Goal: Information Seeking & Learning: Compare options

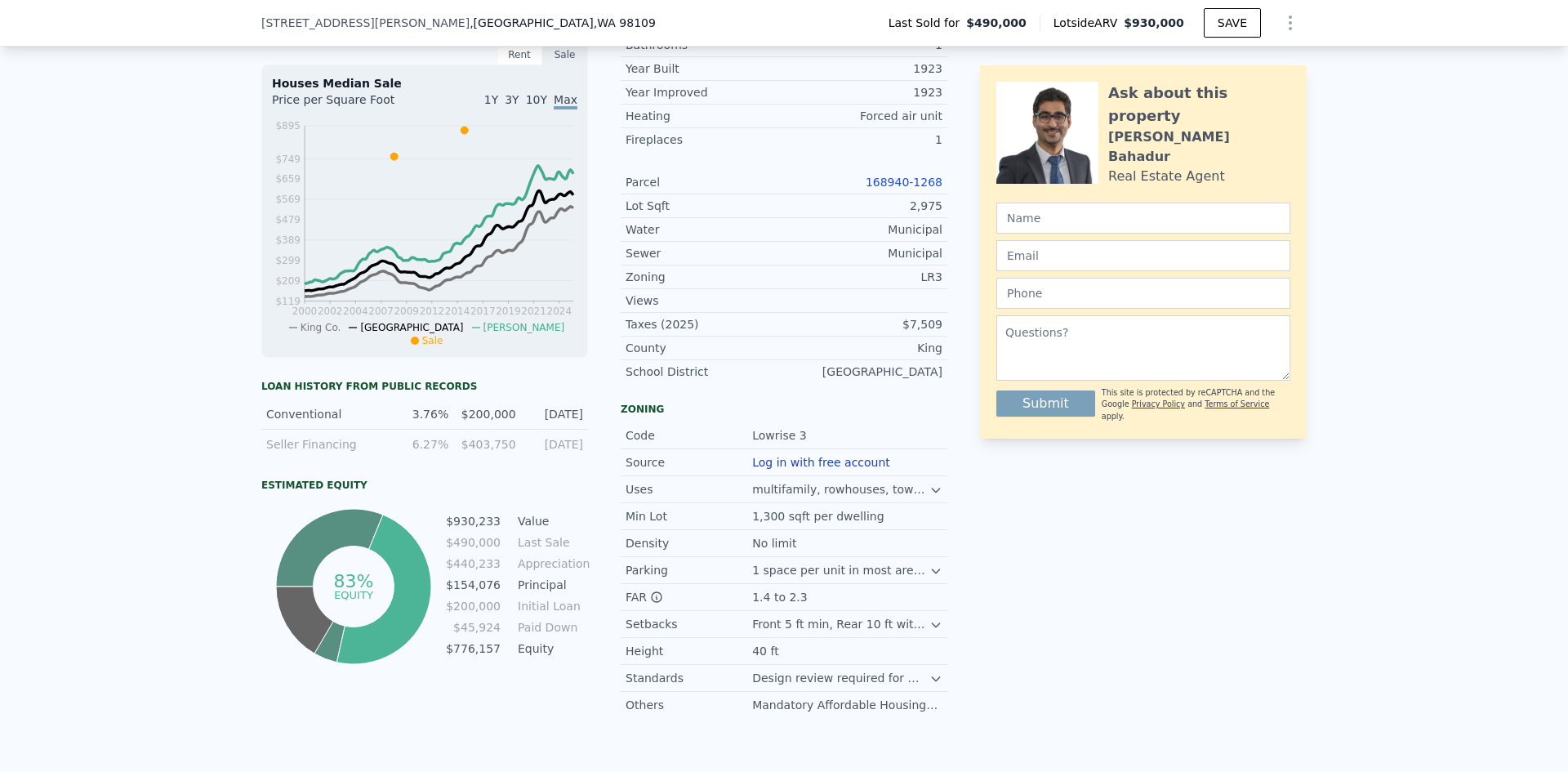
scroll to position [730, 0]
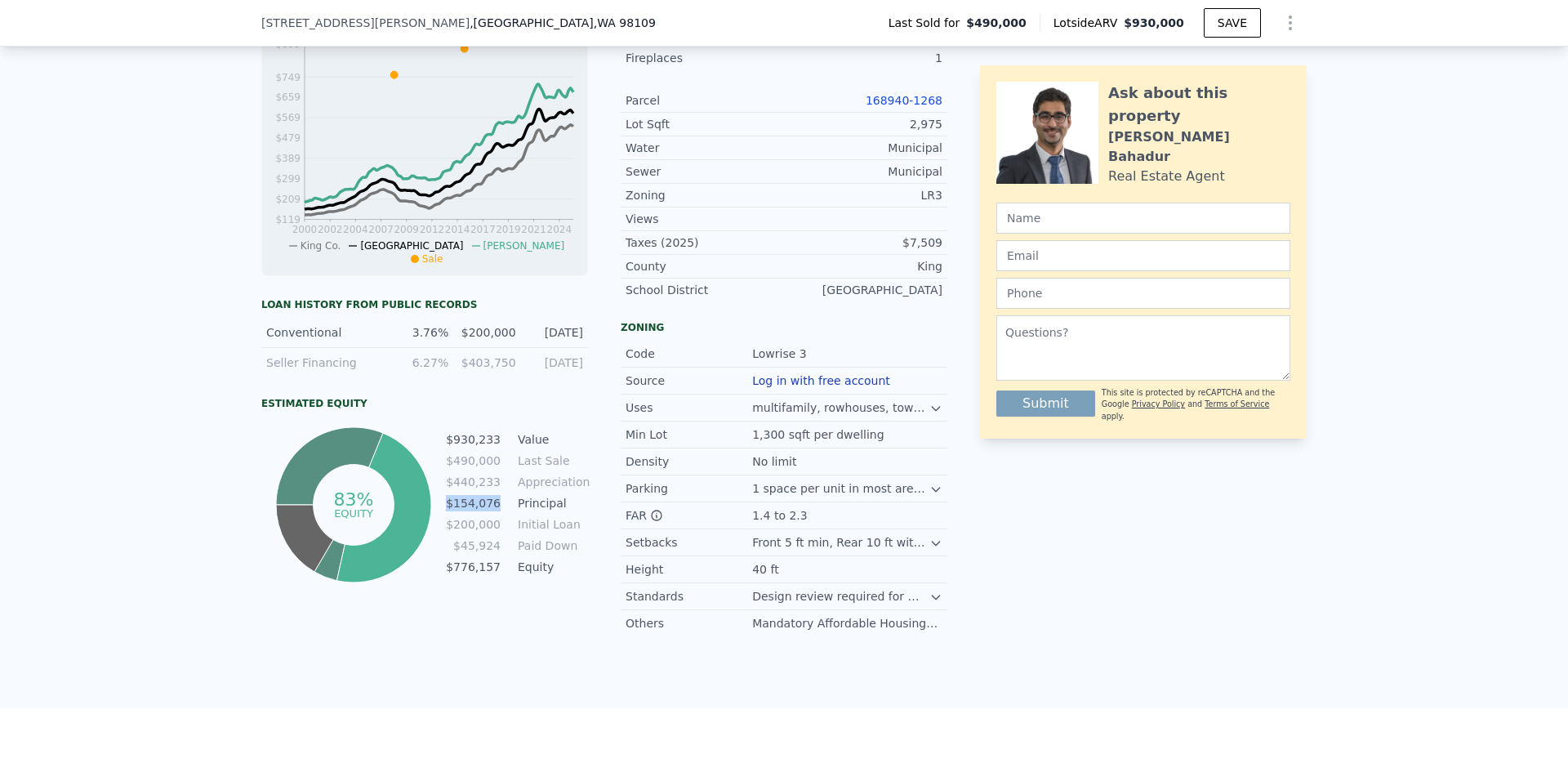
drag, startPoint x: 451, startPoint y: 514, endPoint x: 499, endPoint y: 511, distance: 48.1
click at [499, 511] on tr "$154,076 Principal" at bounding box center [517, 502] width 143 height 18
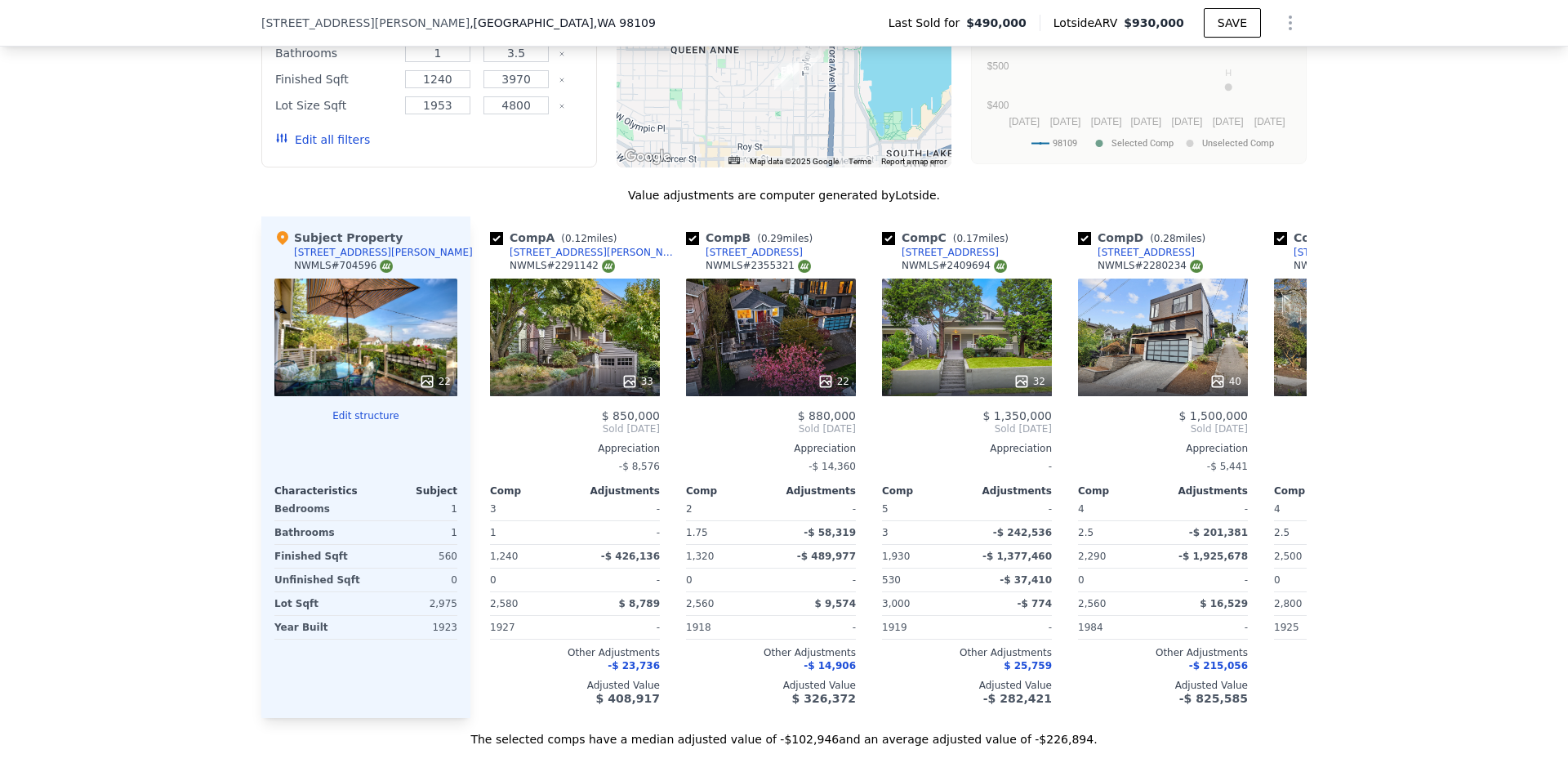
scroll to position [1791, 0]
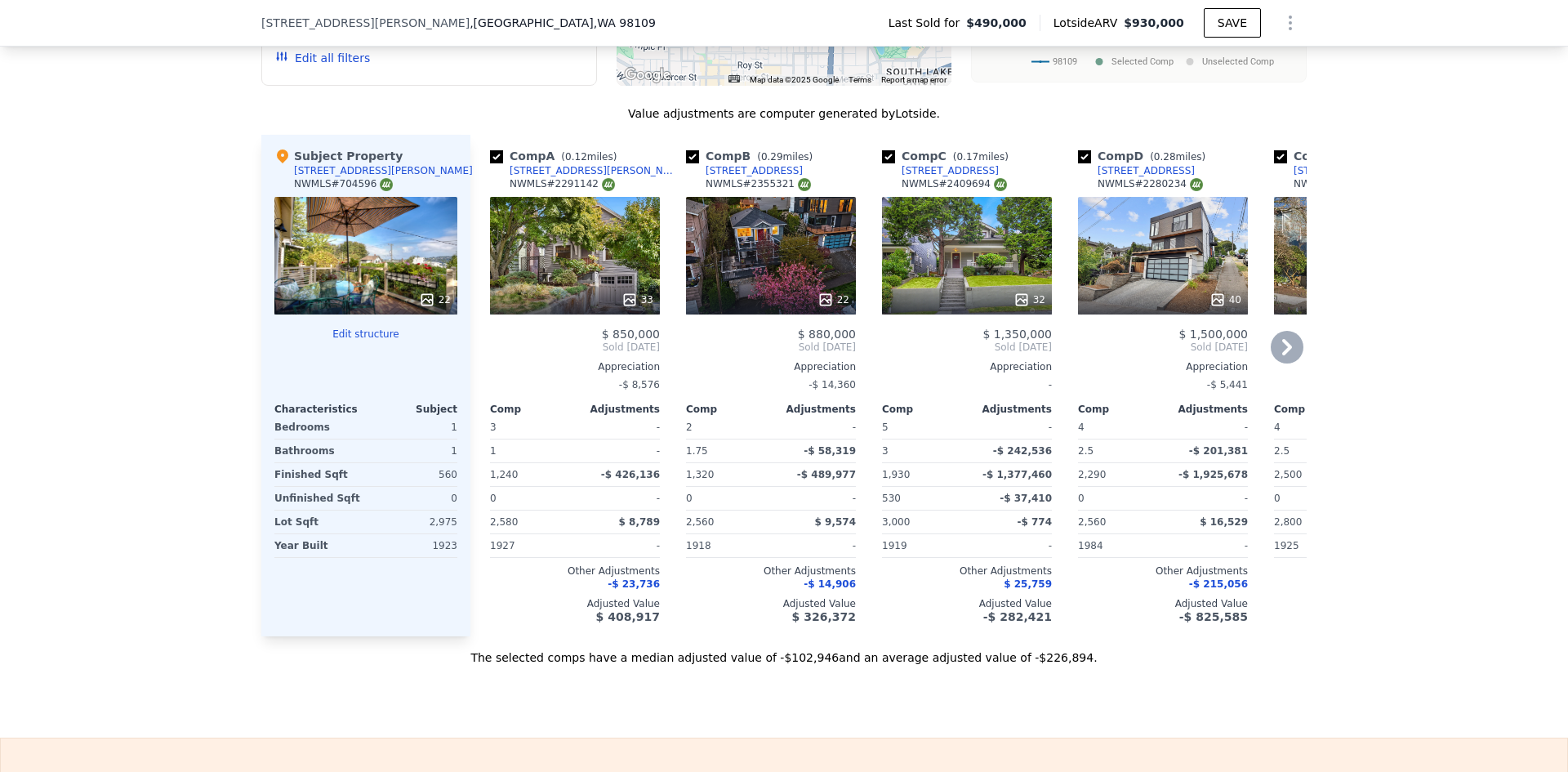
click at [1282, 355] on icon at bounding box center [1287, 346] width 9 height 16
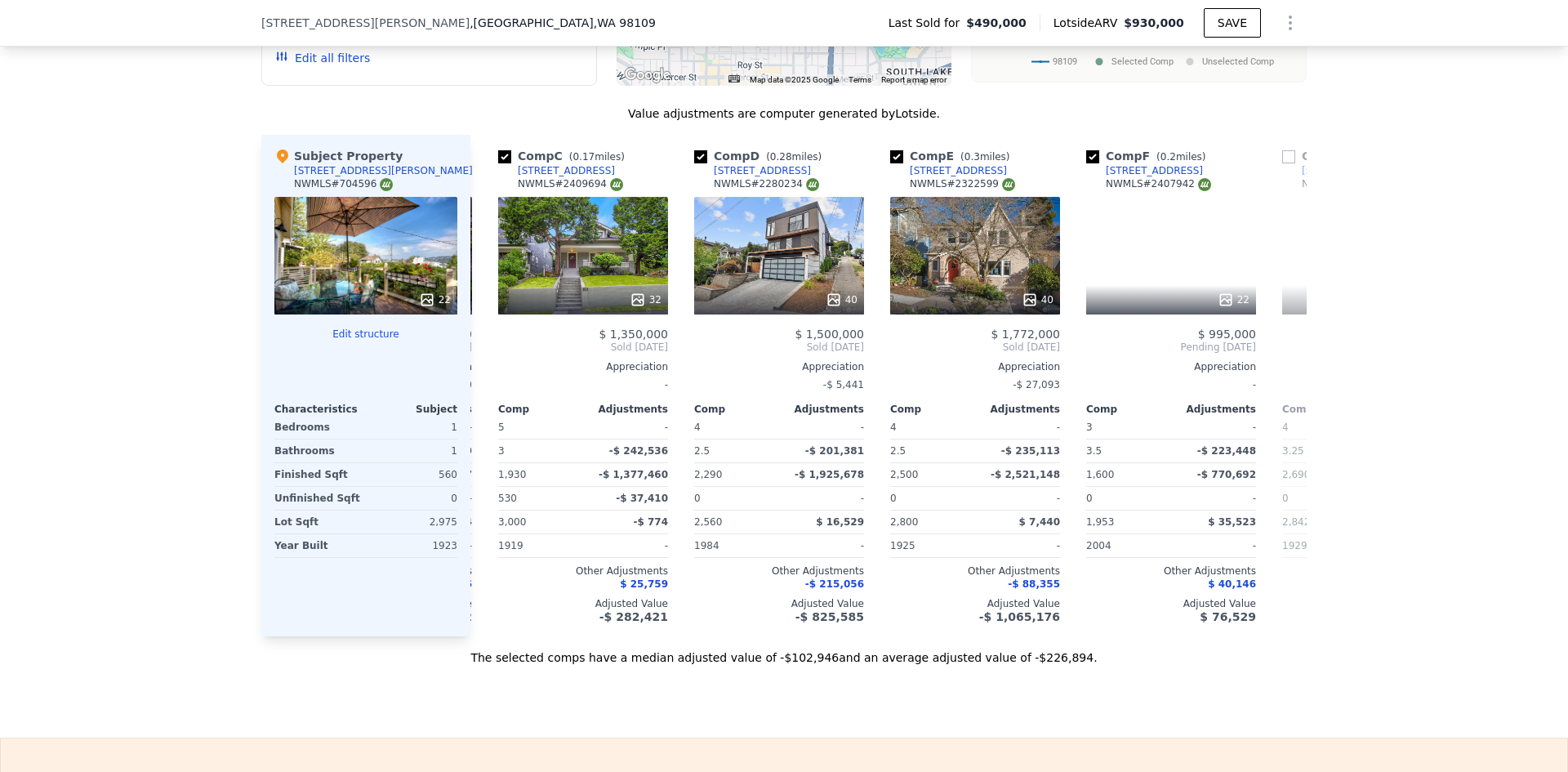
scroll to position [0, 392]
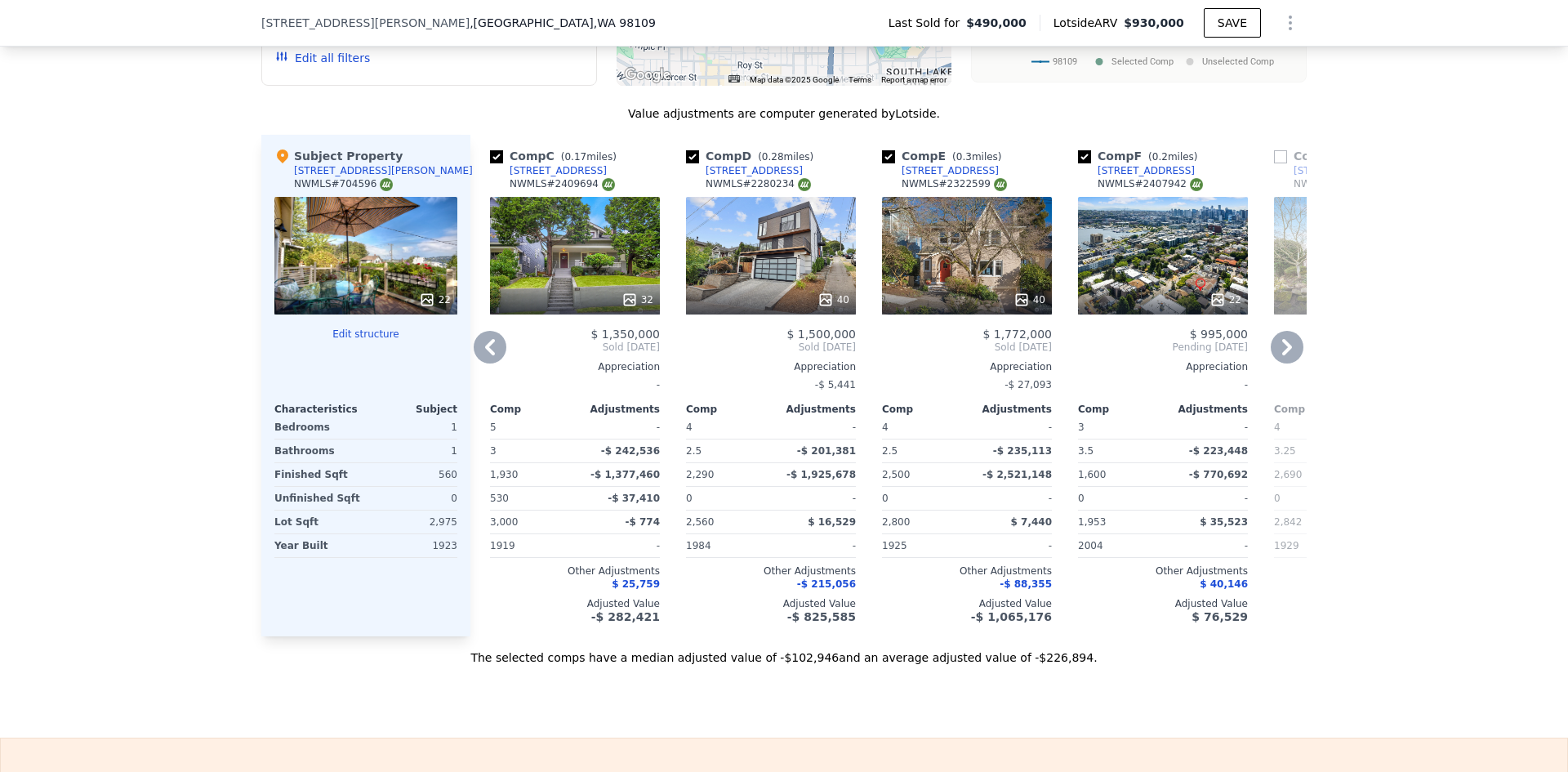
click at [1282, 355] on icon at bounding box center [1287, 346] width 9 height 16
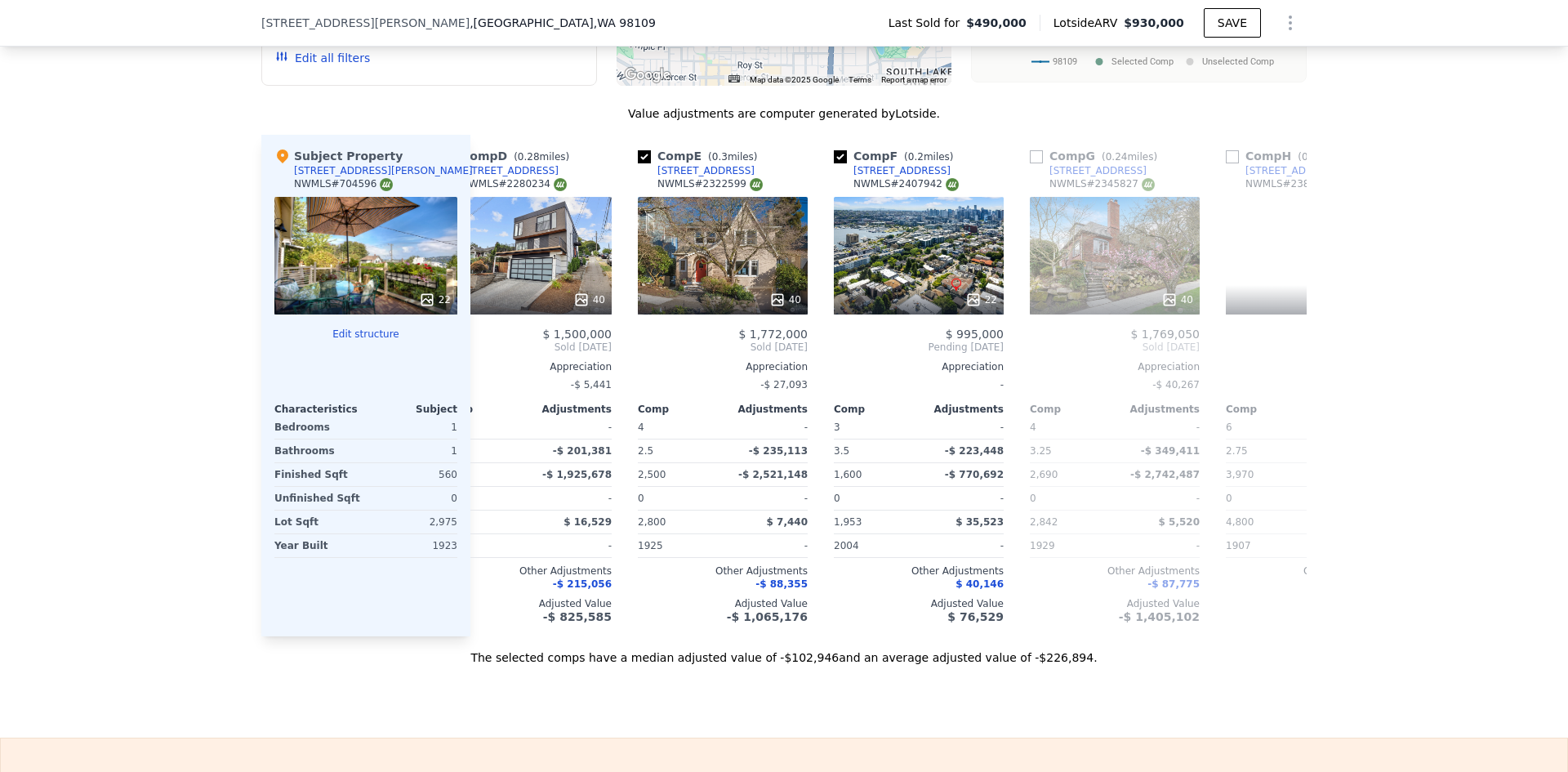
scroll to position [0, 784]
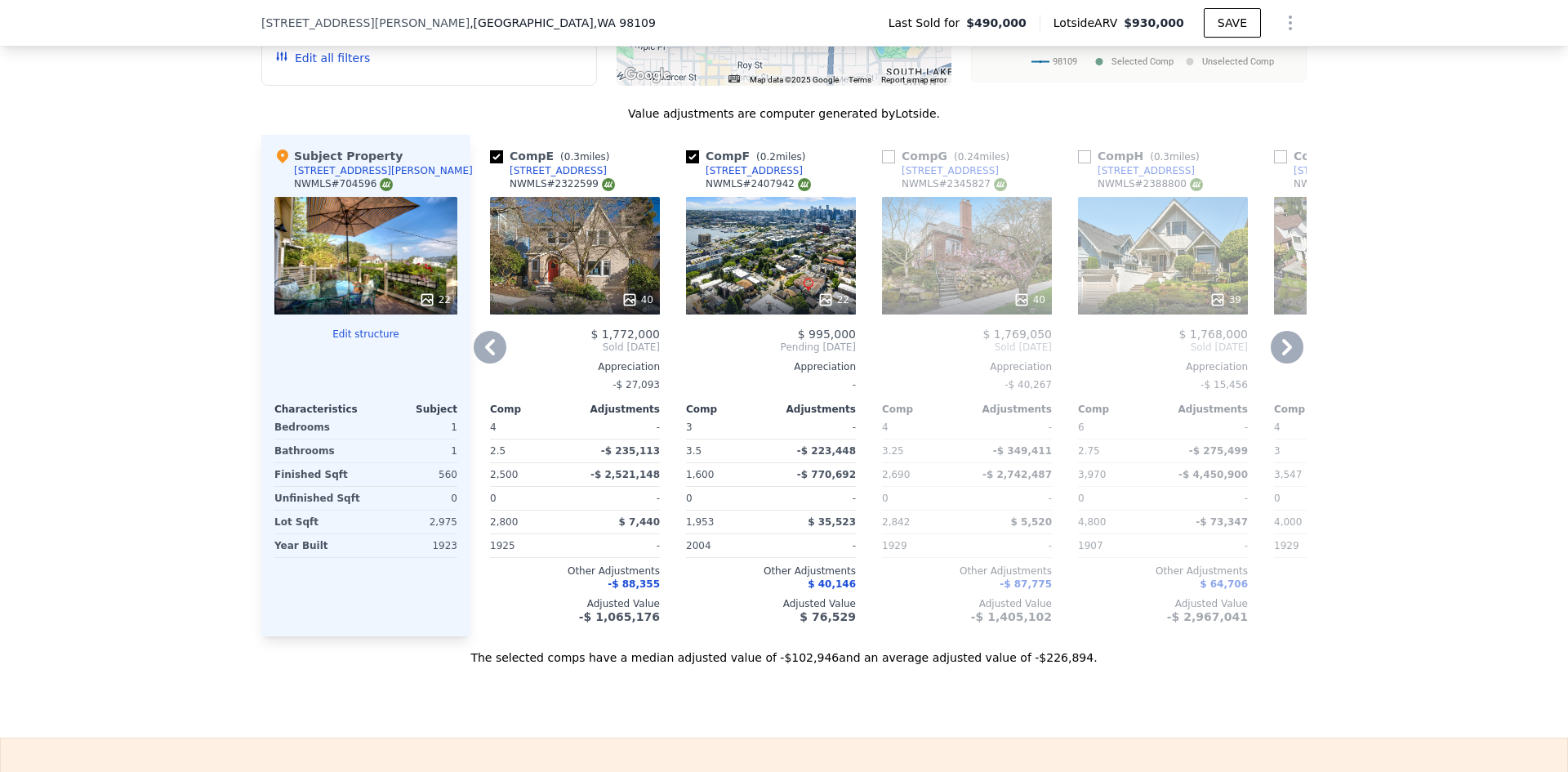
click at [484, 363] on icon at bounding box center [489, 347] width 33 height 33
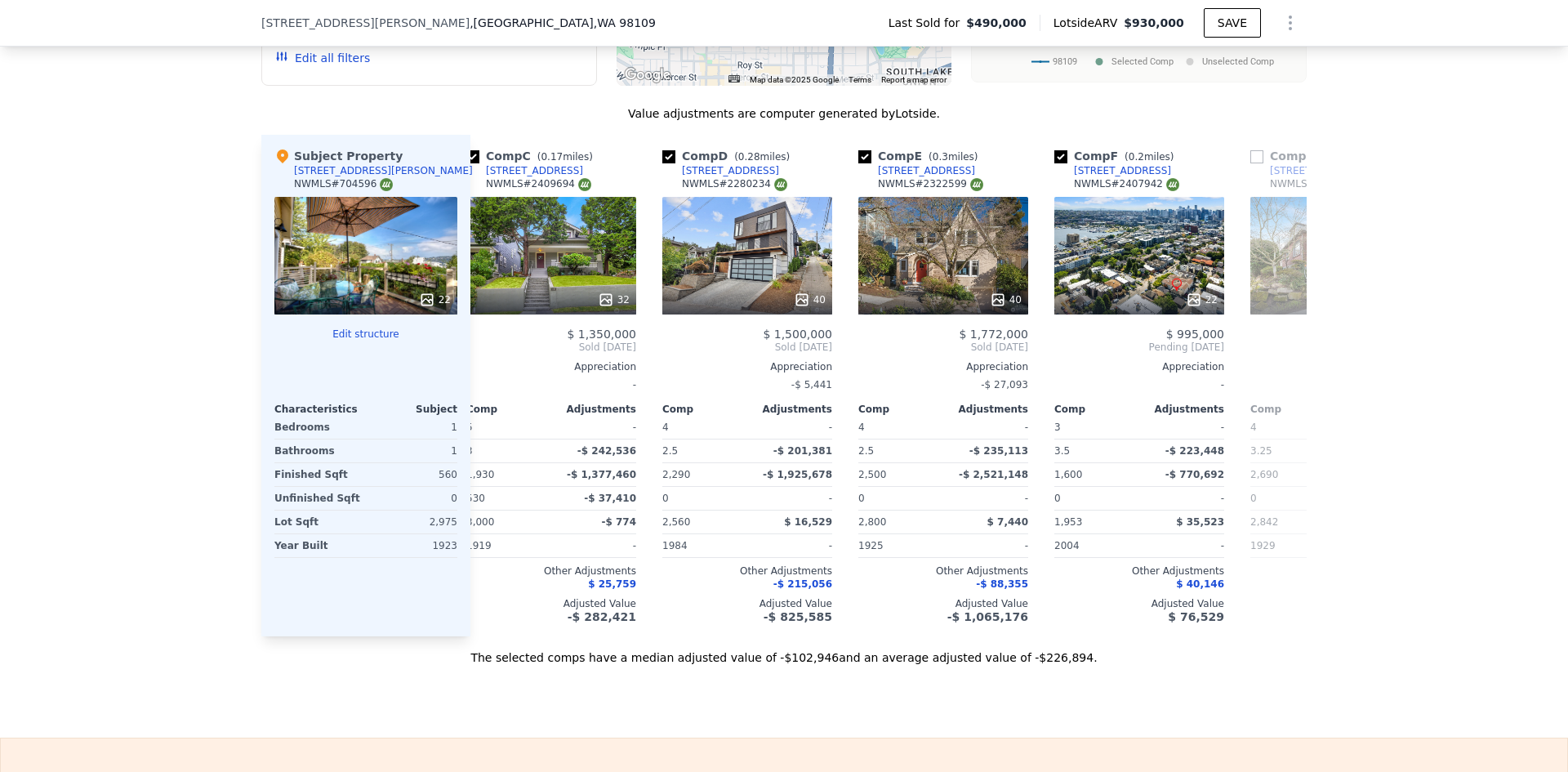
scroll to position [0, 392]
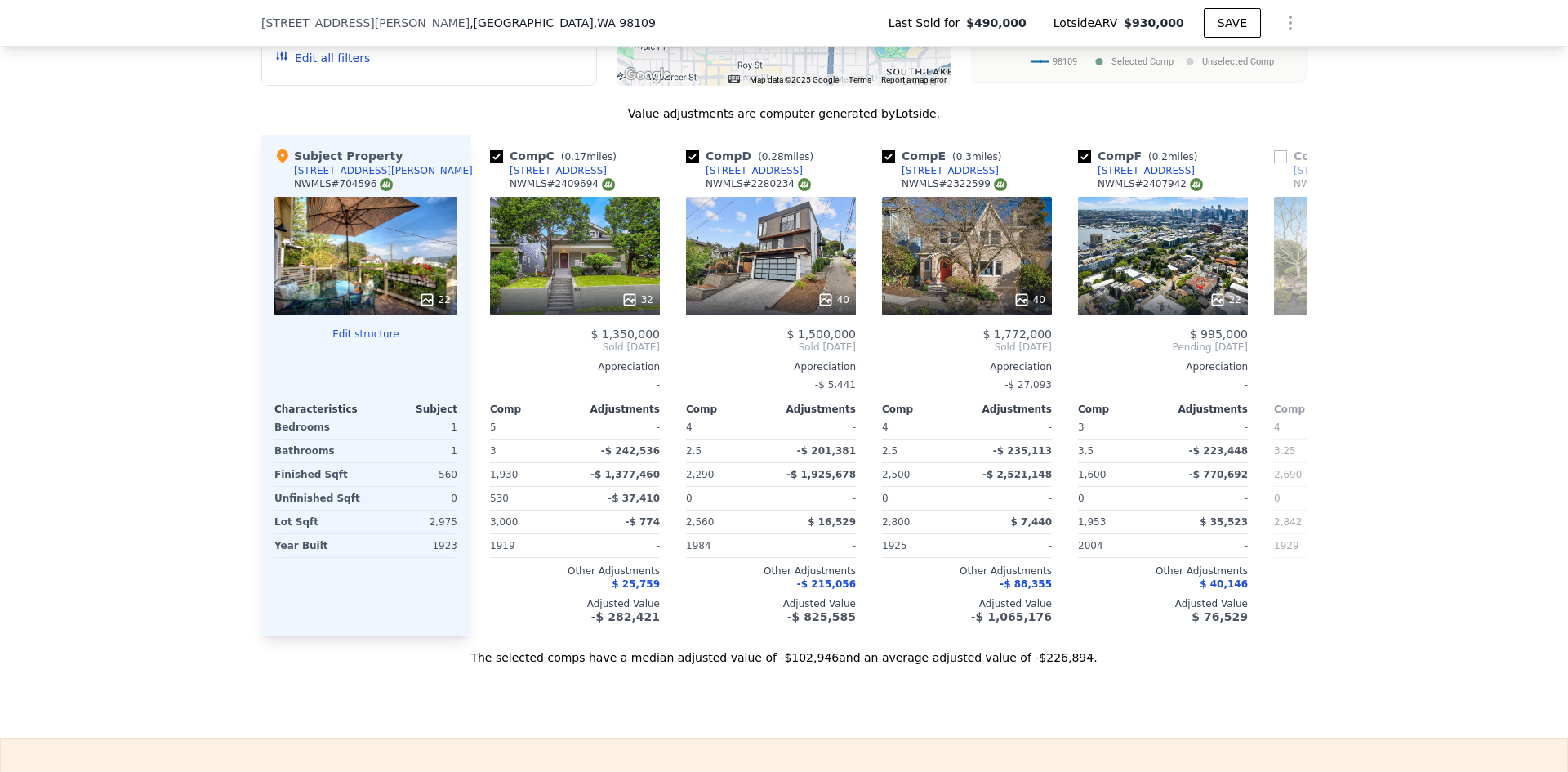
click at [490, 365] on div "$ 1,350,000 Sold Aug 2025 Appreciation - Comp Adjustments 5 - 3 -$ 242,536 1,93…" at bounding box center [575, 475] width 170 height 296
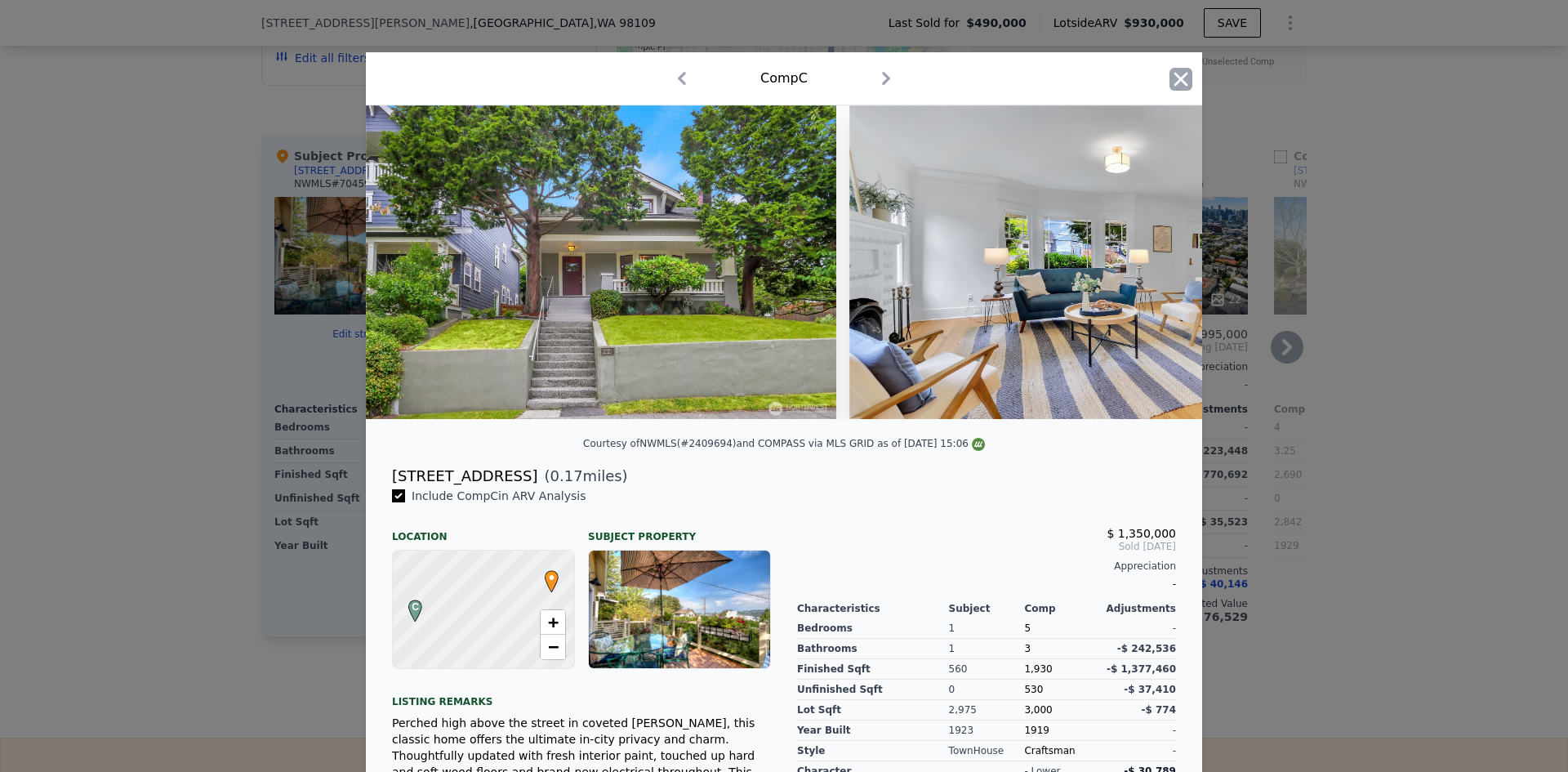
click at [1176, 81] on icon "button" at bounding box center [1181, 78] width 14 height 14
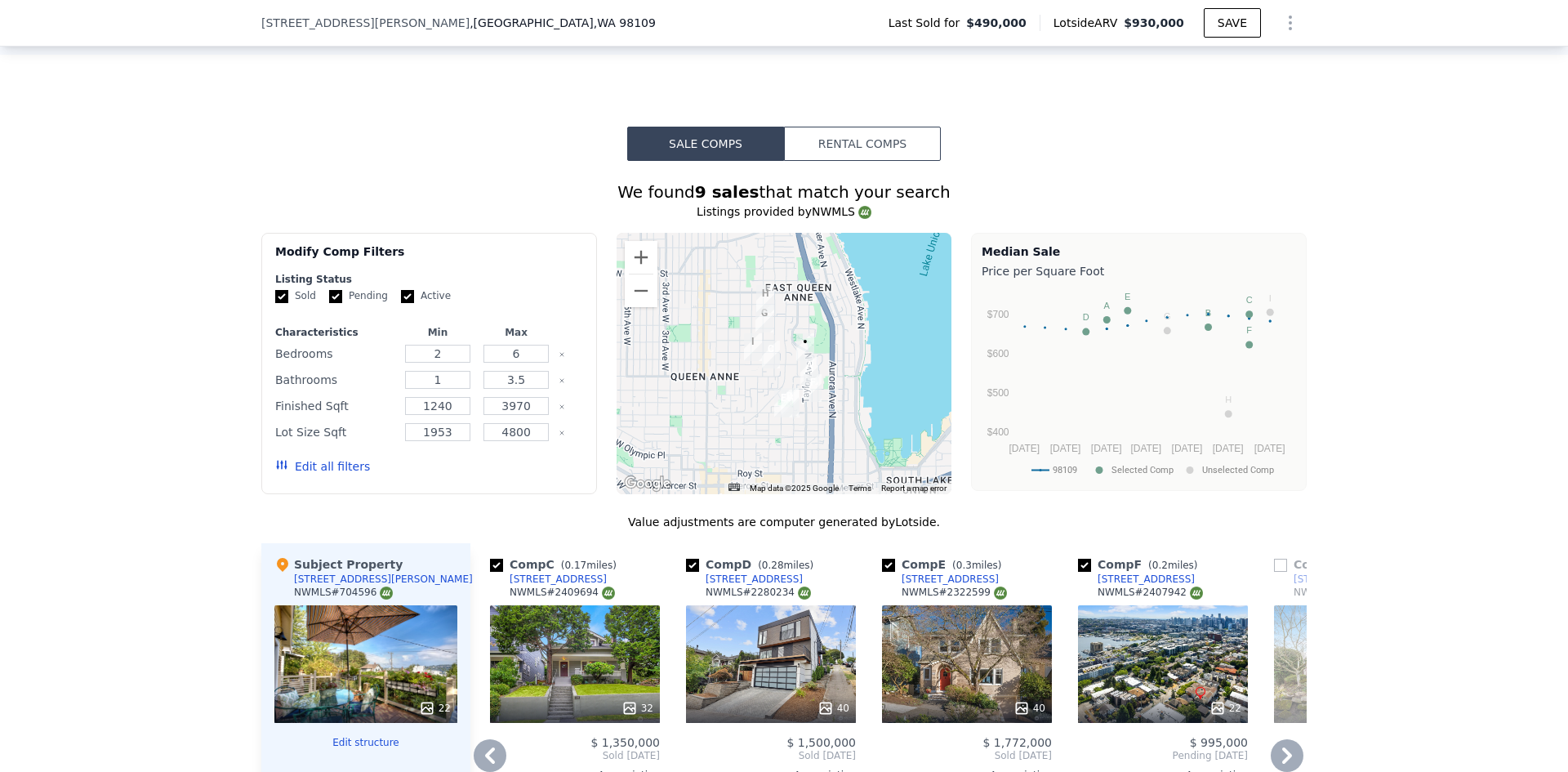
scroll to position [1546, 0]
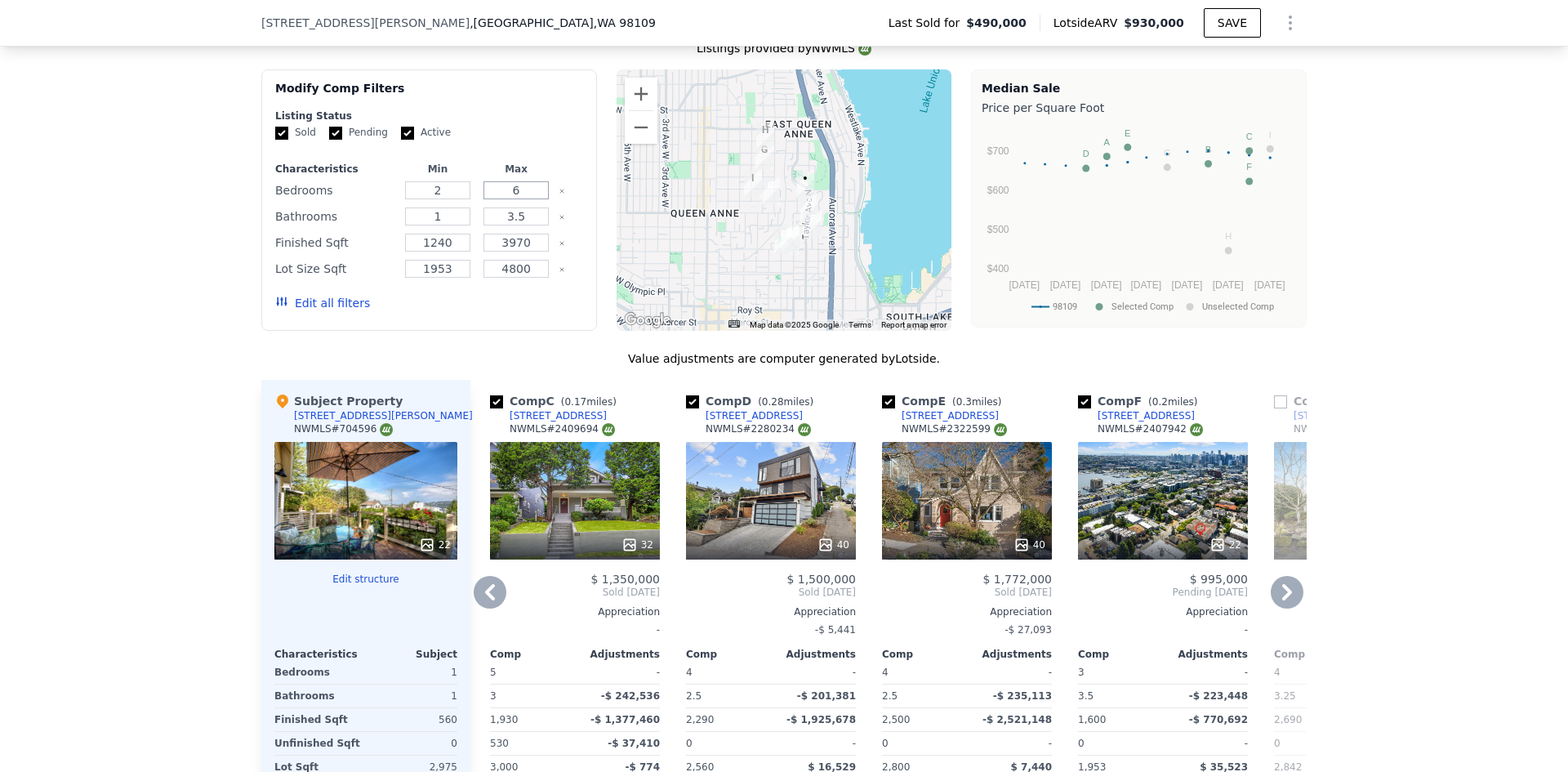
drag, startPoint x: 515, startPoint y: 205, endPoint x: 503, endPoint y: 200, distance: 13.0
click at [503, 199] on input "6" at bounding box center [516, 189] width 64 height 18
type input "2"
drag, startPoint x: 521, startPoint y: 229, endPoint x: 494, endPoint y: 225, distance: 27.3
click at [494, 225] on input "3.5" at bounding box center [516, 216] width 64 height 18
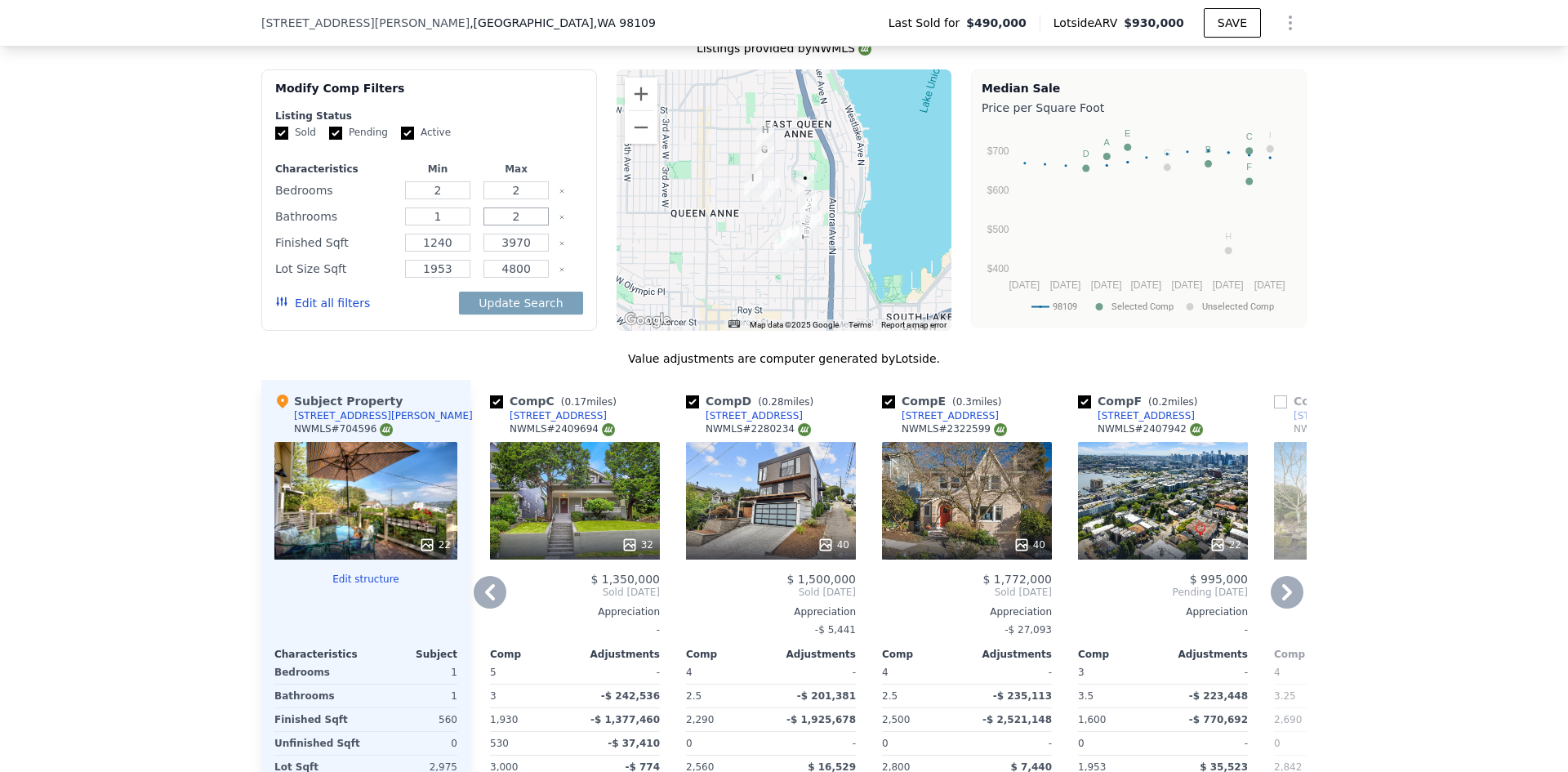
type input "2"
drag, startPoint x: 445, startPoint y: 253, endPoint x: 388, endPoint y: 250, distance: 57.1
click at [388, 250] on div "Finished Sqft 1240 3970" at bounding box center [429, 242] width 308 height 23
type input "500"
drag, startPoint x: 525, startPoint y: 250, endPoint x: 479, endPoint y: 250, distance: 46.0
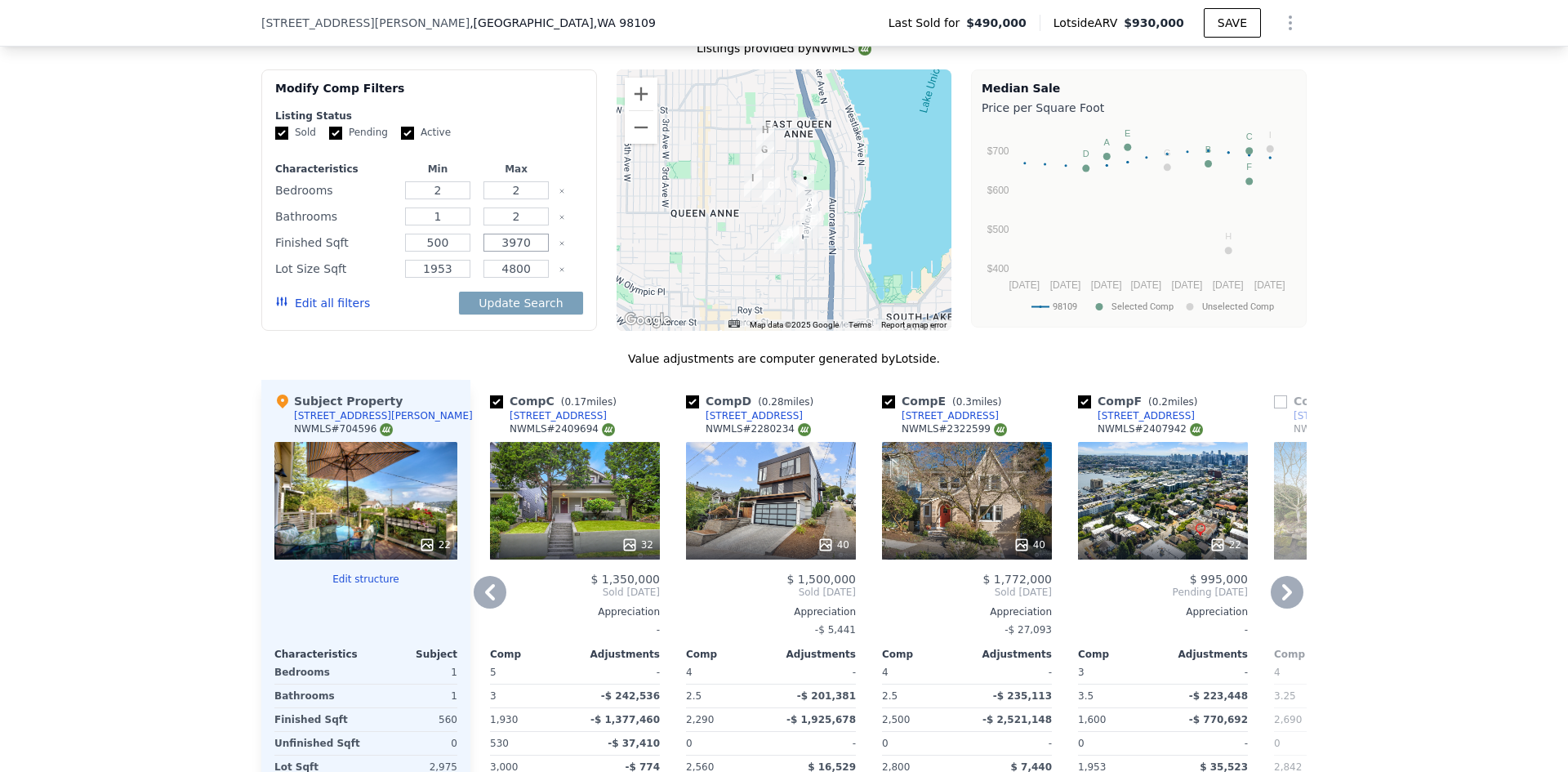
click at [484, 250] on input "3970" at bounding box center [516, 242] width 64 height 18
type input "1000"
drag, startPoint x: 444, startPoint y: 279, endPoint x: 411, endPoint y: 279, distance: 33.0
click at [411, 278] on input "1953" at bounding box center [437, 268] width 64 height 18
drag, startPoint x: 528, startPoint y: 279, endPoint x: 491, endPoint y: 279, distance: 37.0
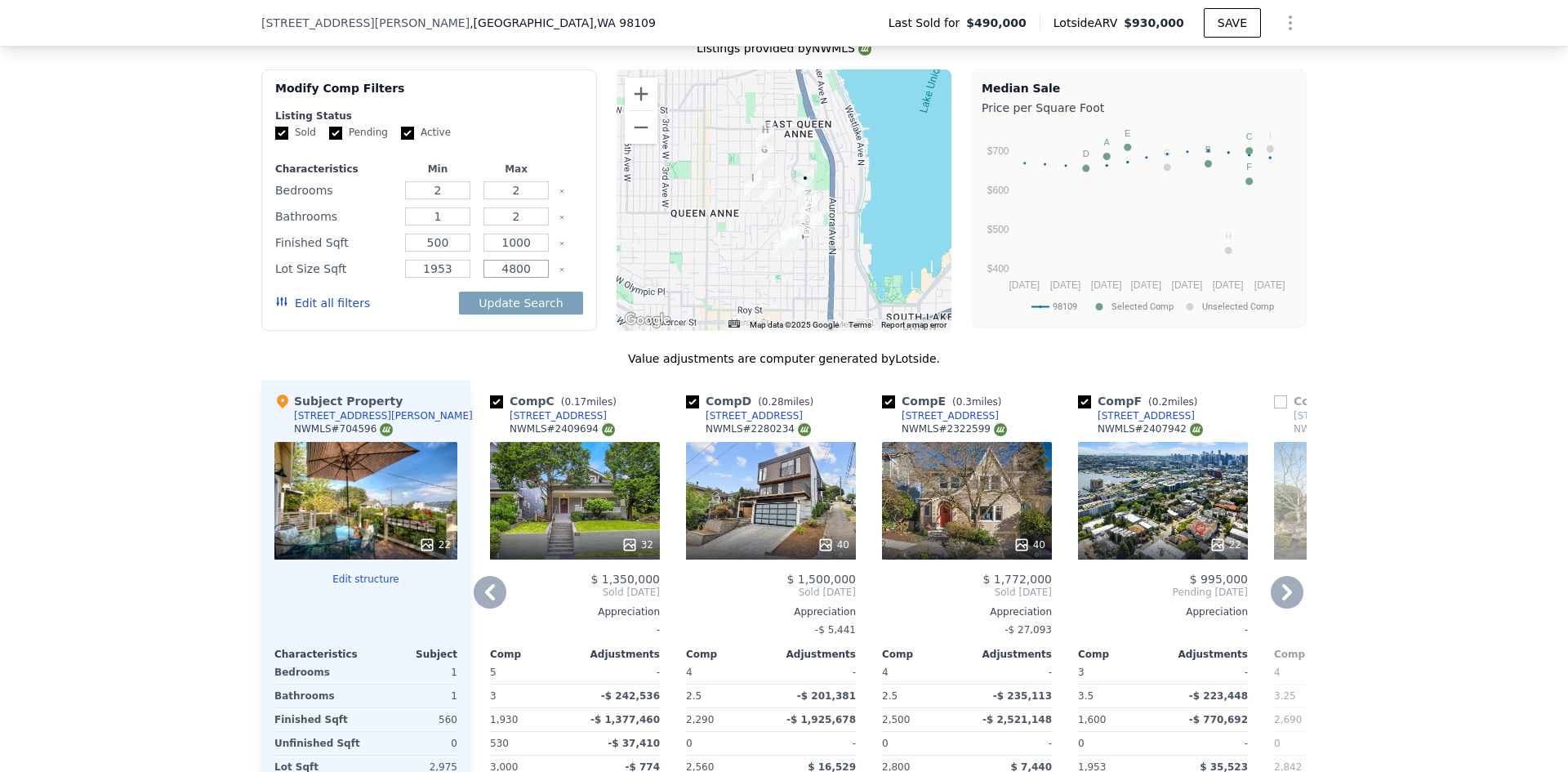
click at [491, 278] on input "4800" at bounding box center [516, 268] width 64 height 18
type input "3500"
click at [507, 315] on button "Update Search" at bounding box center [520, 303] width 124 height 23
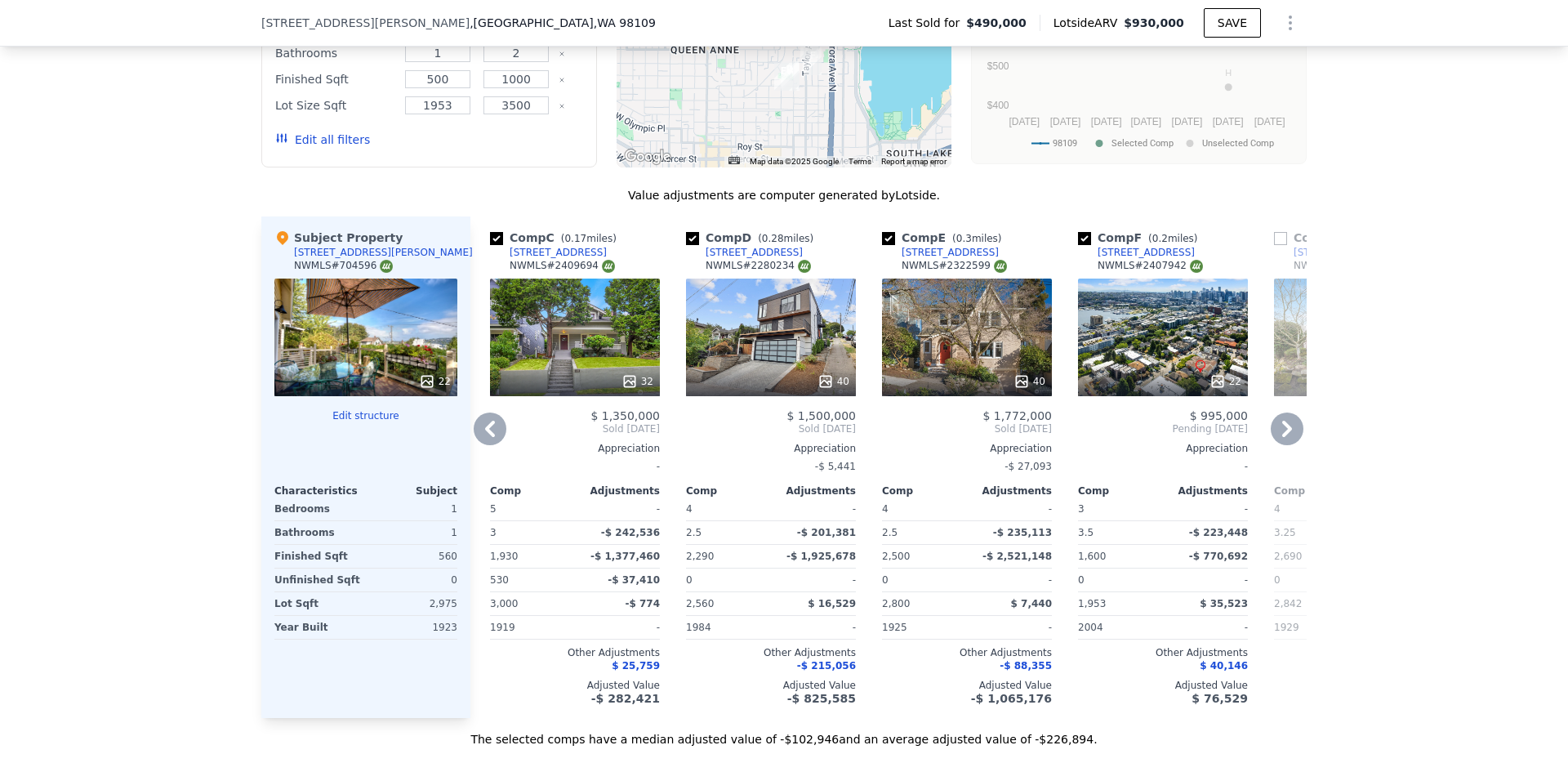
scroll to position [1791, 0]
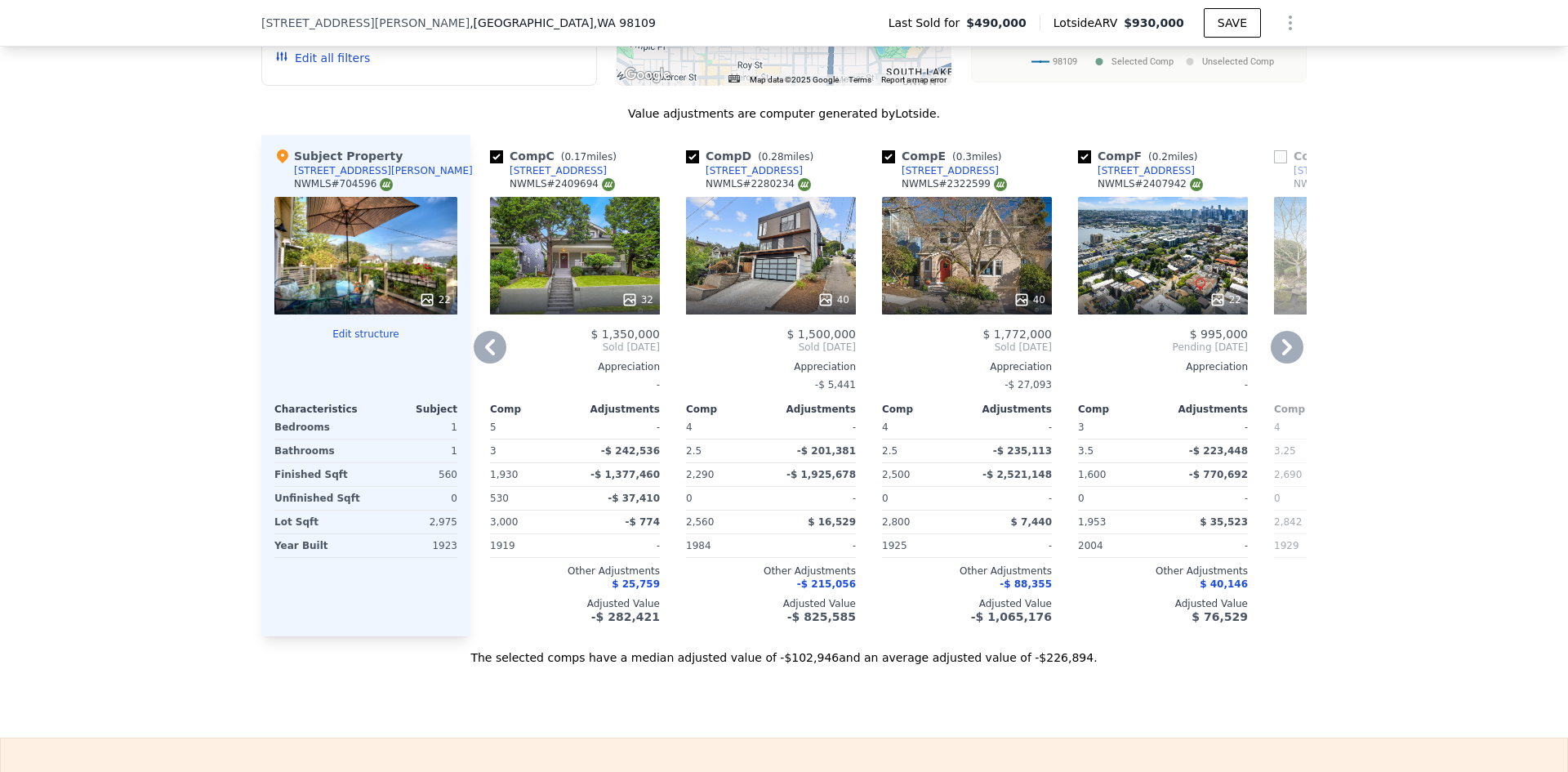
click at [480, 349] on icon at bounding box center [489, 347] width 33 height 33
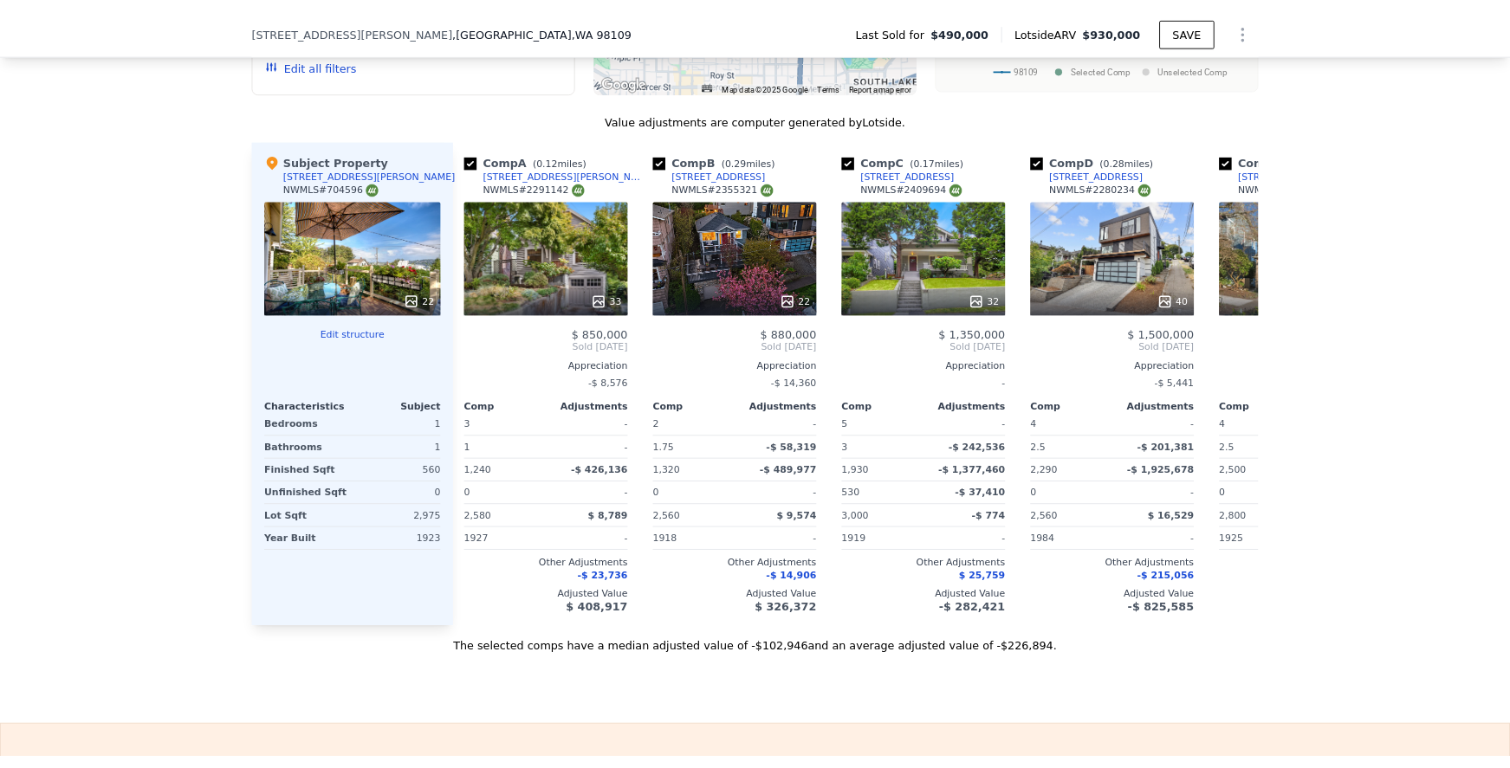
scroll to position [0, 0]
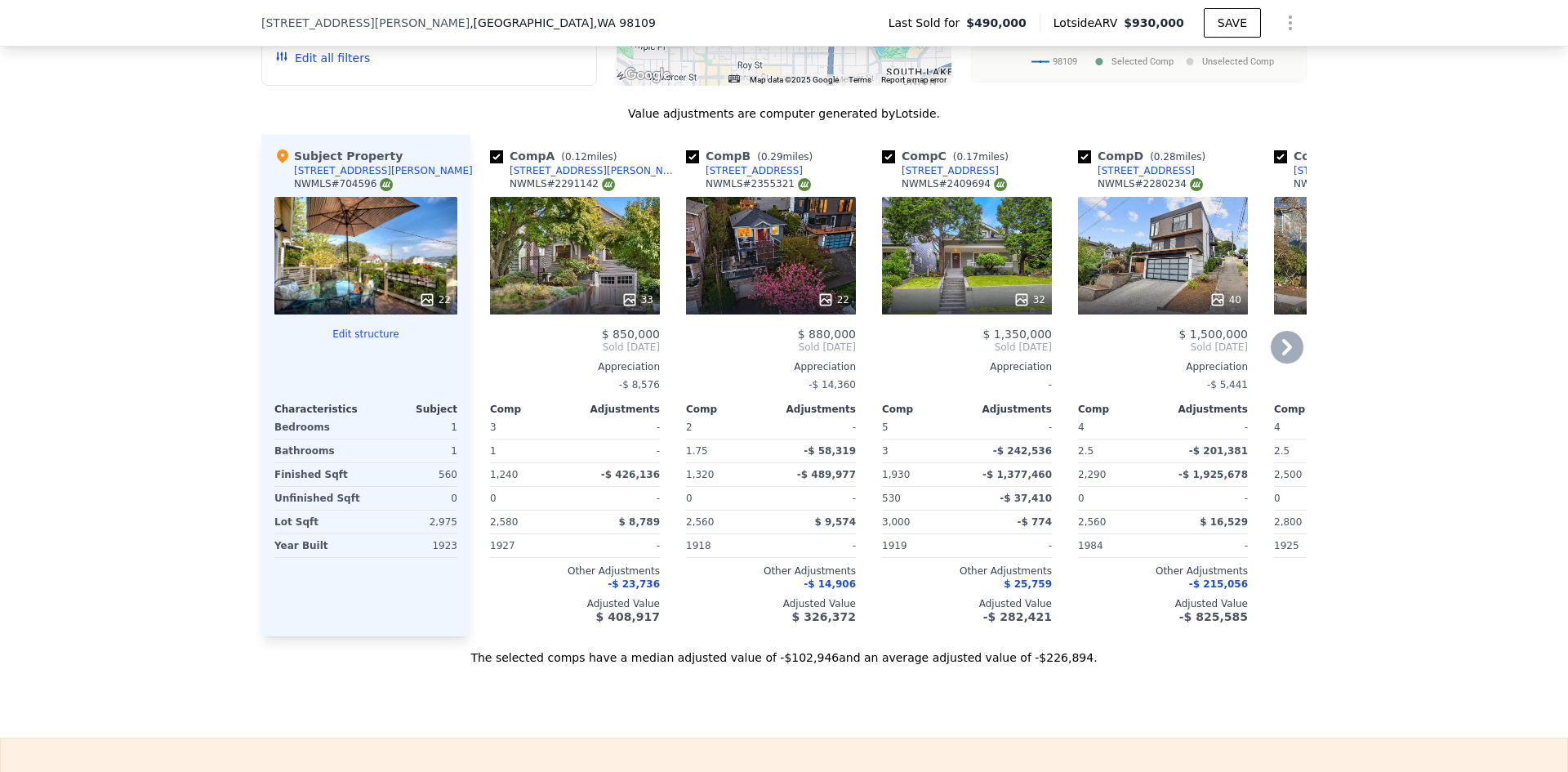
click at [531, 177] on div "[STREET_ADDRESS][PERSON_NAME]" at bounding box center [595, 171] width 170 height 13
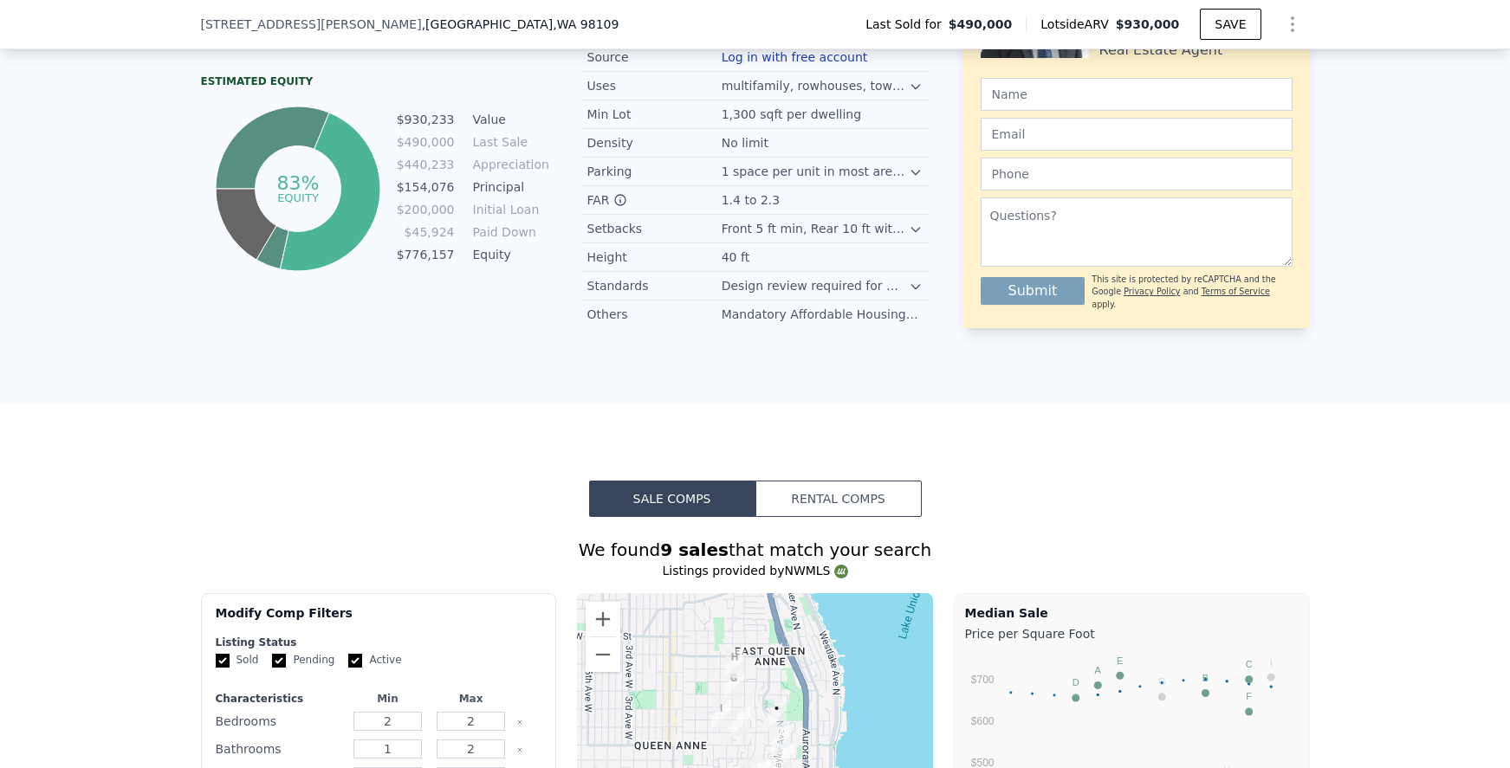
scroll to position [861, 0]
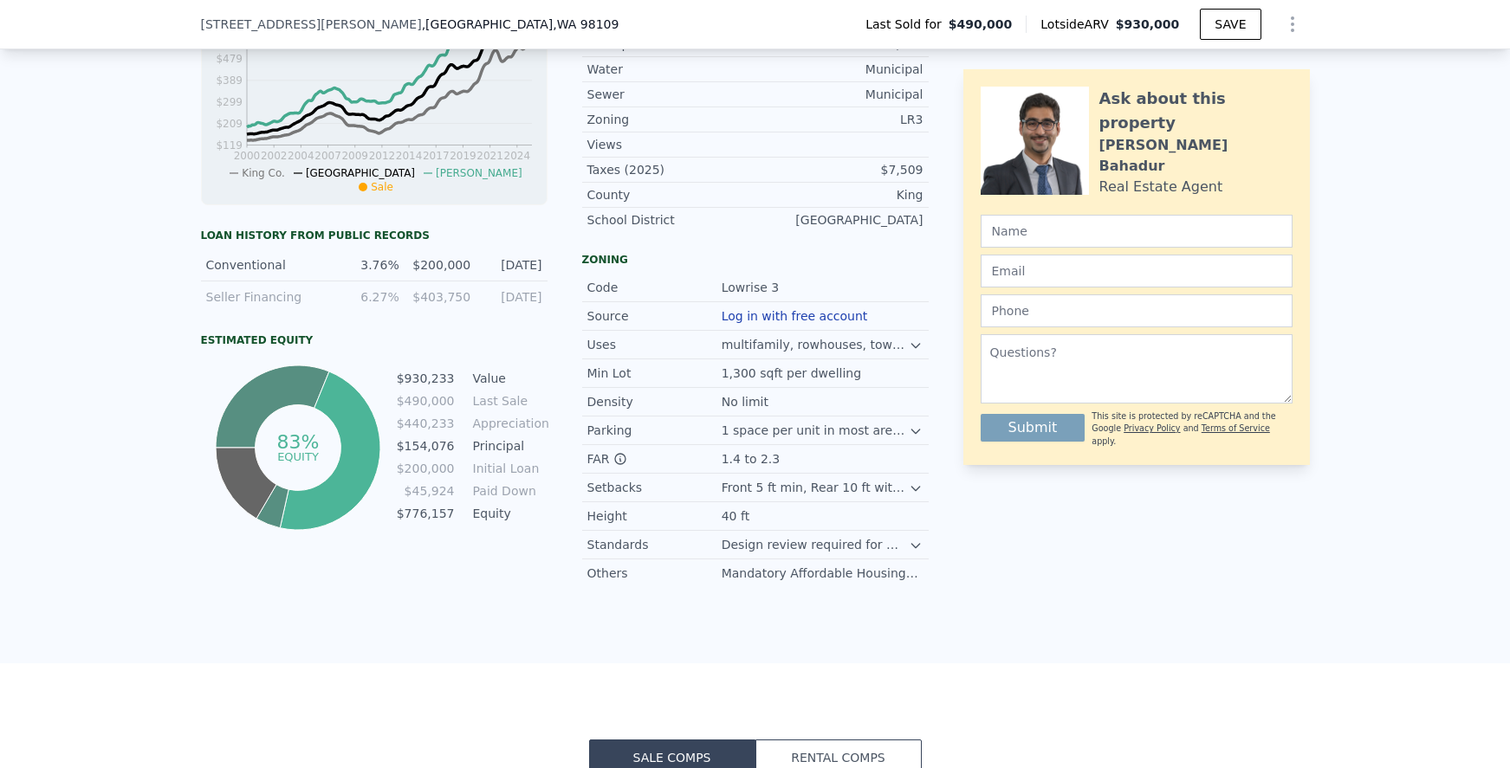
type input "6"
type input "3.5"
type input "1240"
type input "3970"
type input "4800"
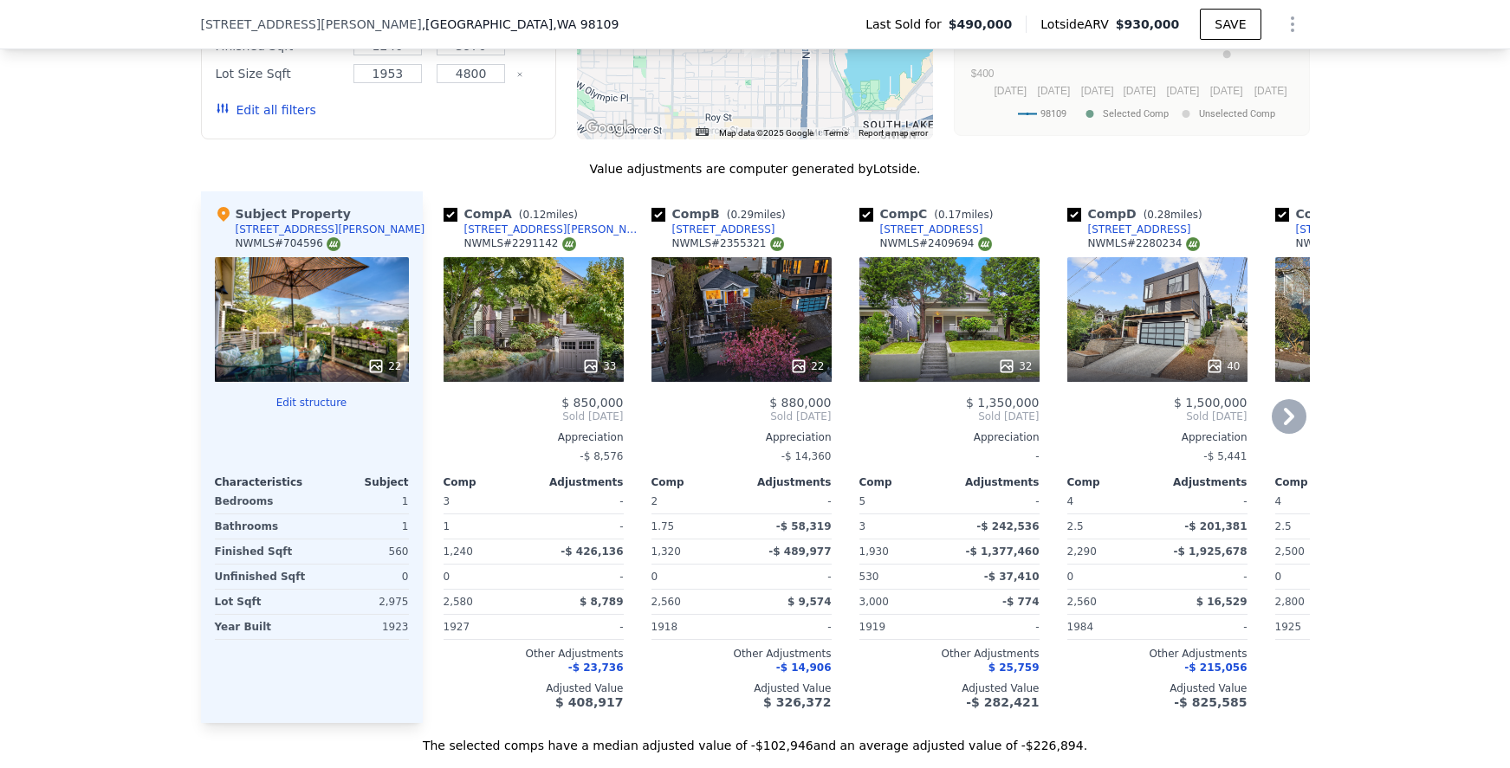
scroll to position [1942, 0]
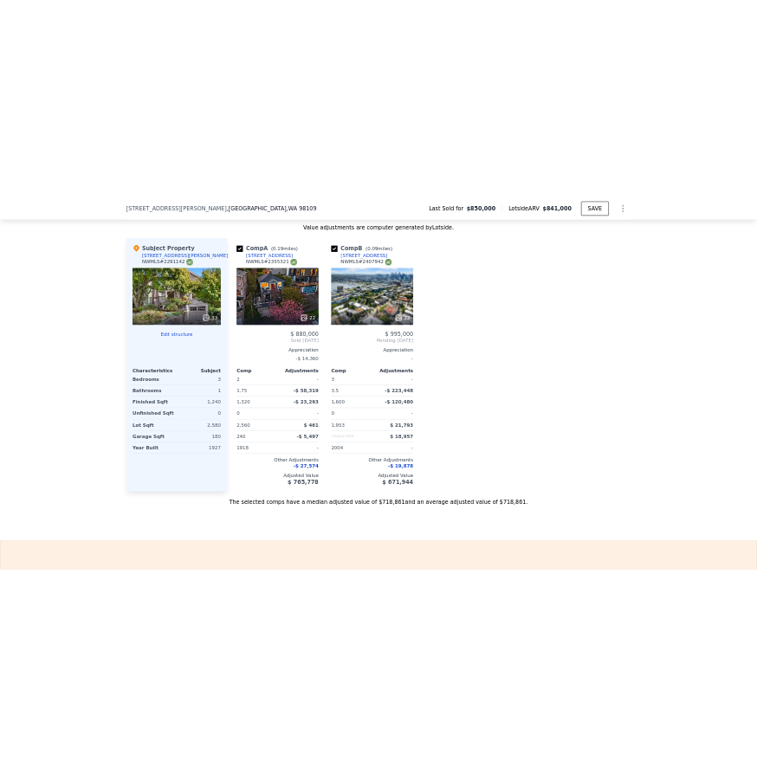
scroll to position [1986, 0]
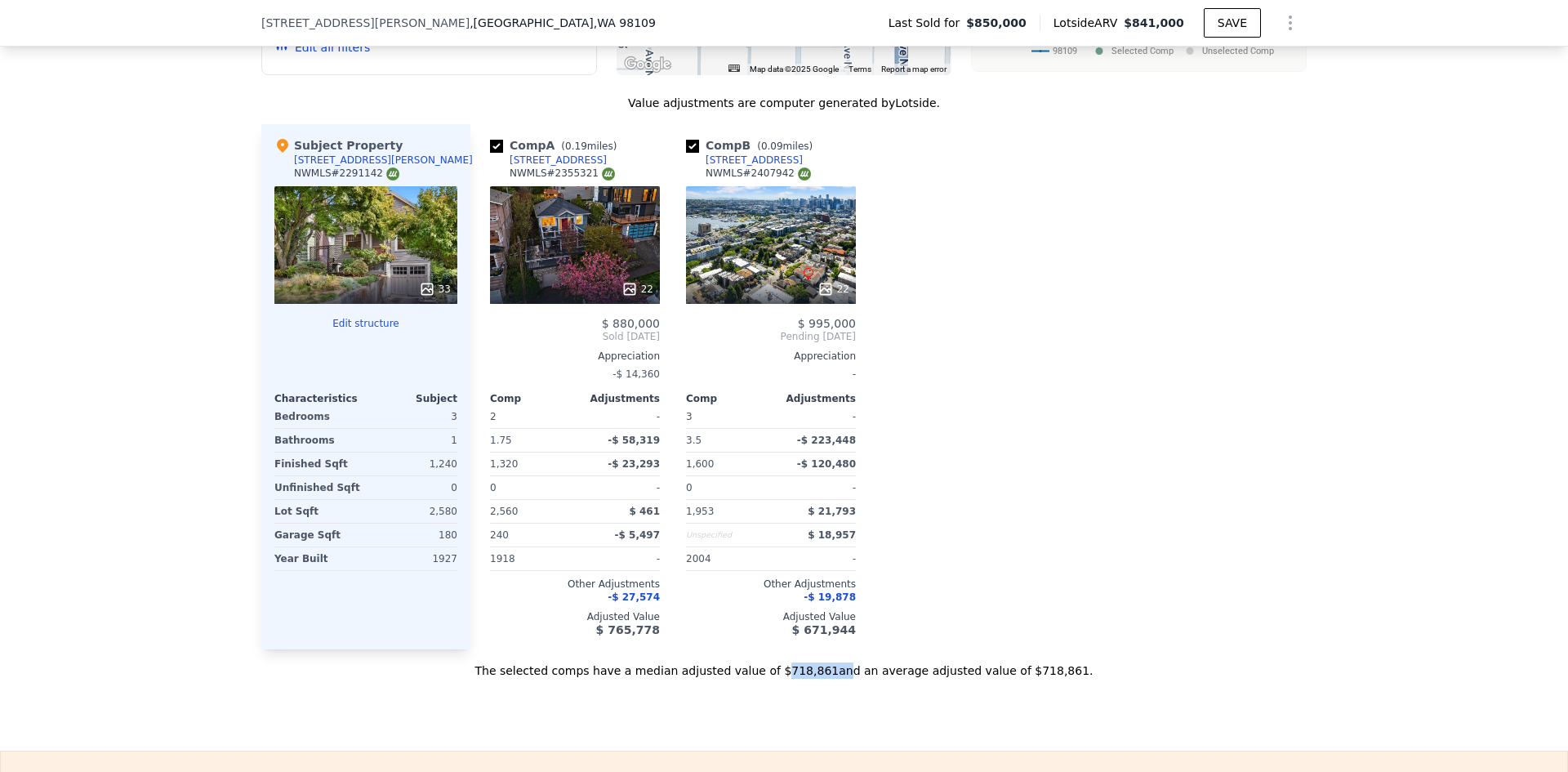
drag, startPoint x: 787, startPoint y: 679, endPoint x: 830, endPoint y: 680, distance: 43.0
click at [830, 679] on div "The selected comps have a median adjusted value of $718,861 and an average adju…" at bounding box center [784, 664] width 1046 height 29
click at [1050, 679] on div "The selected comps have a median adjusted value of $718,861 and an average adju…" at bounding box center [784, 664] width 1046 height 29
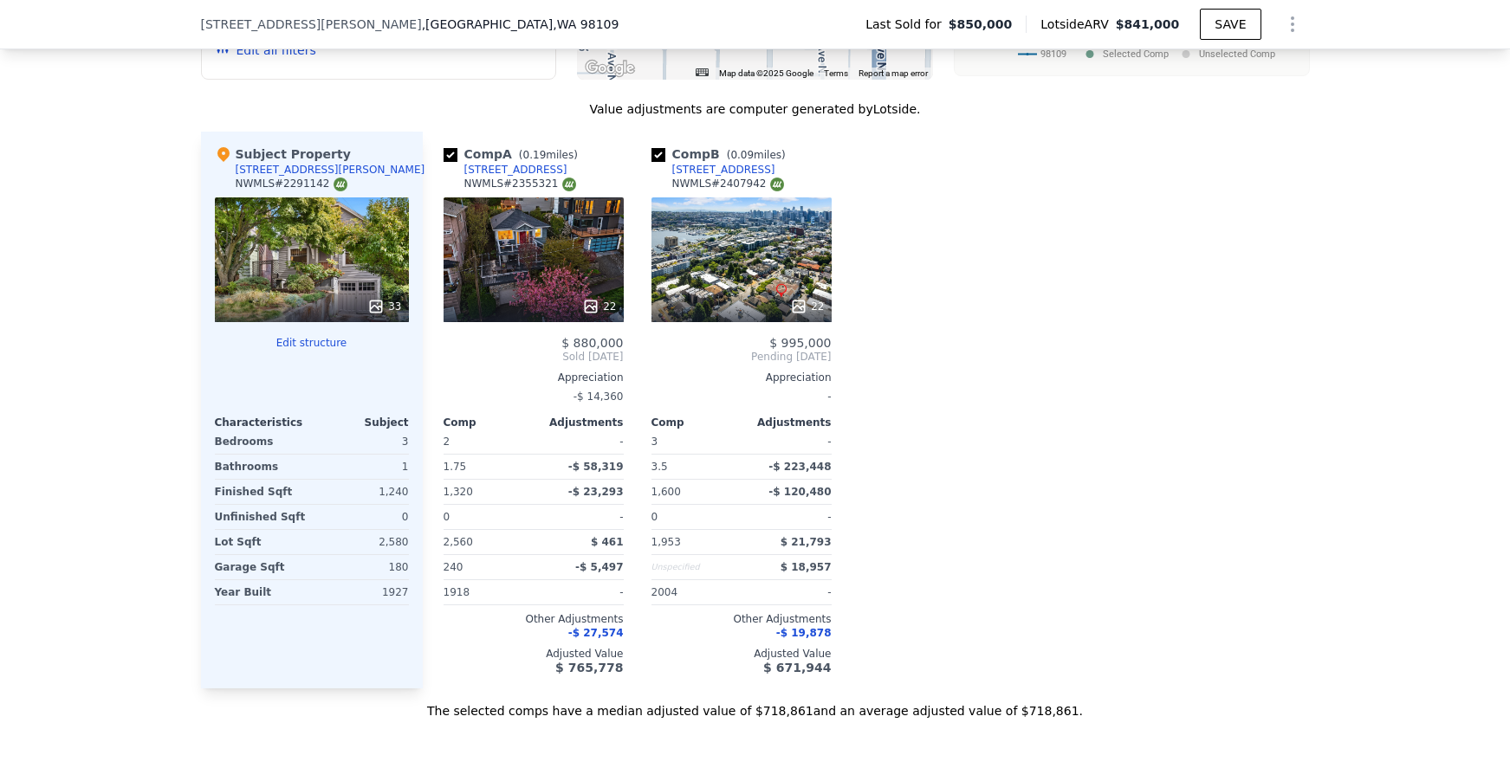
click at [705, 177] on div "[STREET_ADDRESS]" at bounding box center [723, 170] width 103 height 14
click at [481, 275] on div "22" at bounding box center [534, 260] width 180 height 125
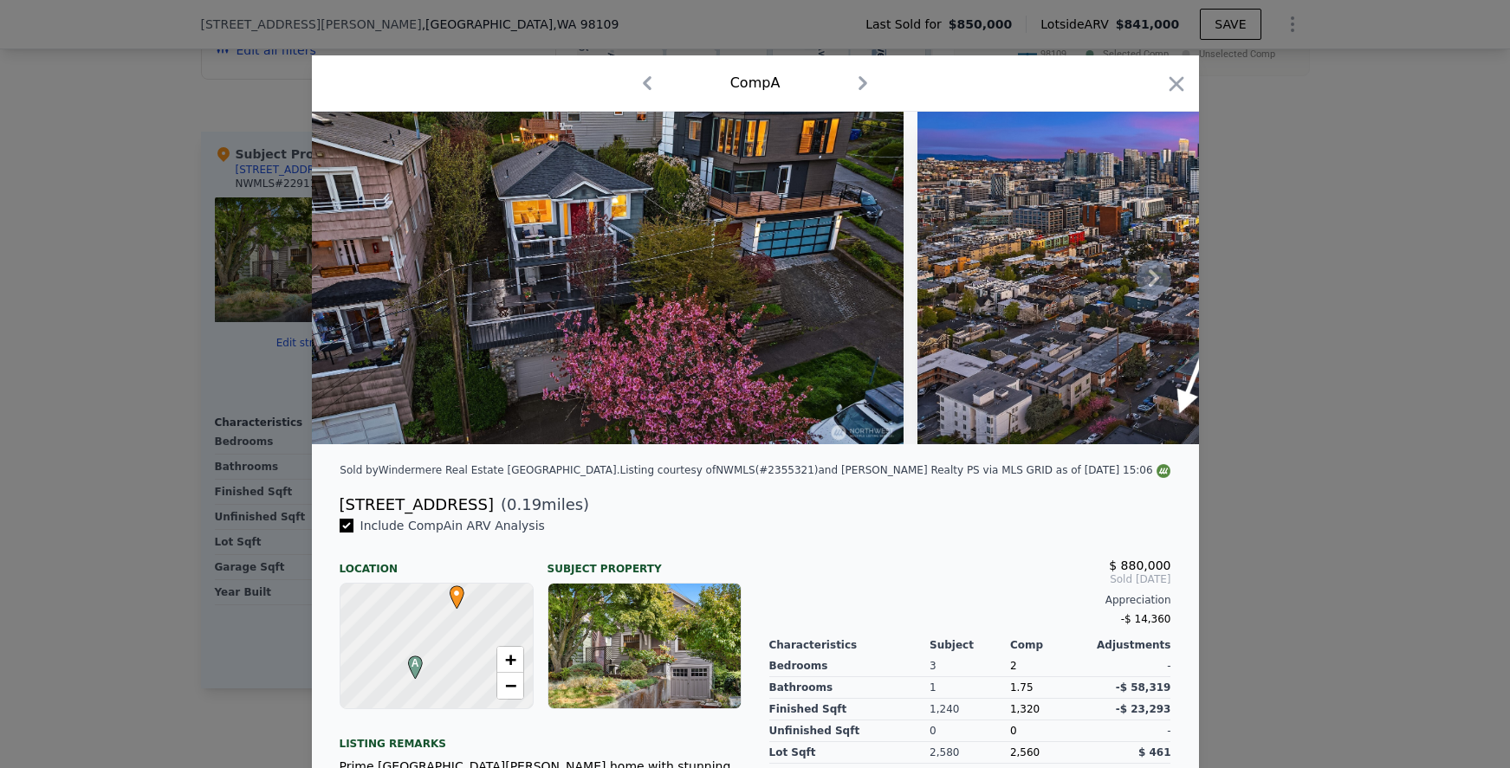
click at [1150, 280] on icon at bounding box center [1154, 278] width 35 height 35
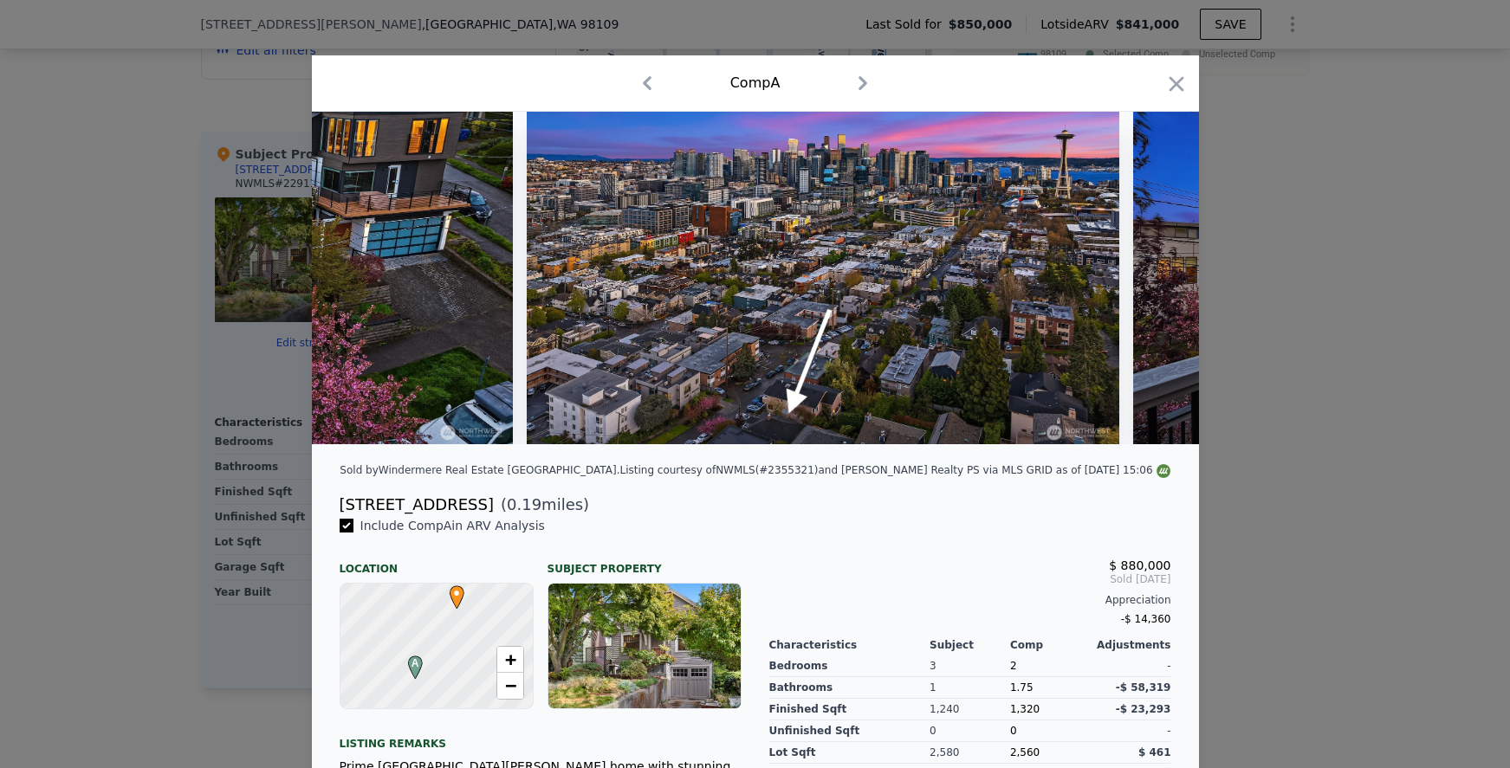
scroll to position [0, 416]
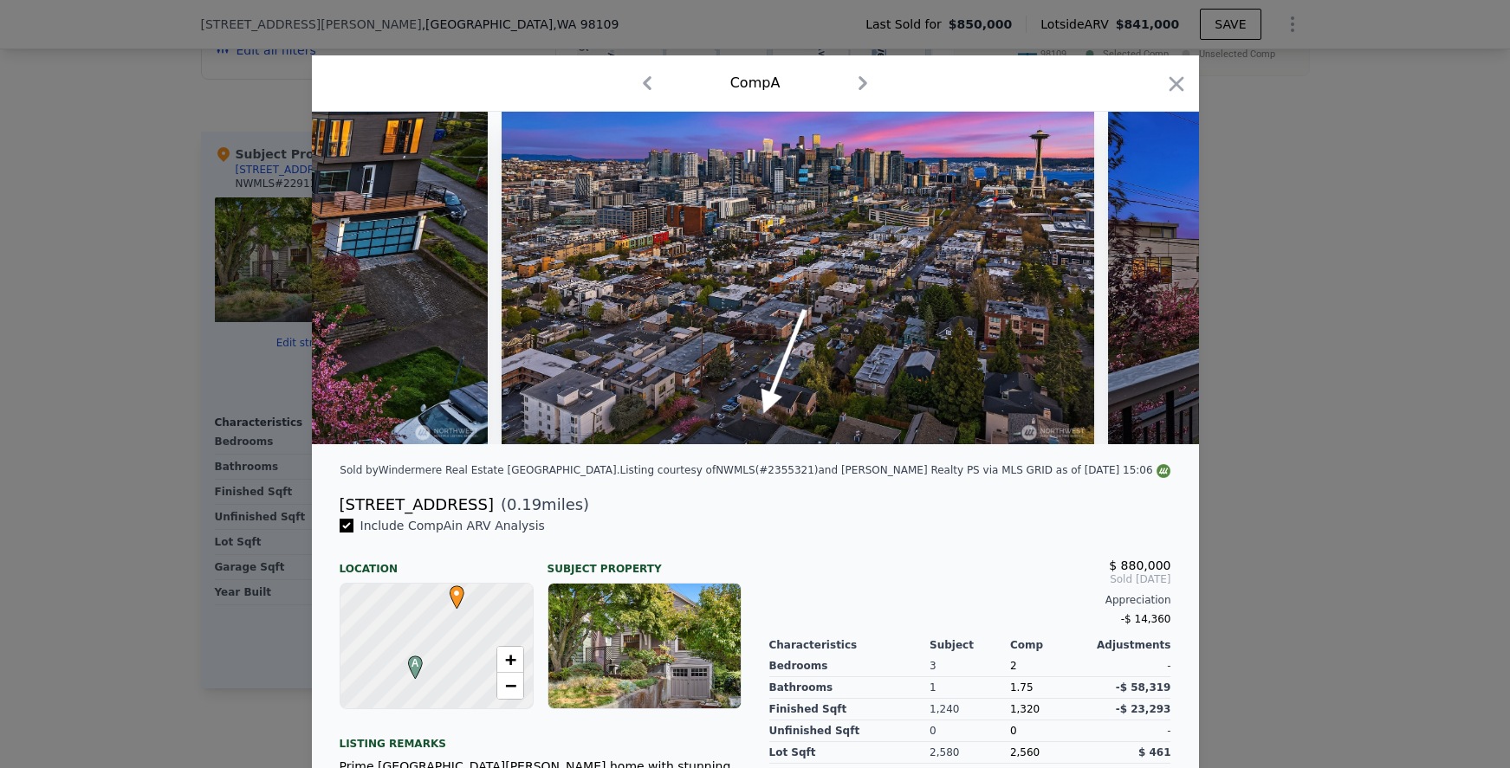
click at [1150, 280] on div at bounding box center [755, 278] width 887 height 333
click at [1150, 280] on icon at bounding box center [1154, 278] width 35 height 35
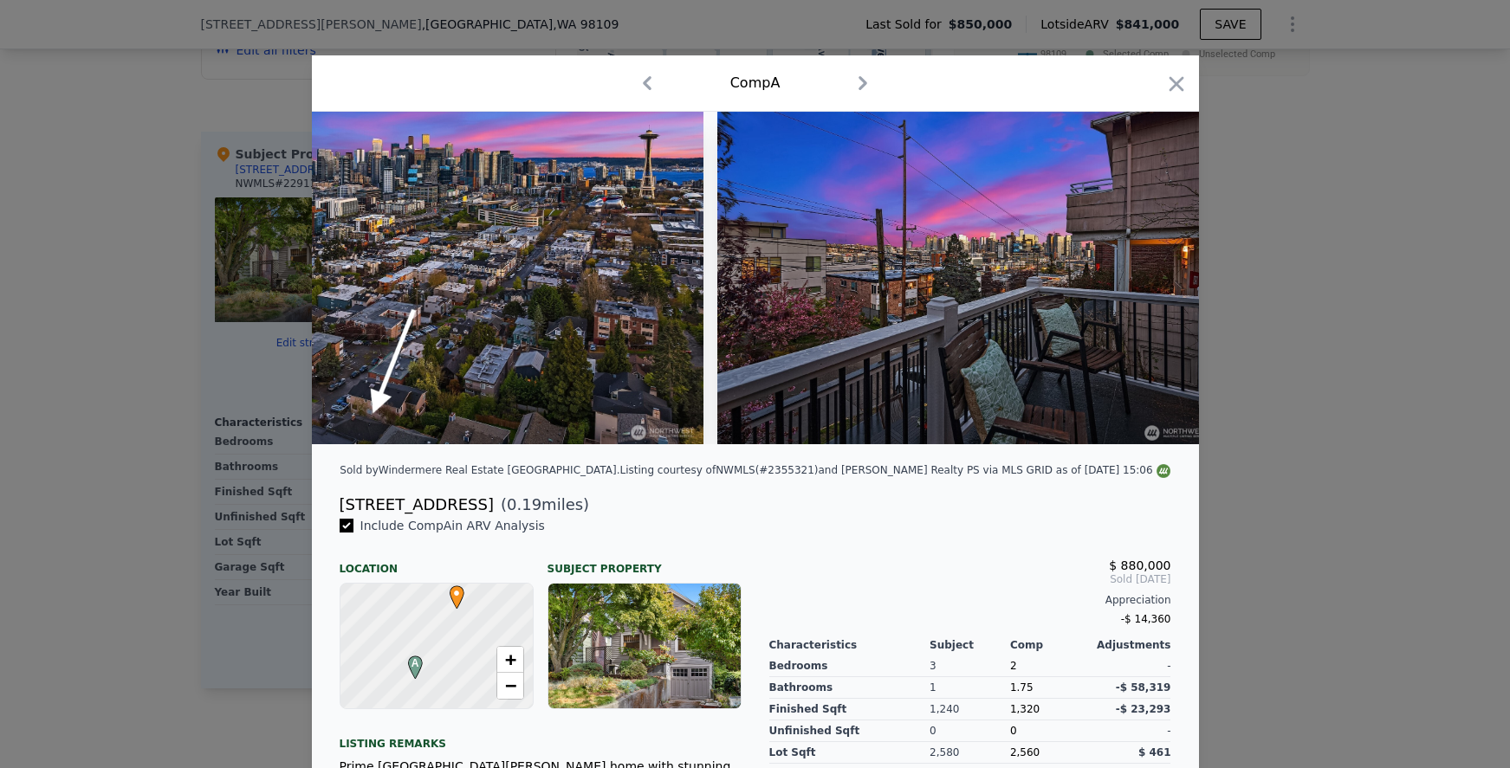
scroll to position [0, 832]
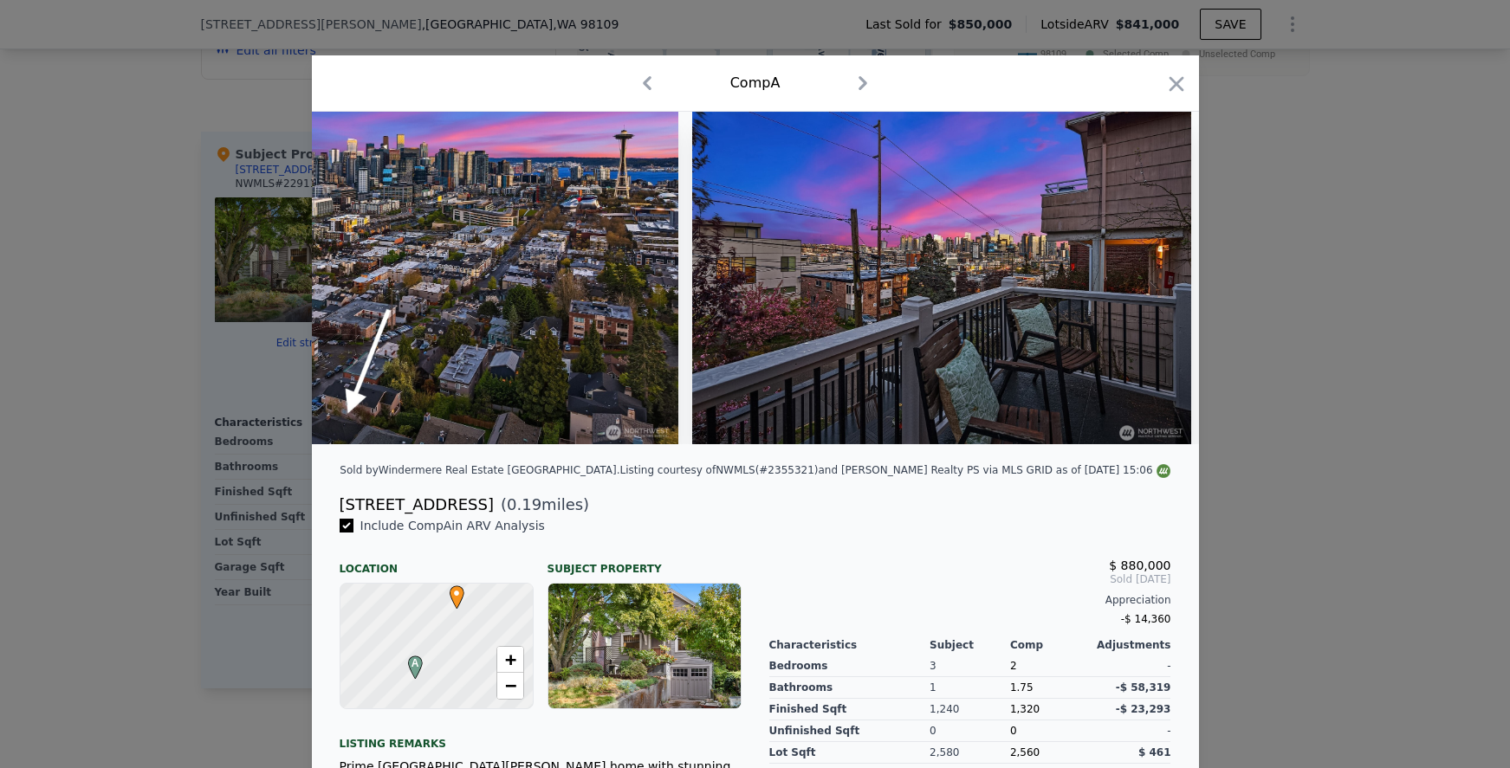
click at [1150, 280] on img at bounding box center [941, 278] width 499 height 333
click at [1150, 280] on icon at bounding box center [1154, 278] width 35 height 35
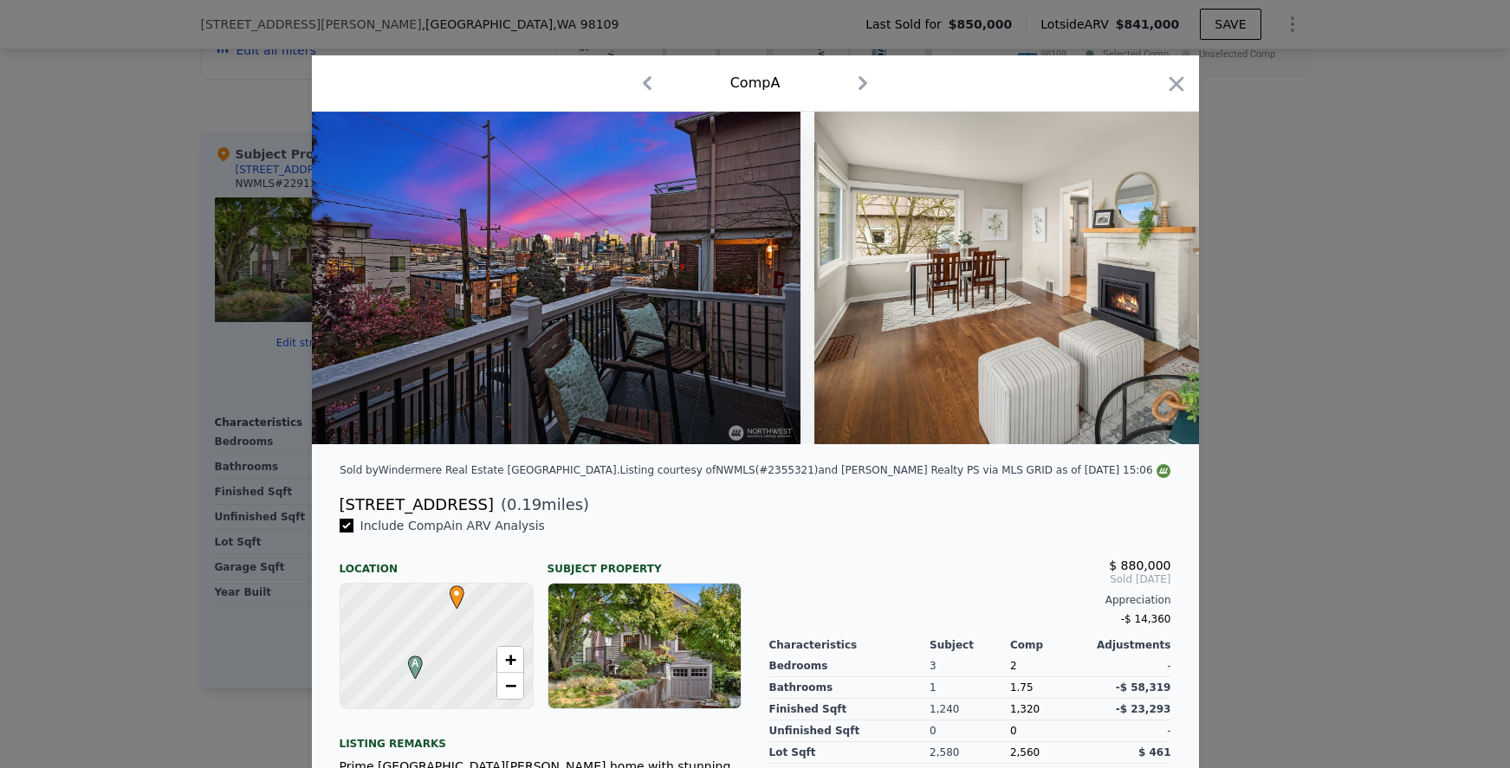
scroll to position [0, 1247]
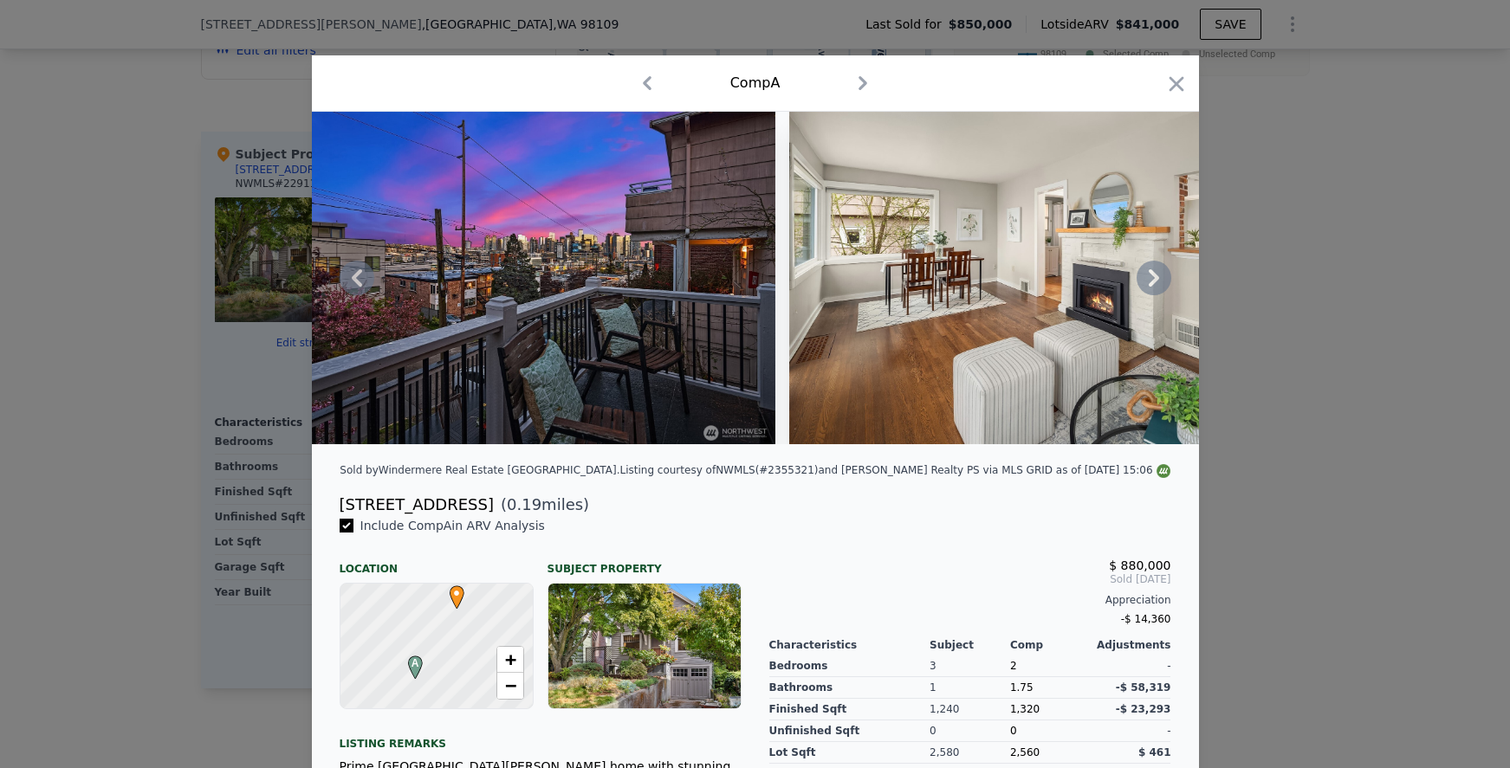
click at [1149, 282] on icon at bounding box center [1154, 277] width 10 height 17
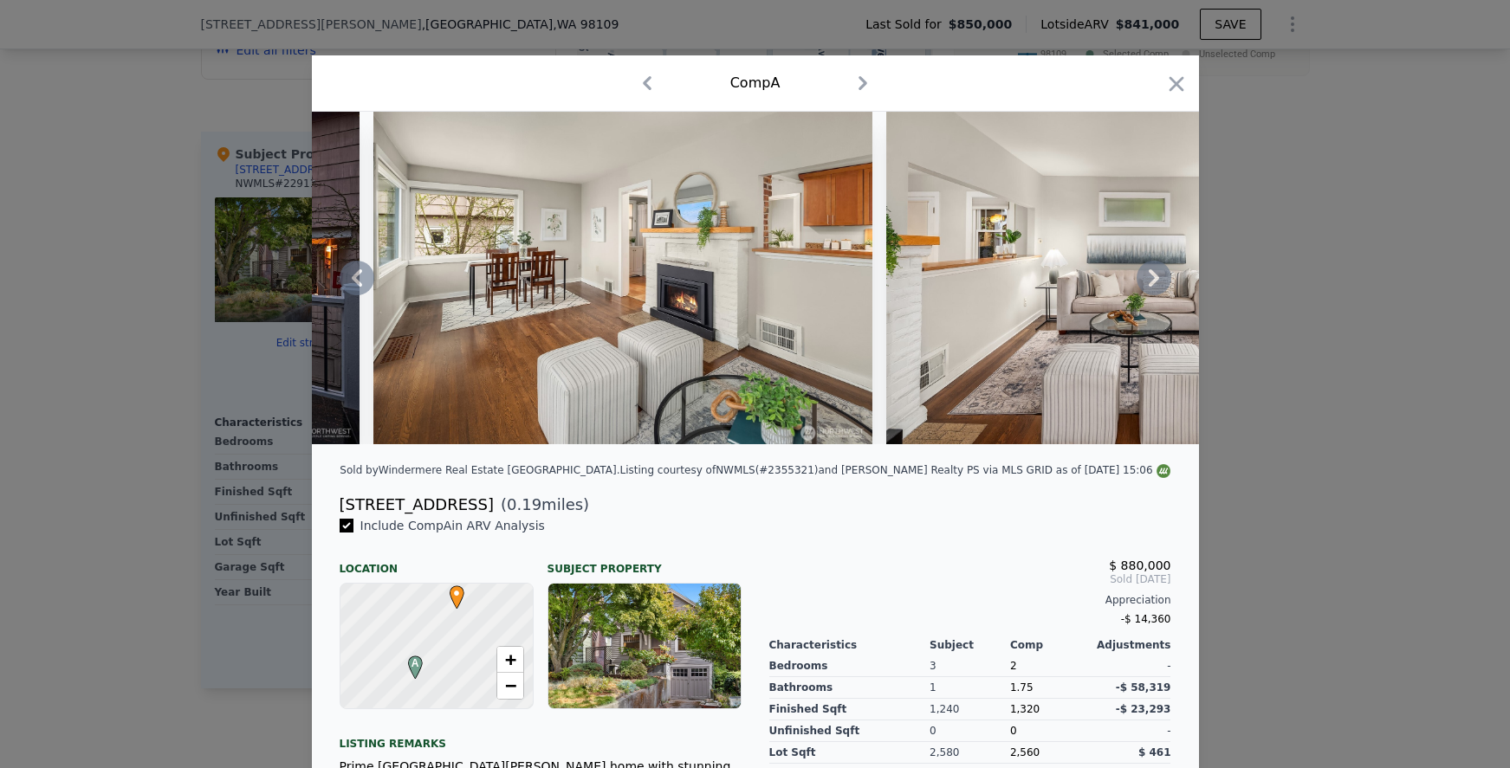
click at [1149, 278] on icon at bounding box center [1154, 277] width 10 height 17
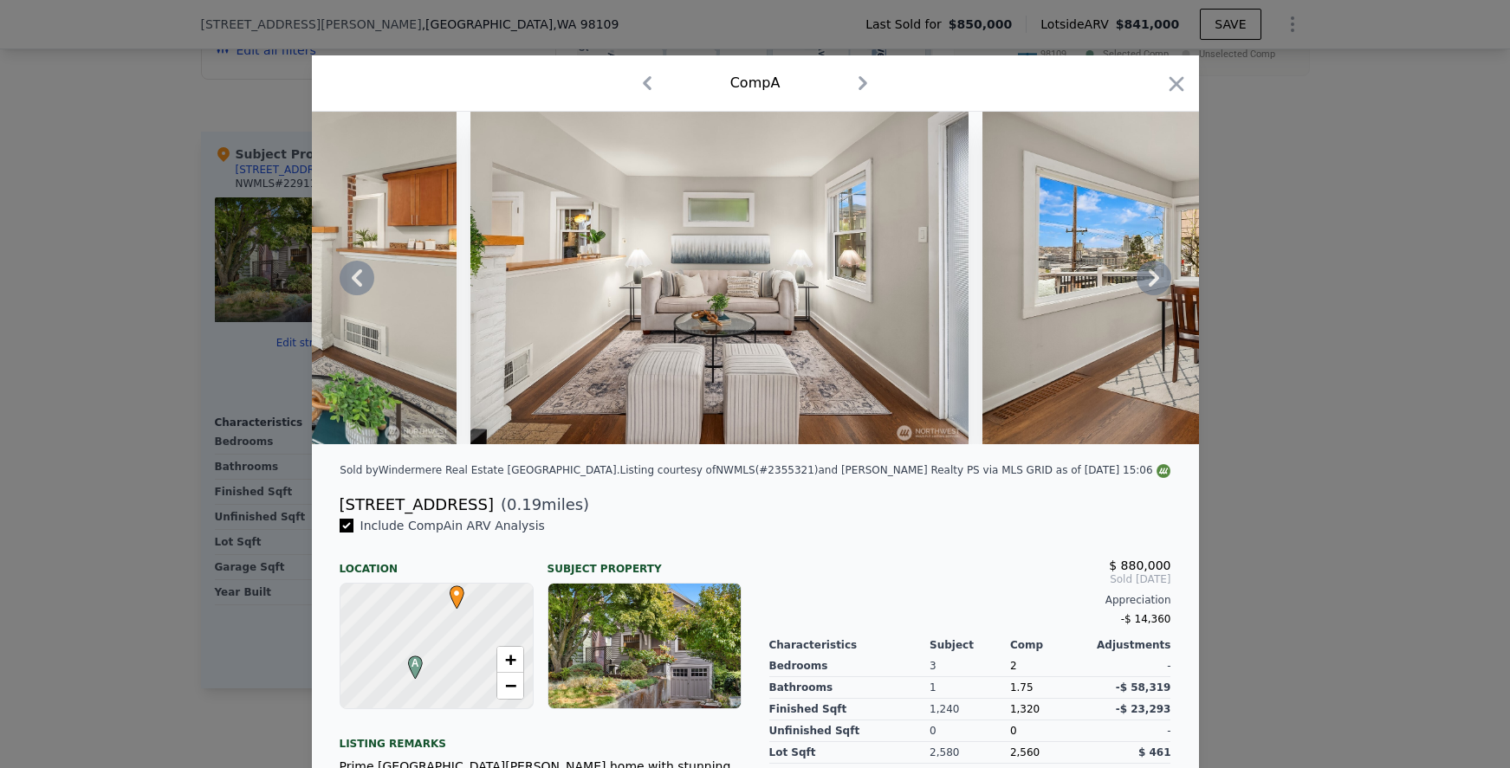
click at [1149, 278] on icon at bounding box center [1154, 277] width 10 height 17
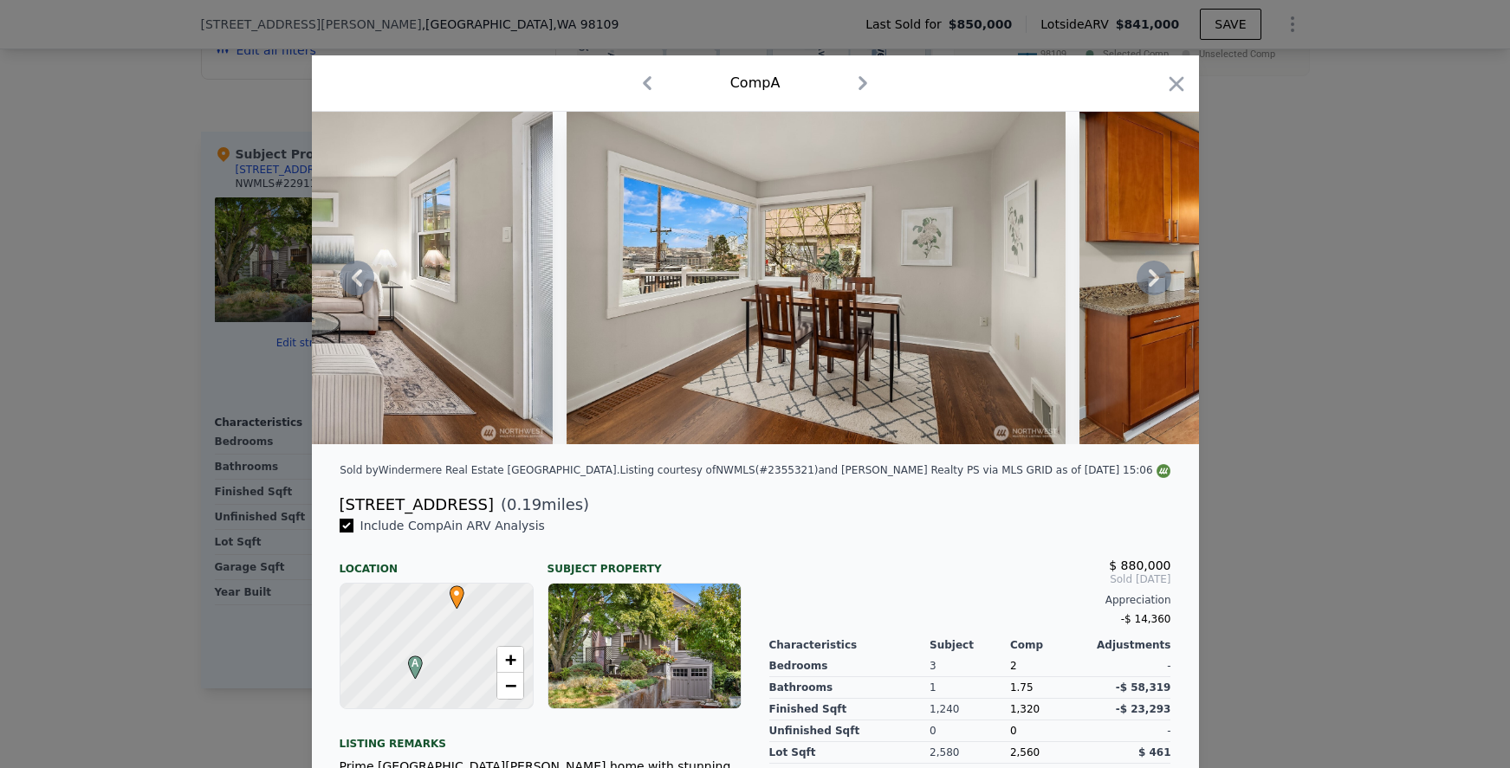
click at [1149, 278] on icon at bounding box center [1154, 277] width 10 height 17
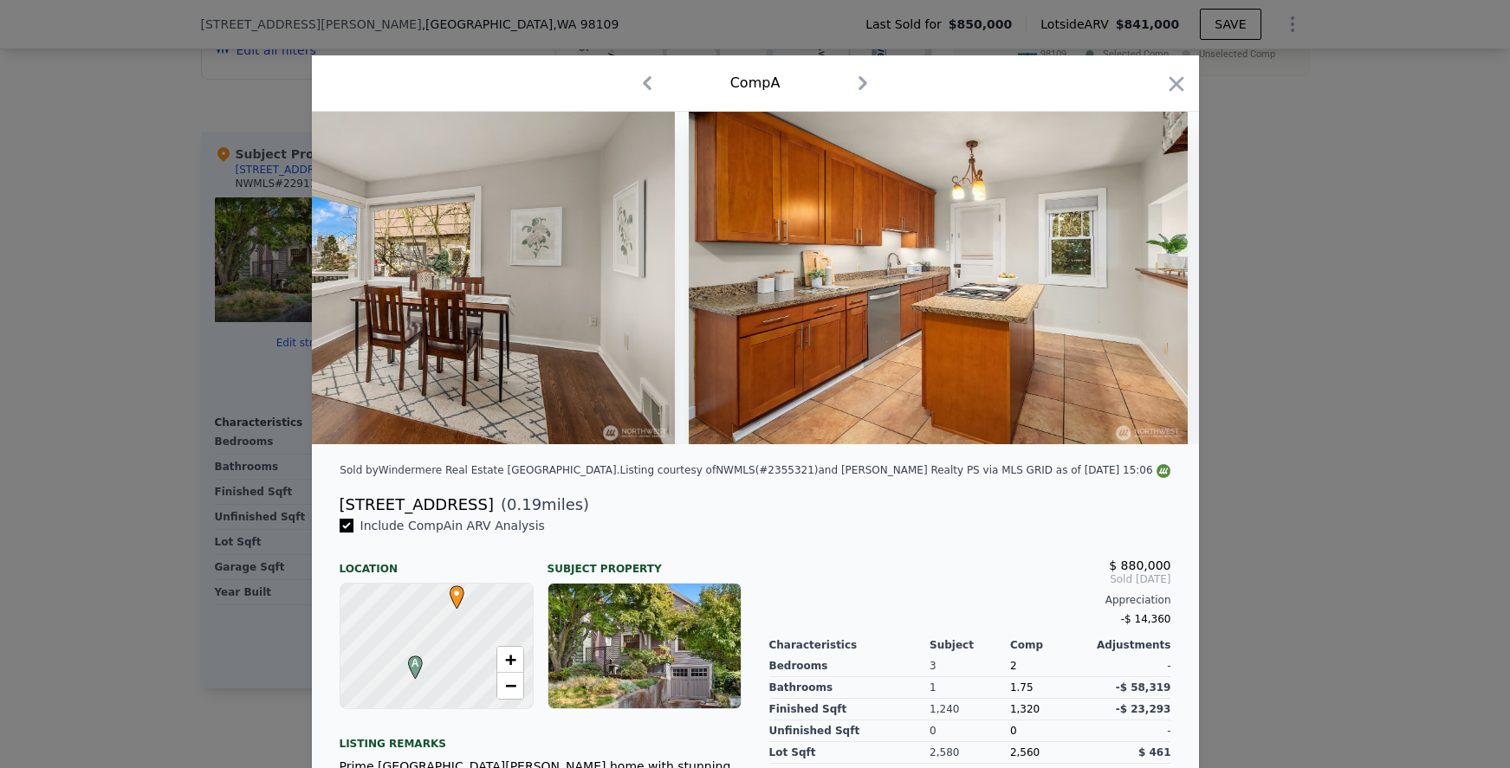
scroll to position [0, 2911]
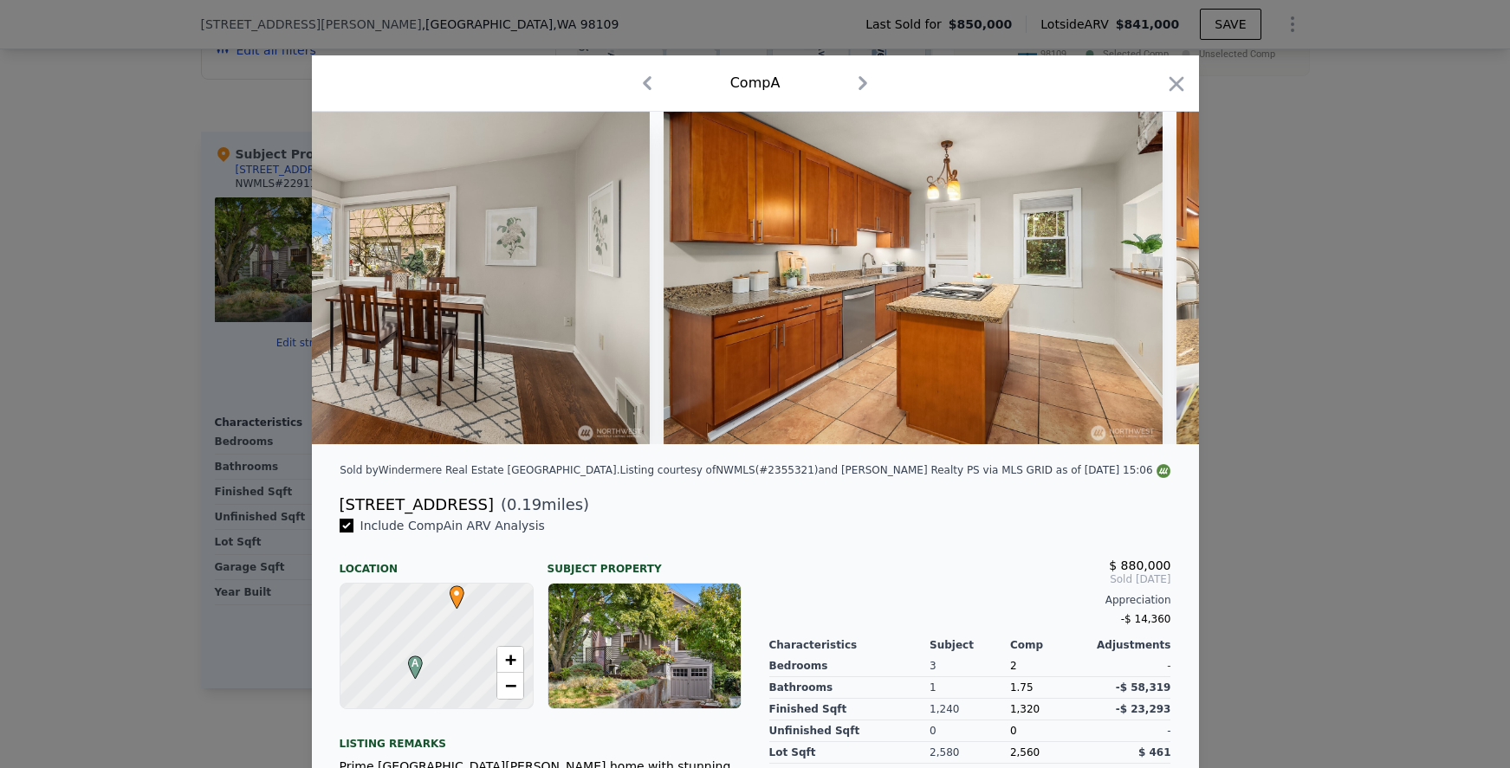
click at [1146, 278] on div at bounding box center [755, 278] width 887 height 333
click at [1149, 278] on icon at bounding box center [1154, 277] width 10 height 17
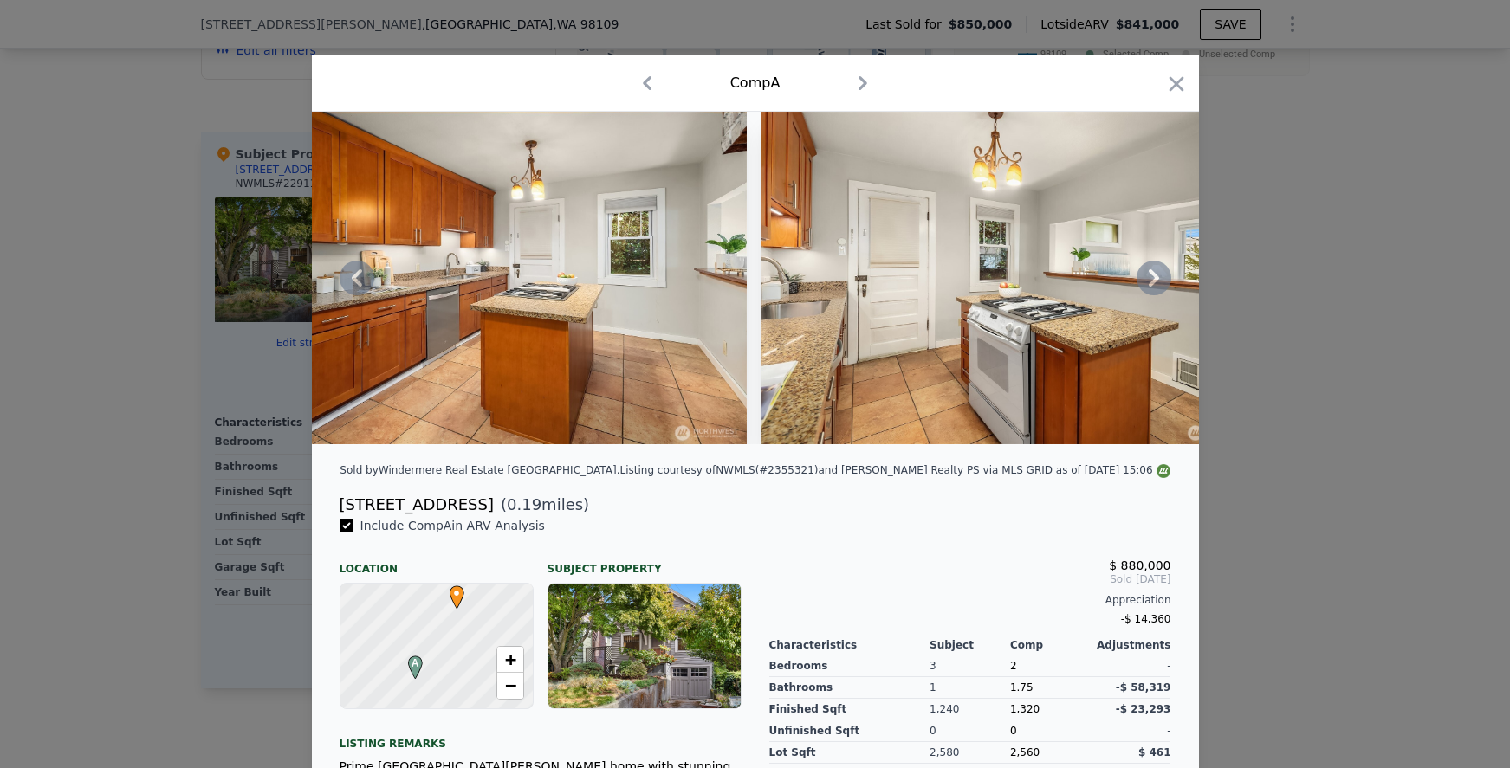
click at [1149, 278] on icon at bounding box center [1154, 277] width 10 height 17
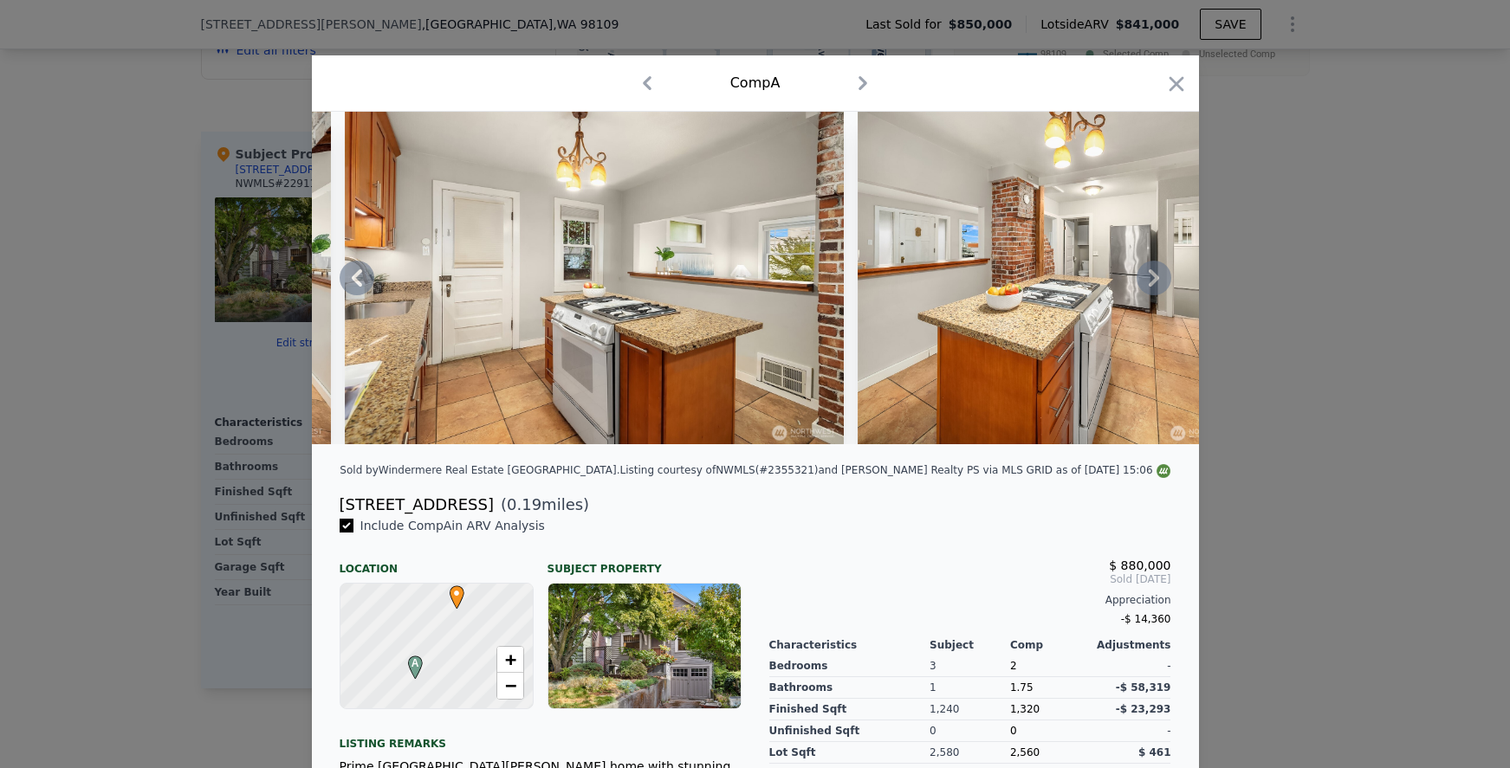
click at [1149, 278] on icon at bounding box center [1154, 277] width 10 height 17
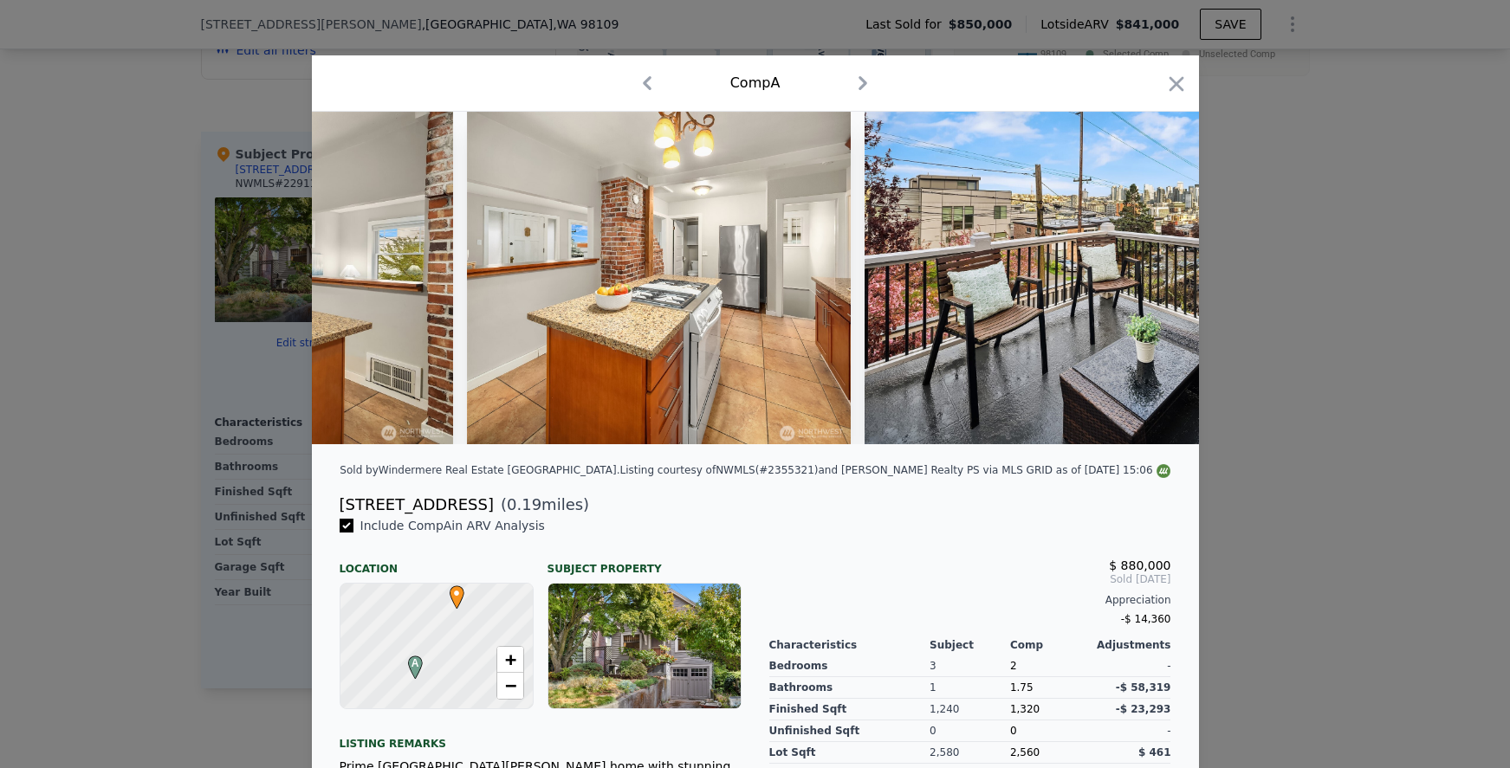
scroll to position [0, 4158]
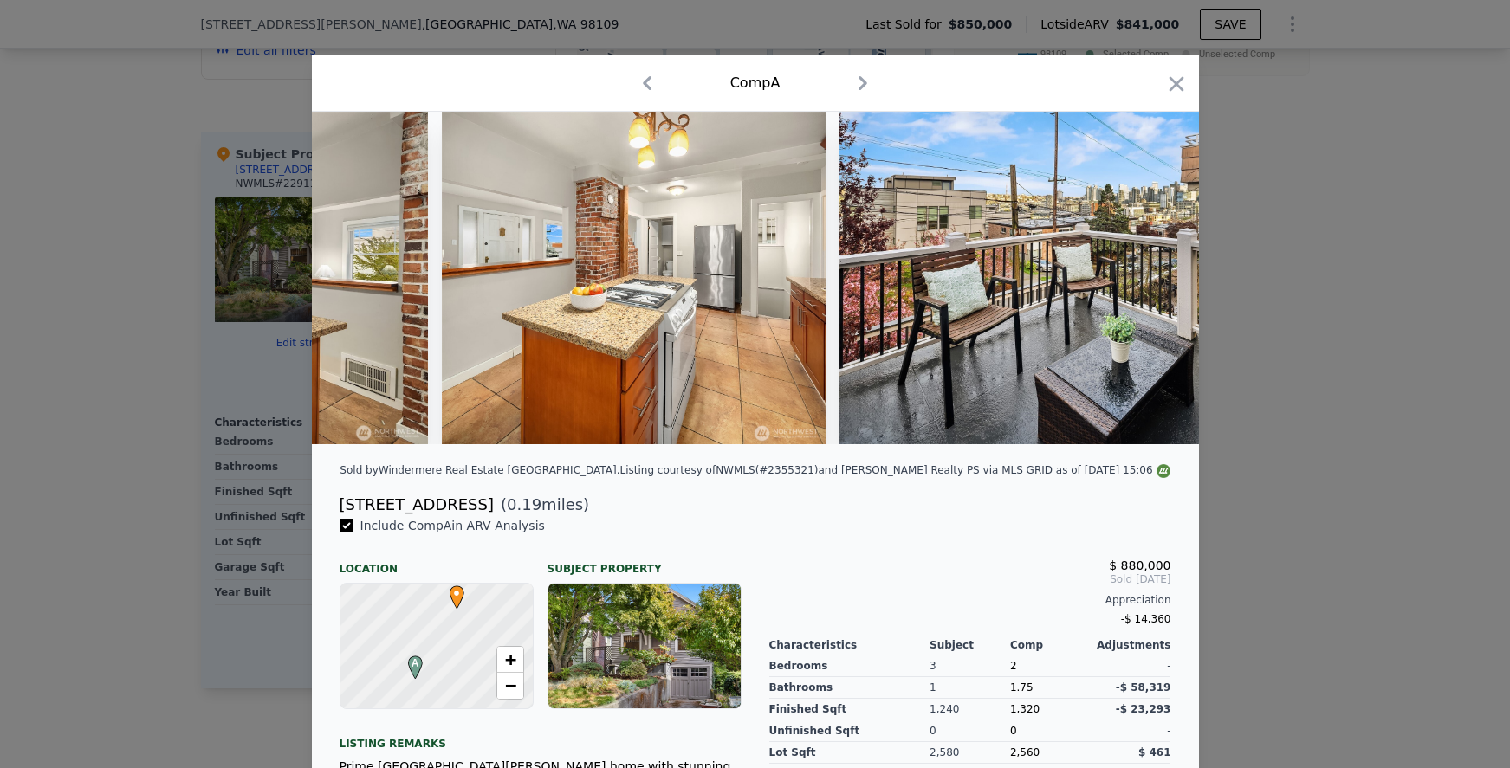
click at [1146, 278] on div at bounding box center [755, 278] width 887 height 333
click at [1149, 278] on icon at bounding box center [1154, 277] width 10 height 17
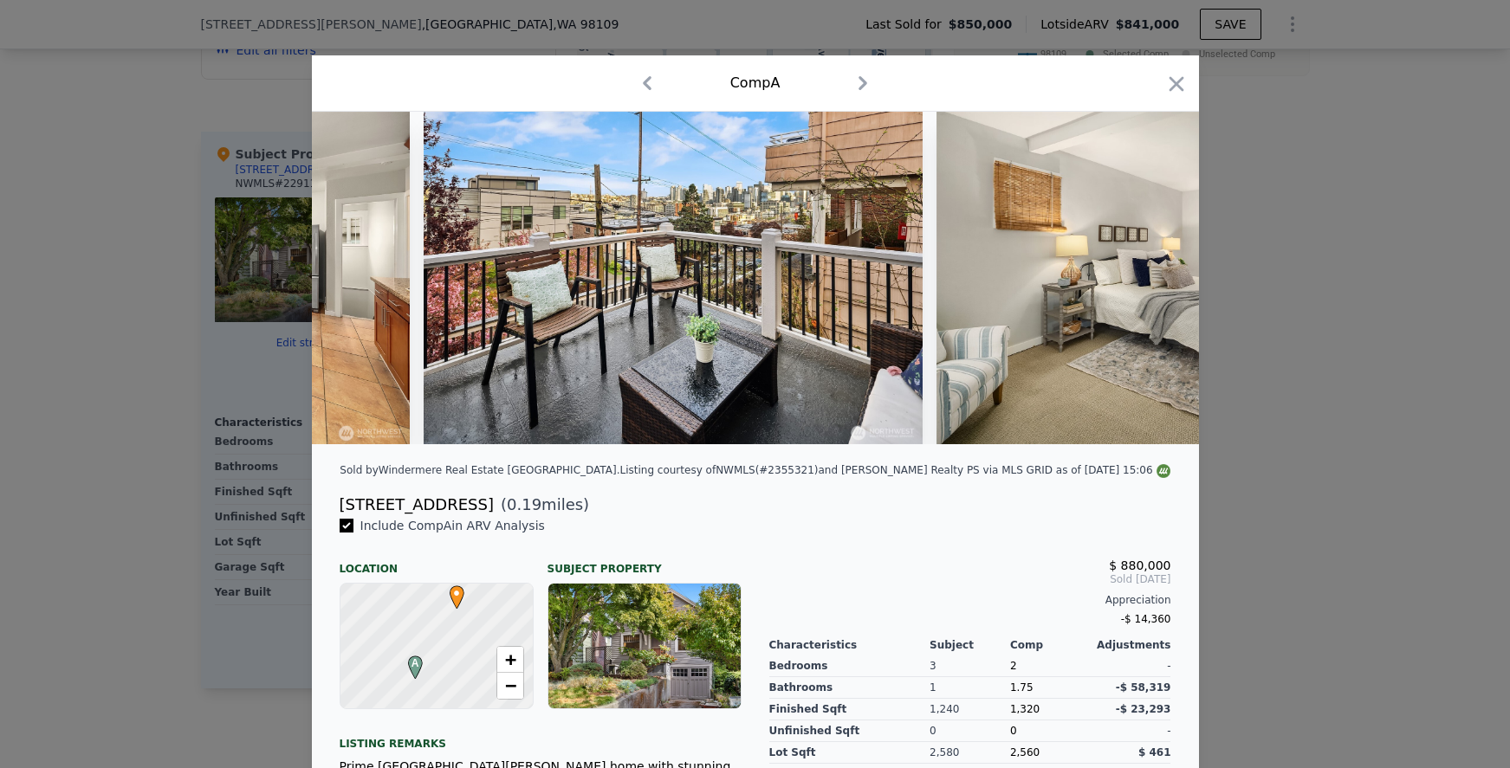
click at [1146, 278] on div at bounding box center [755, 278] width 887 height 333
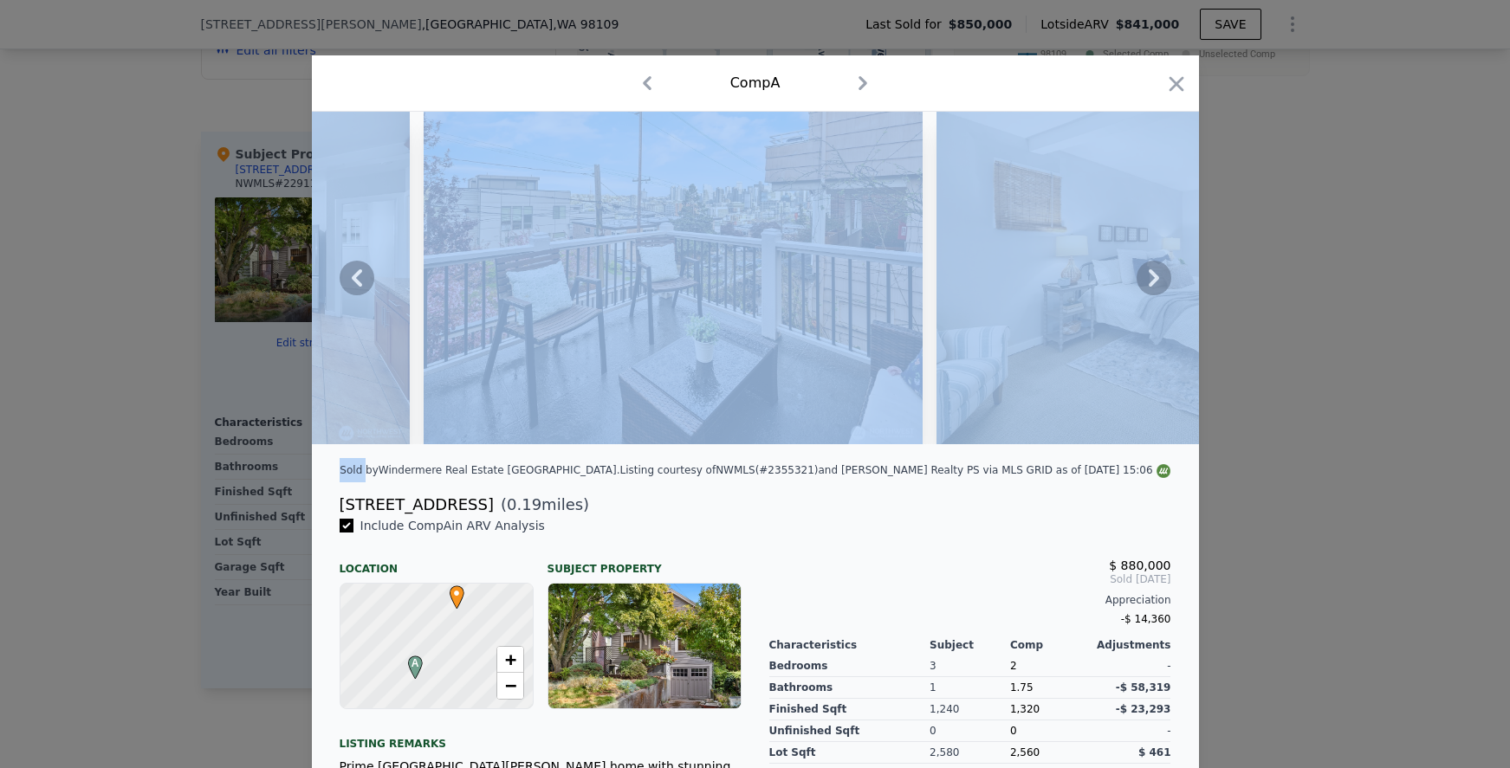
click at [1149, 278] on icon at bounding box center [1154, 277] width 10 height 17
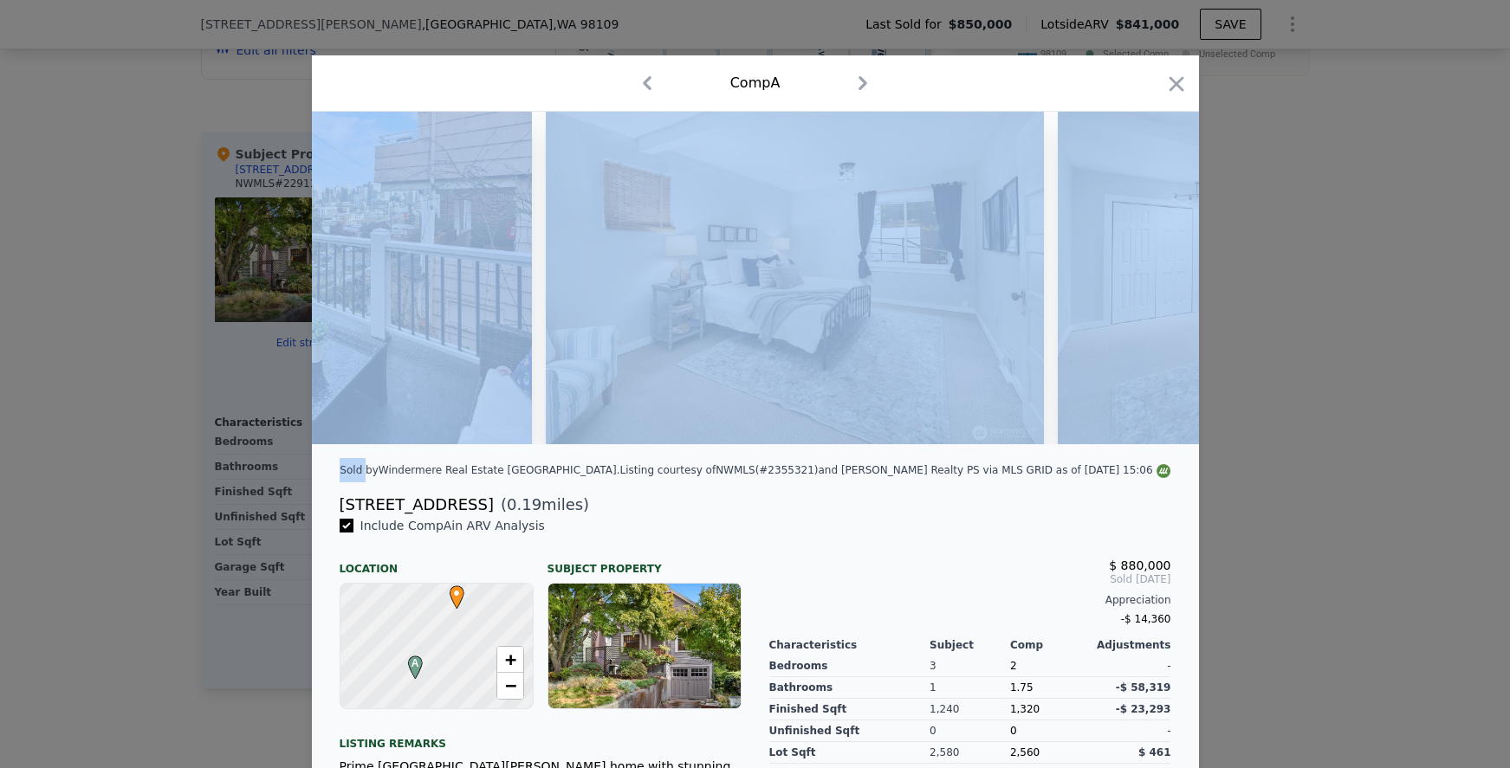
scroll to position [0, 4990]
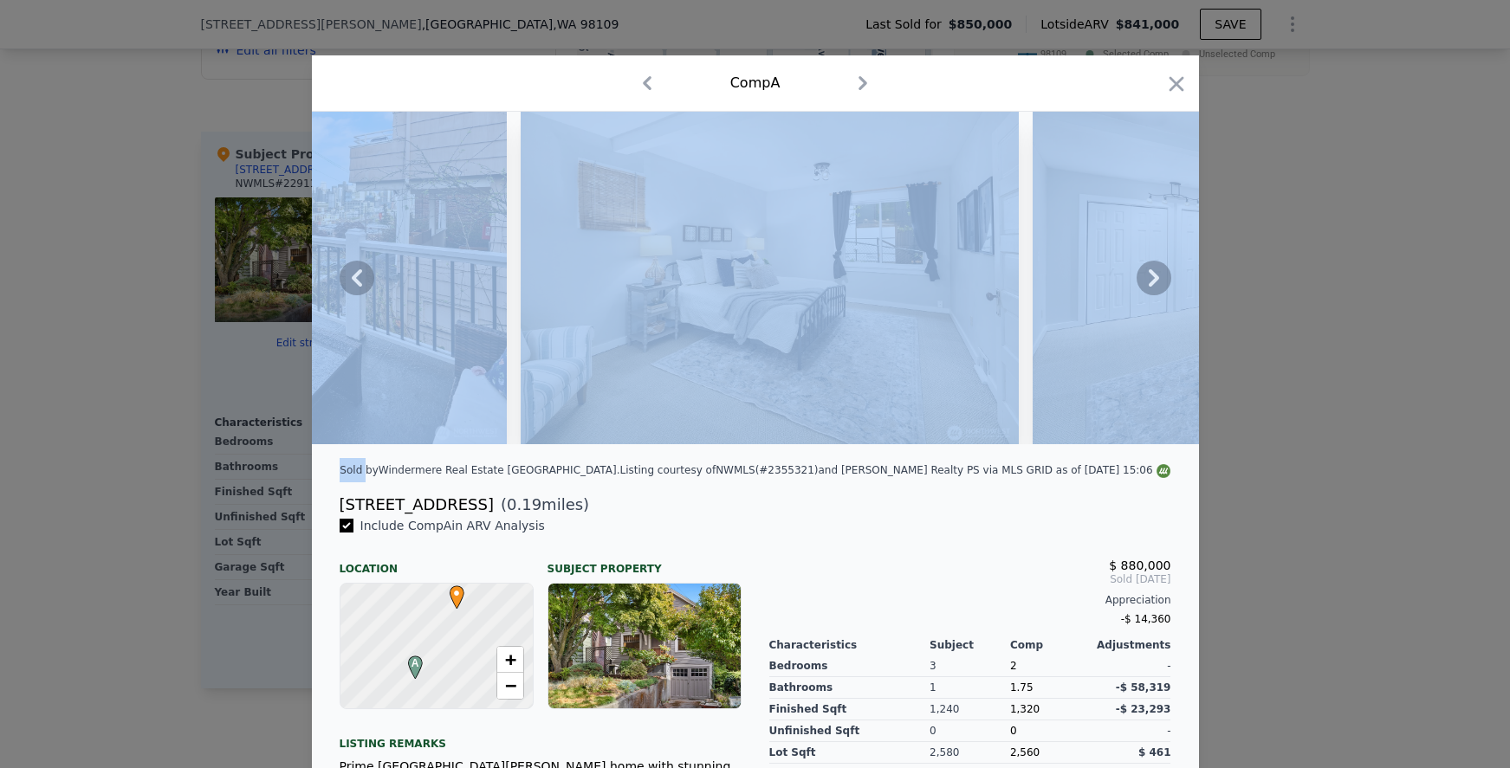
click at [924, 402] on img at bounding box center [770, 278] width 499 height 333
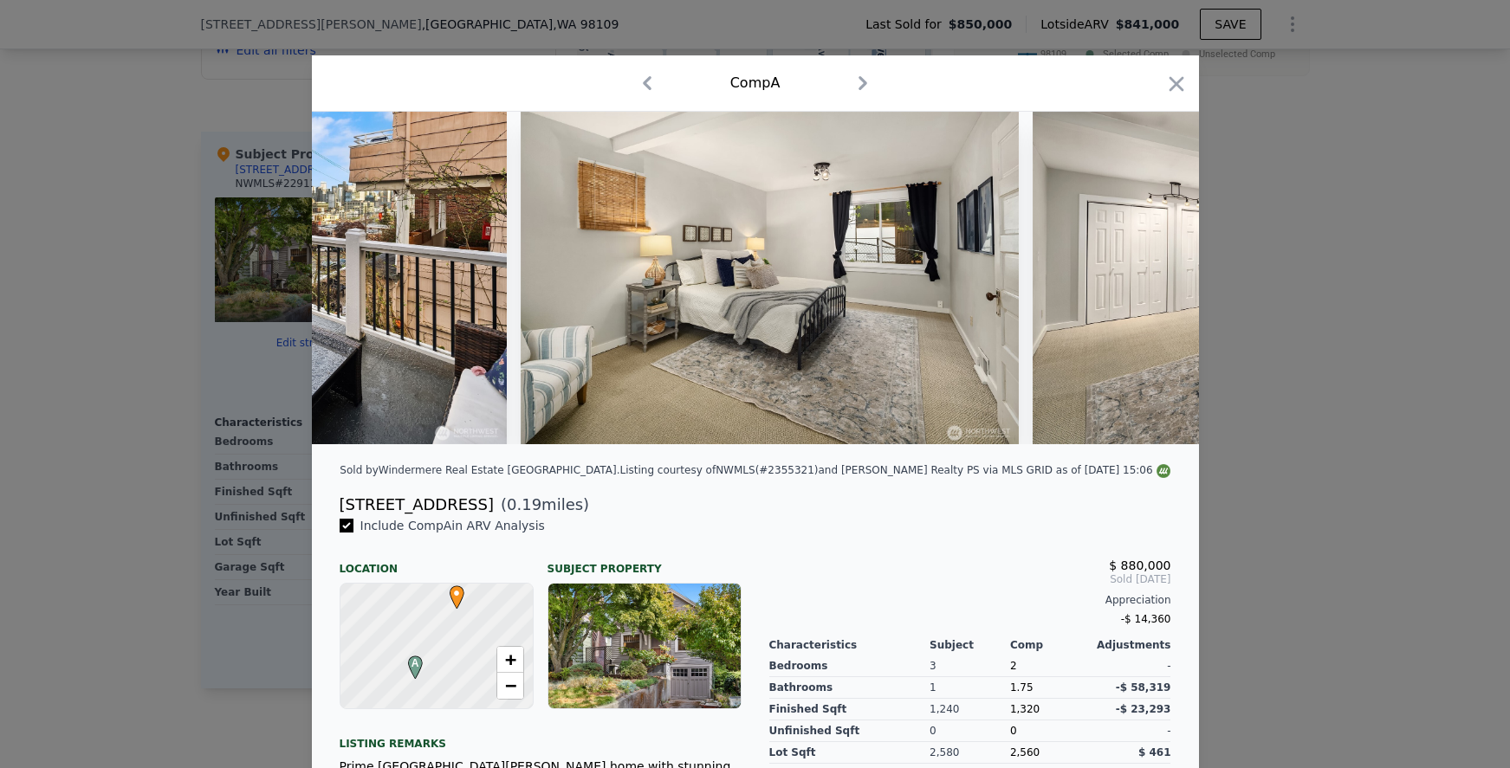
click at [841, 605] on div "$ 880,000 Sold Jun 2025 Appreciation -$ 14,360" at bounding box center [970, 588] width 402 height 87
click at [1150, 284] on icon at bounding box center [1154, 277] width 10 height 17
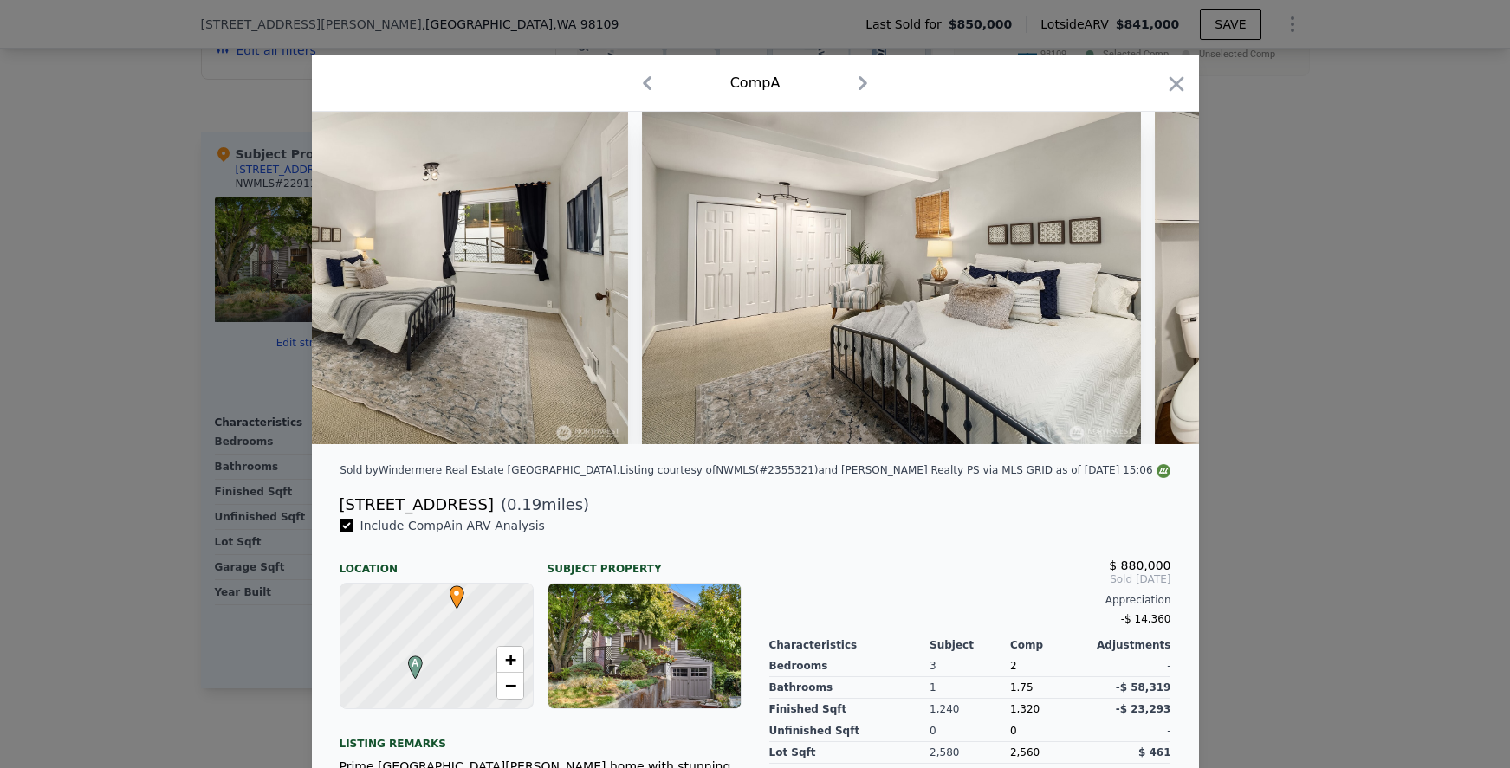
scroll to position [0, 5405]
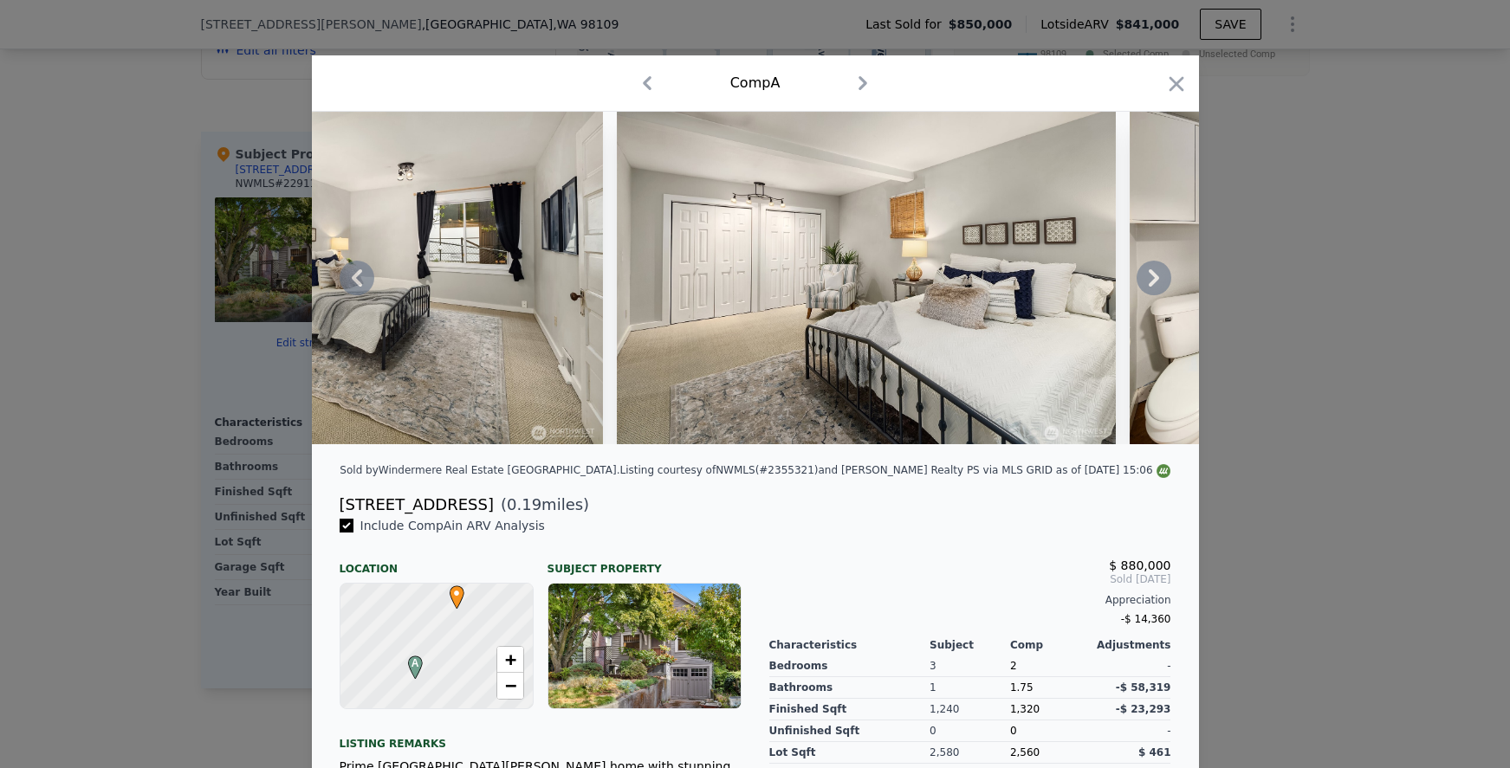
click at [1150, 284] on icon at bounding box center [1154, 277] width 10 height 17
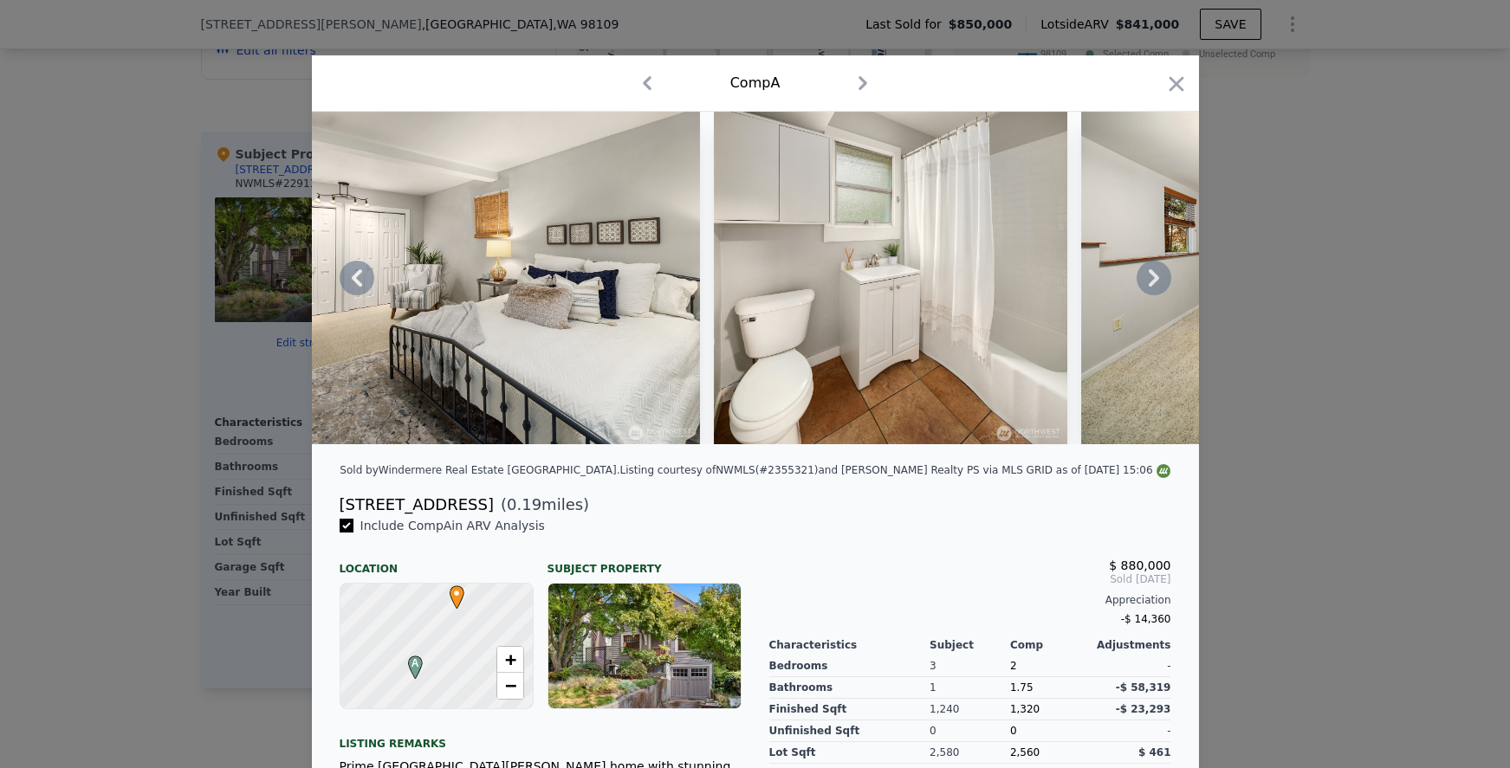
click at [1150, 282] on icon at bounding box center [1154, 277] width 10 height 17
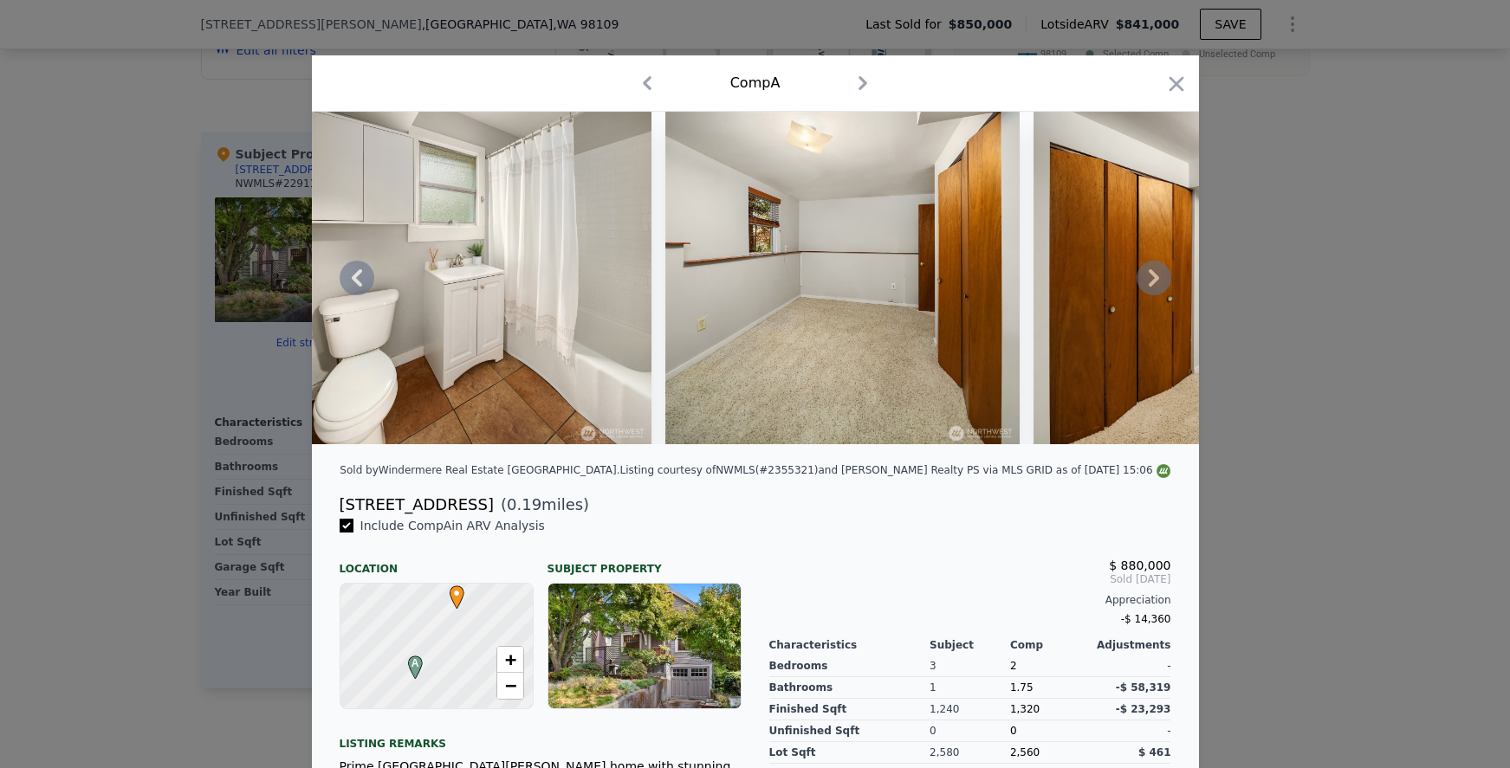
click at [1150, 282] on icon at bounding box center [1154, 277] width 10 height 17
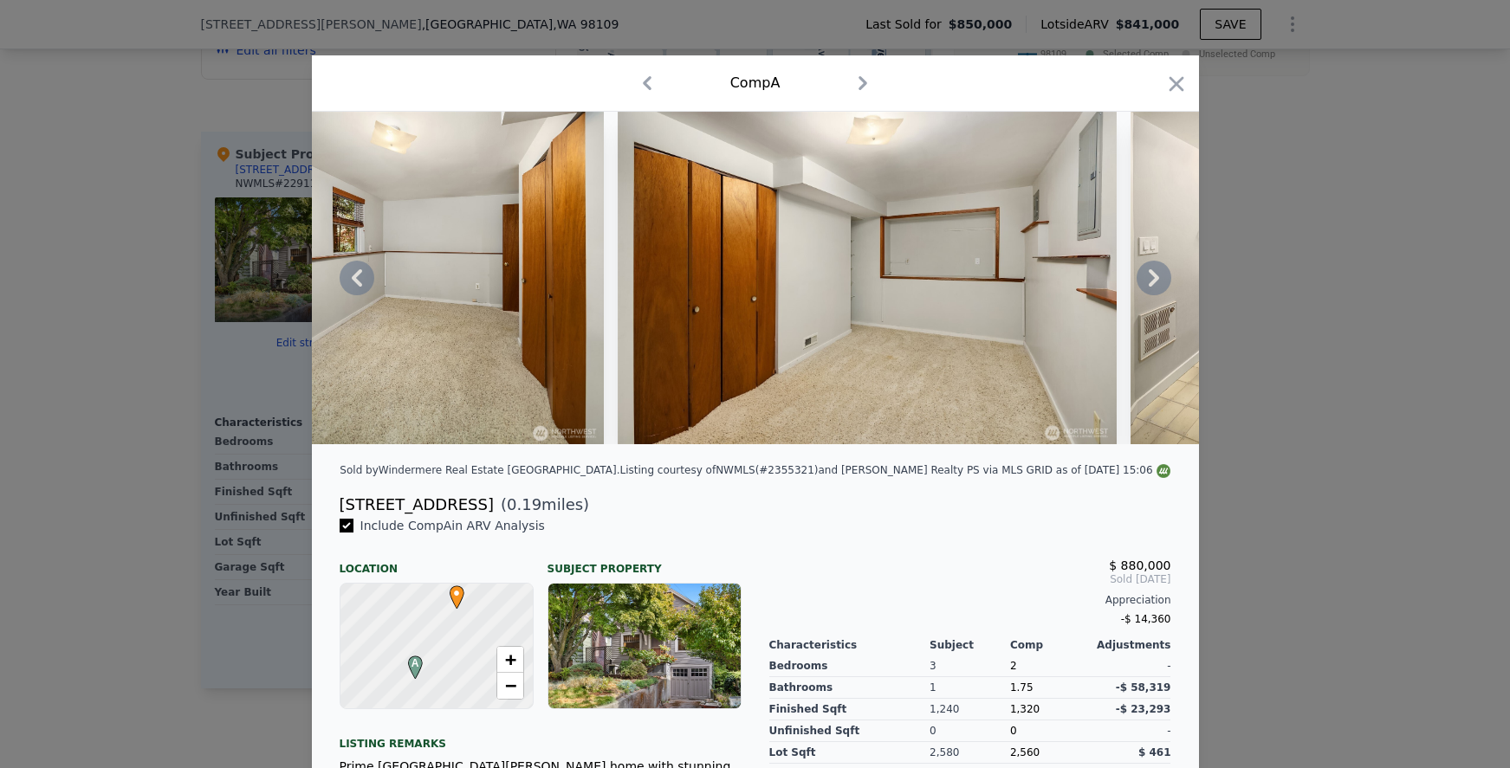
click at [1150, 282] on icon at bounding box center [1154, 277] width 10 height 17
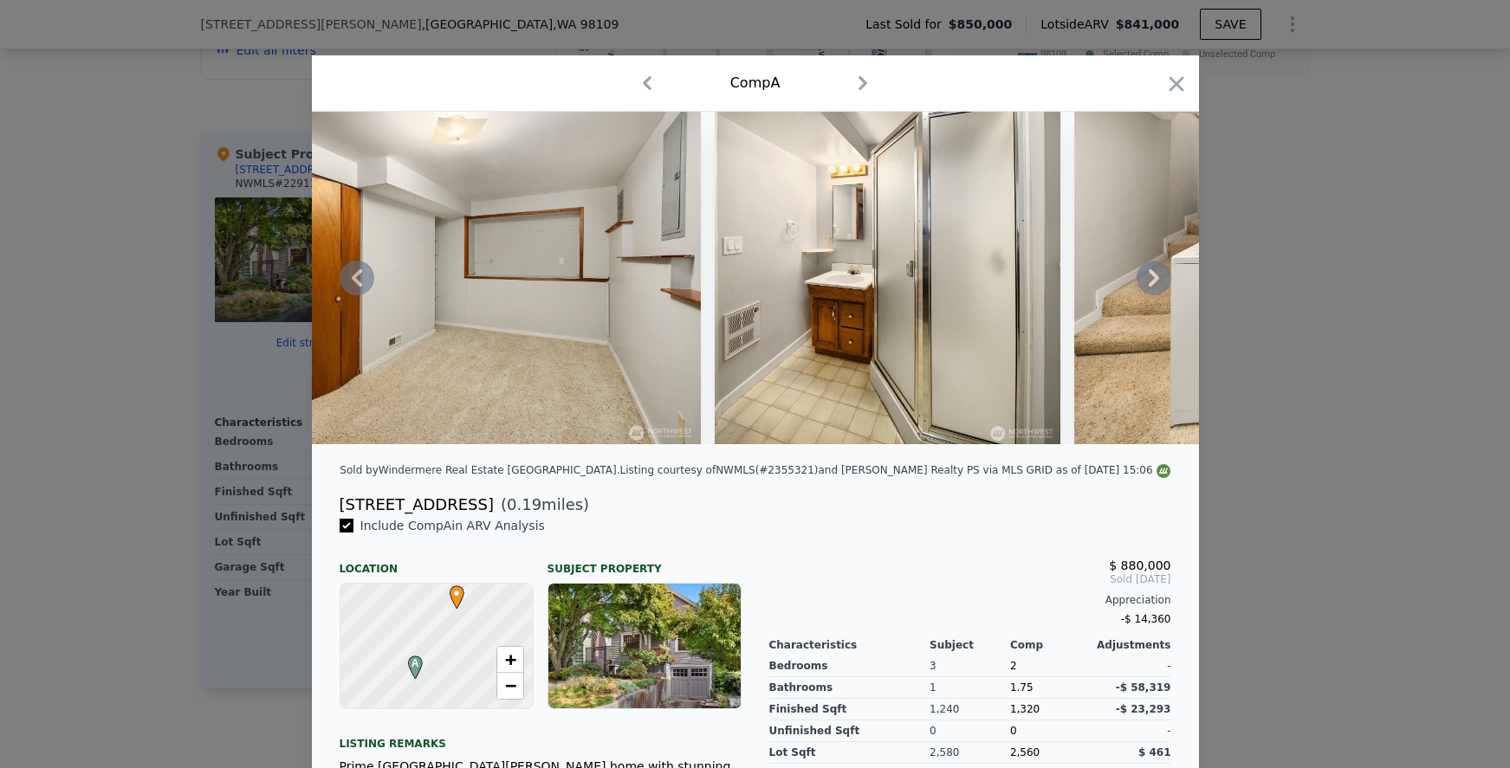
click at [1150, 282] on icon at bounding box center [1154, 277] width 10 height 17
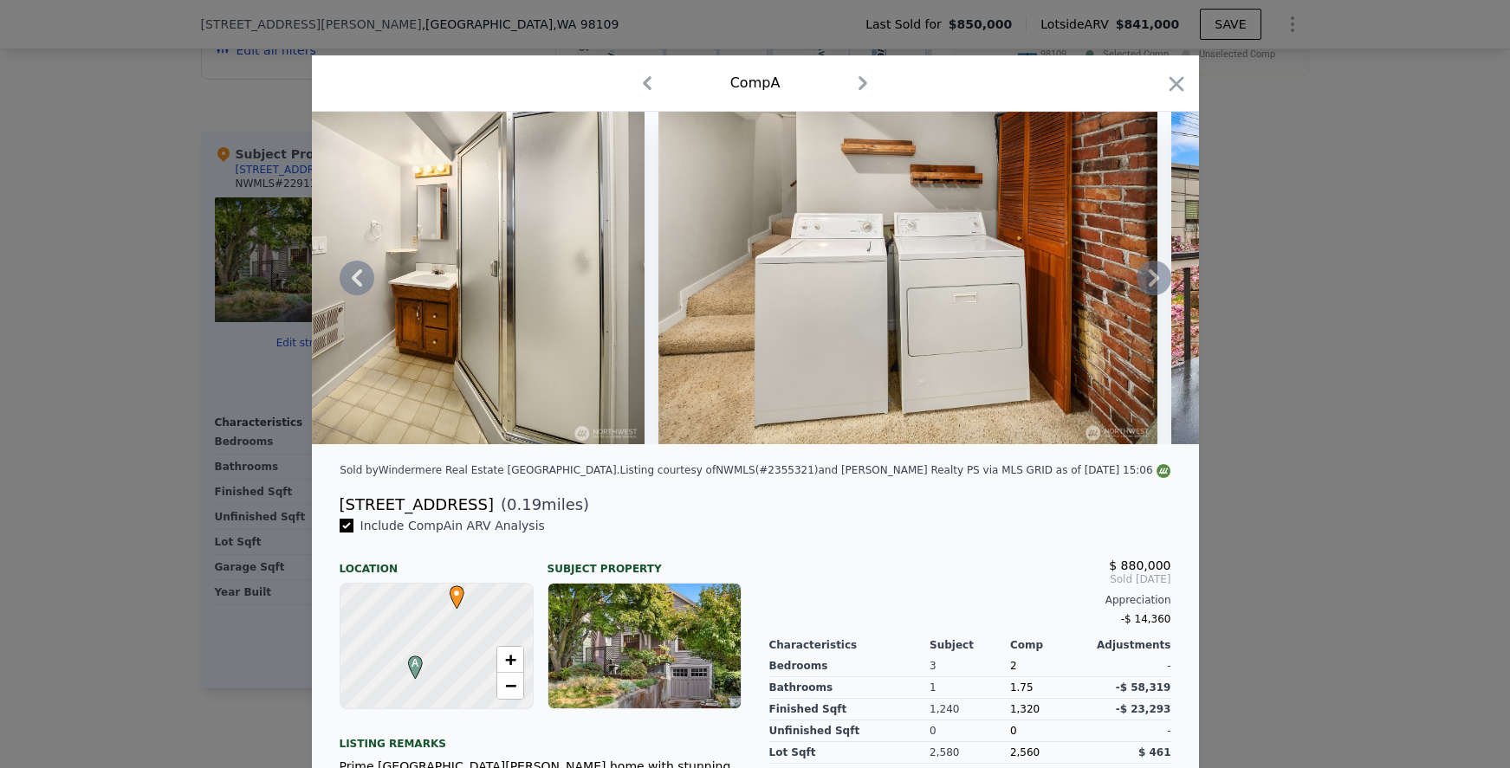
click at [1150, 282] on icon at bounding box center [1154, 277] width 10 height 17
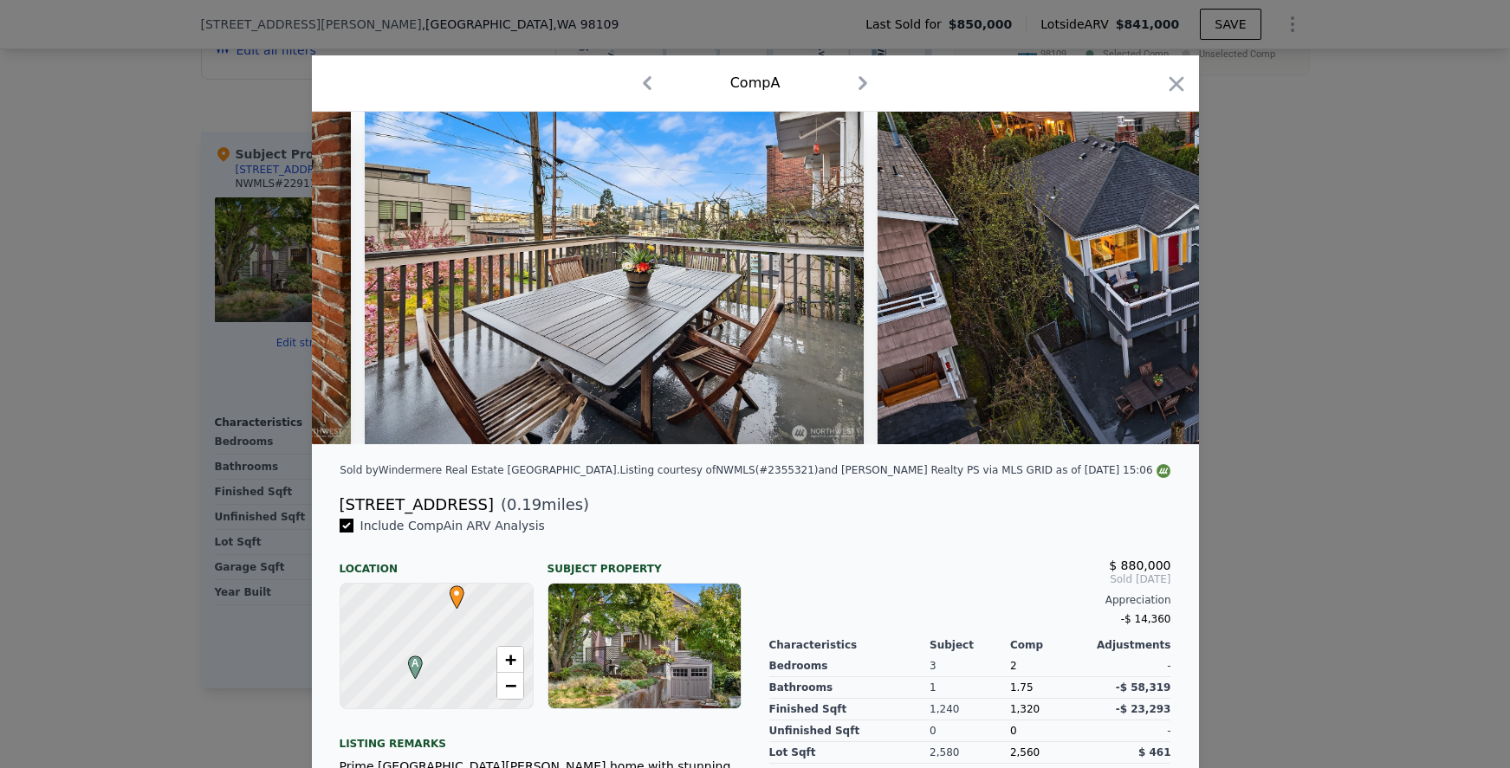
scroll to position [0, 8316]
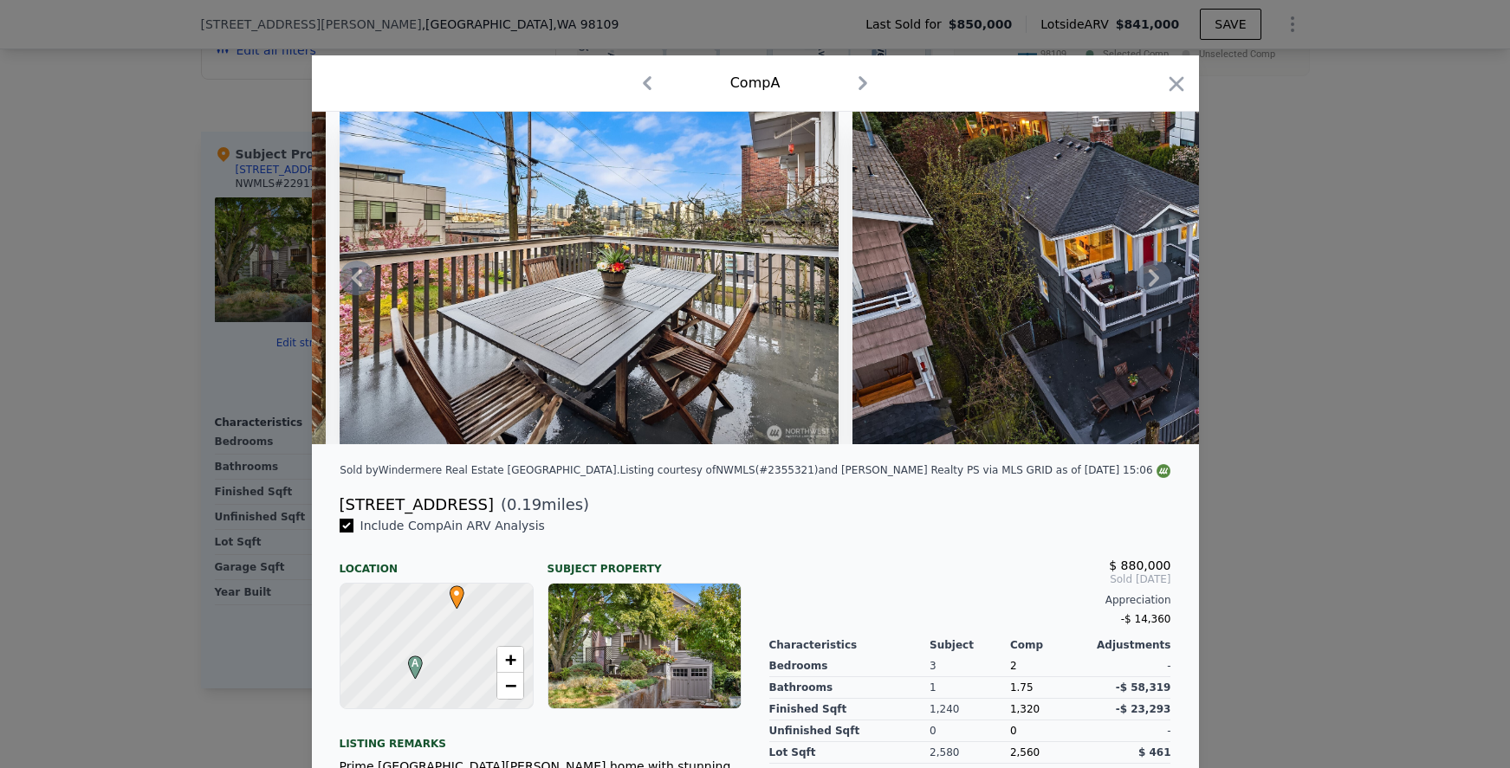
click at [1150, 282] on icon at bounding box center [1154, 277] width 10 height 17
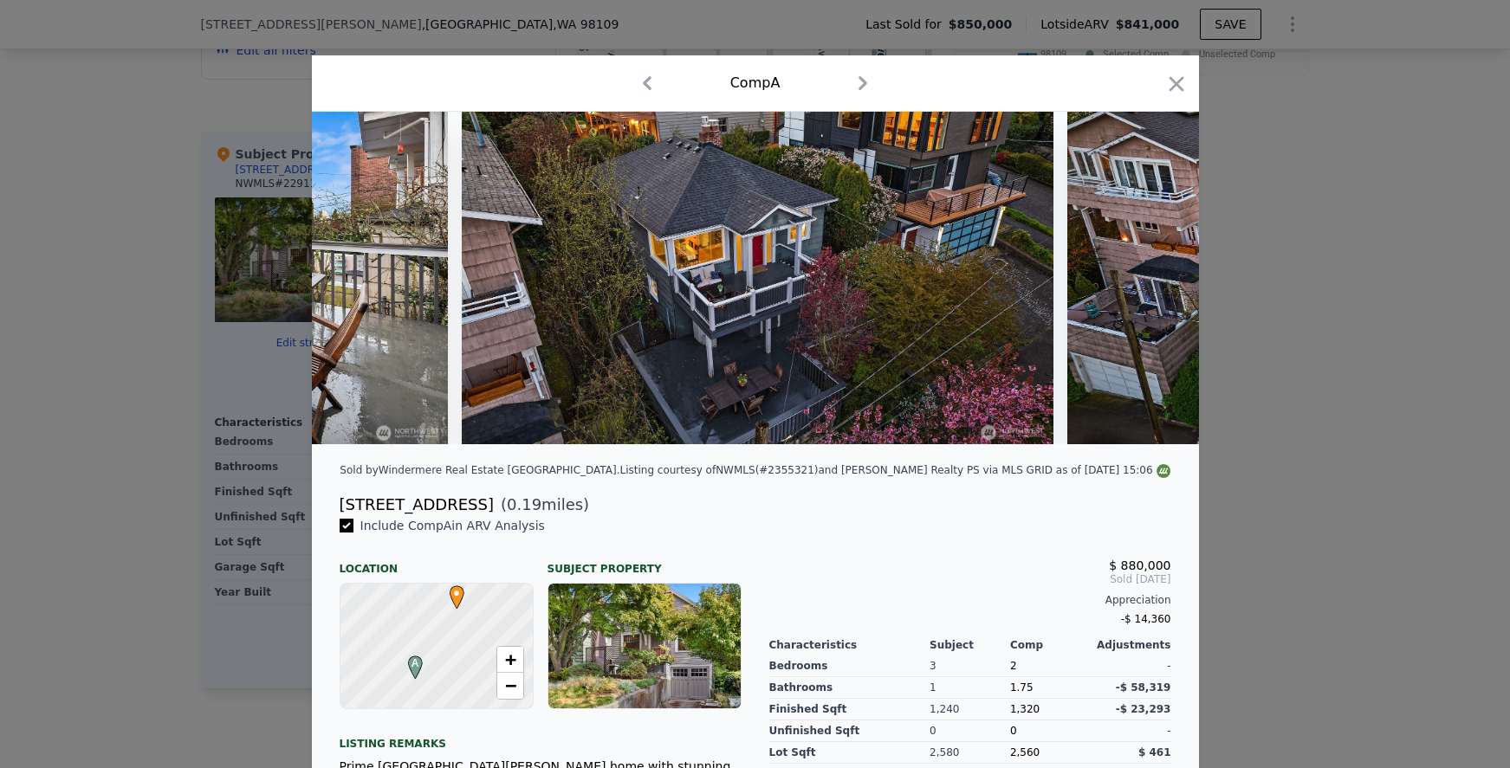
scroll to position [0, 8732]
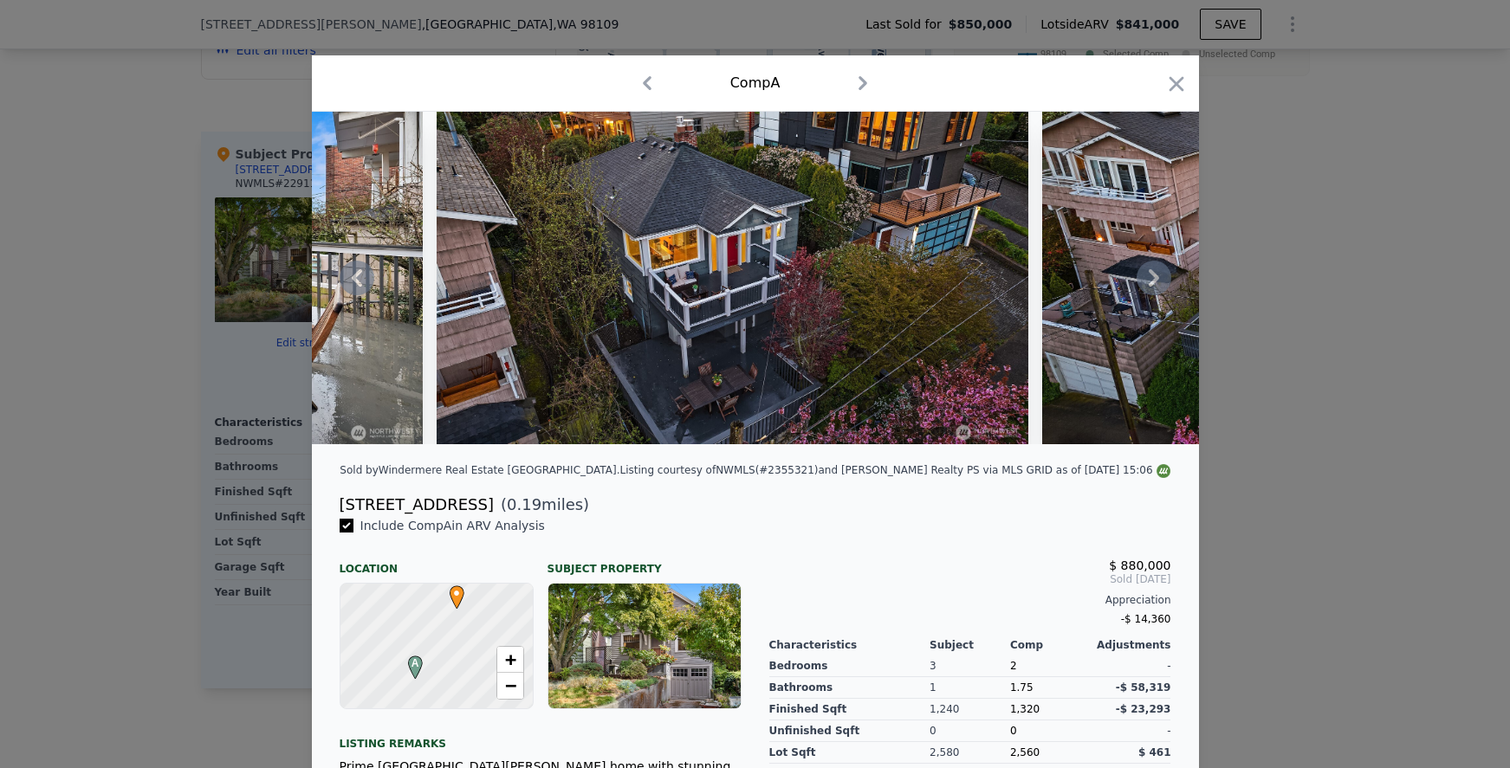
click at [1150, 282] on icon at bounding box center [1154, 277] width 10 height 17
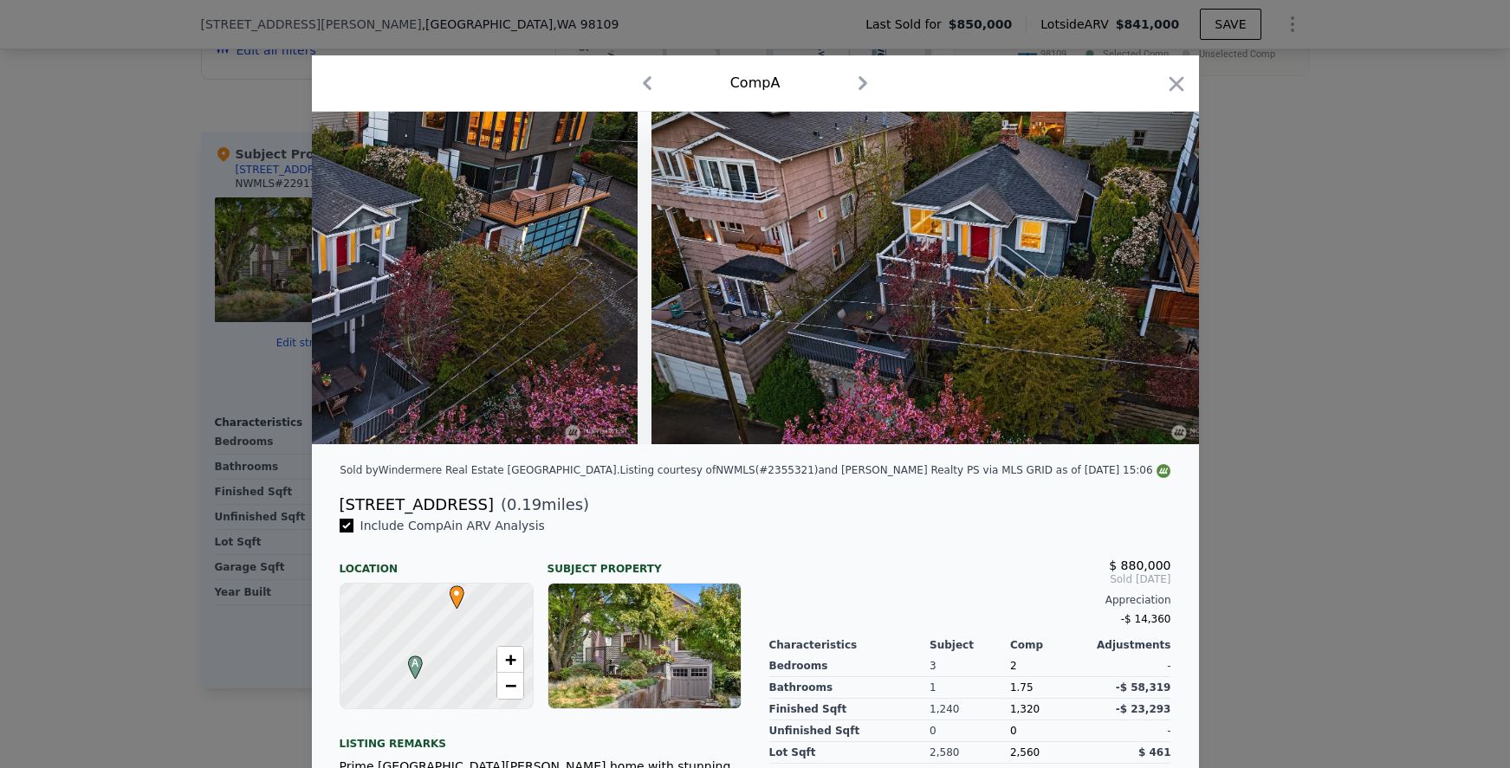
scroll to position [0, 9148]
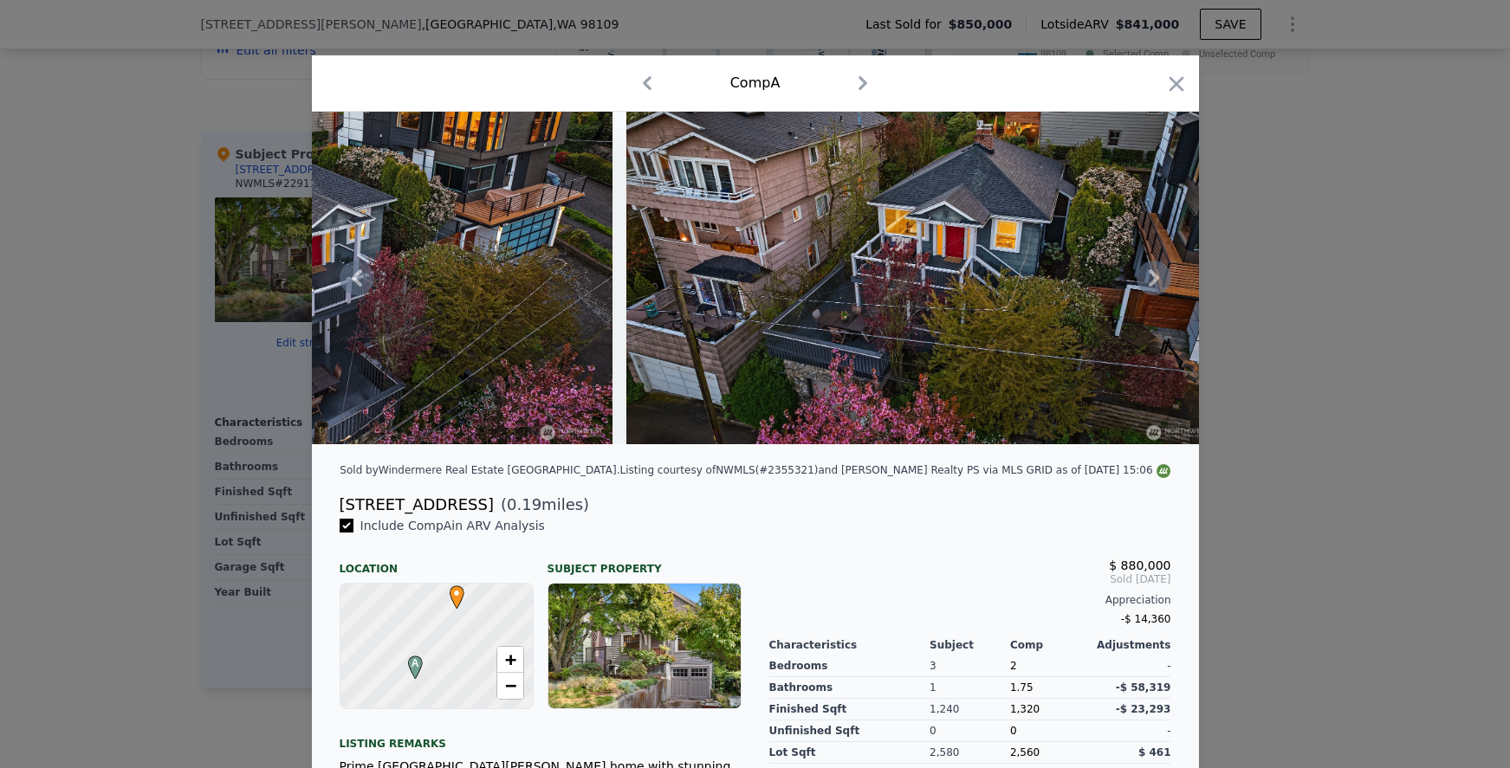
click at [1150, 282] on icon at bounding box center [1154, 277] width 10 height 17
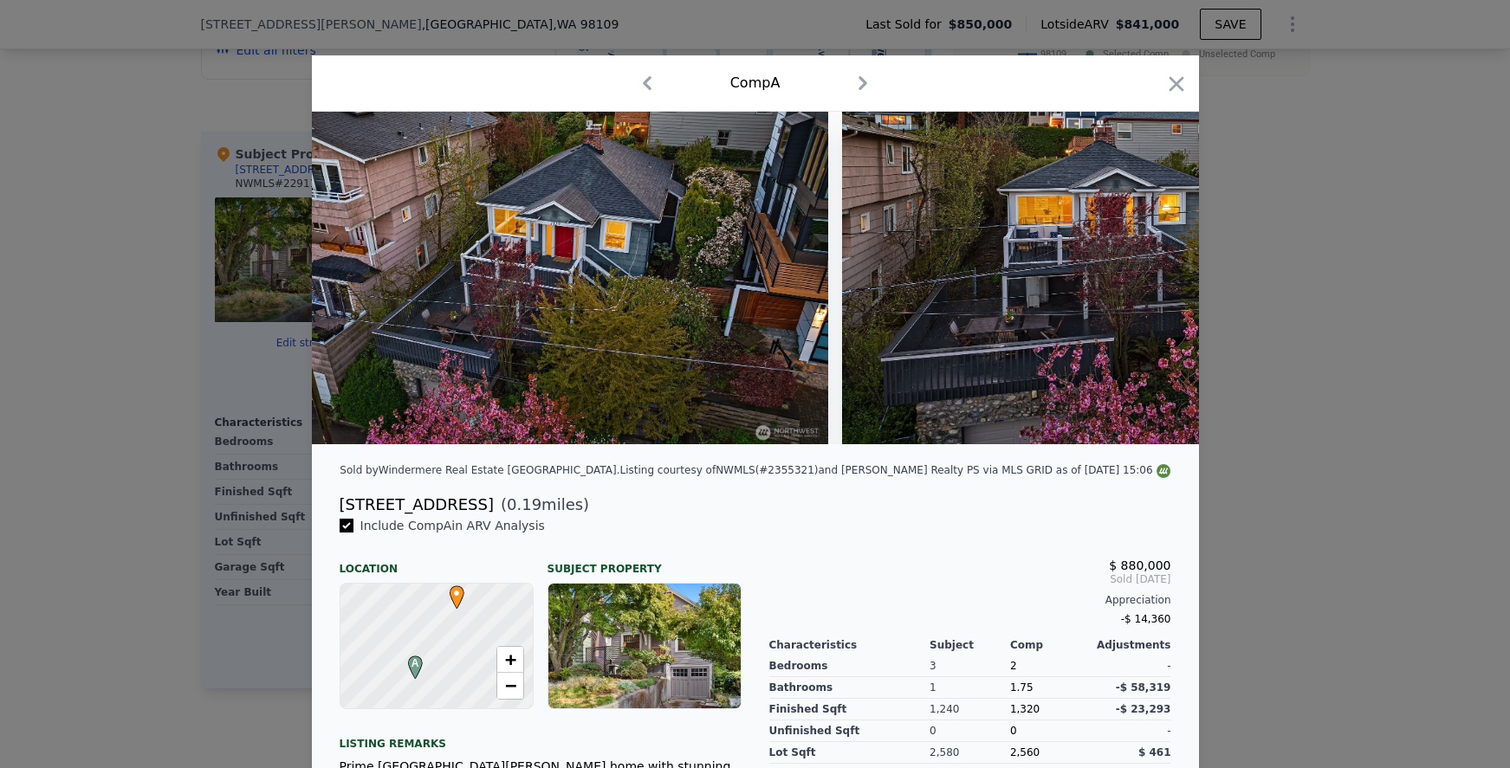
scroll to position [0, 9563]
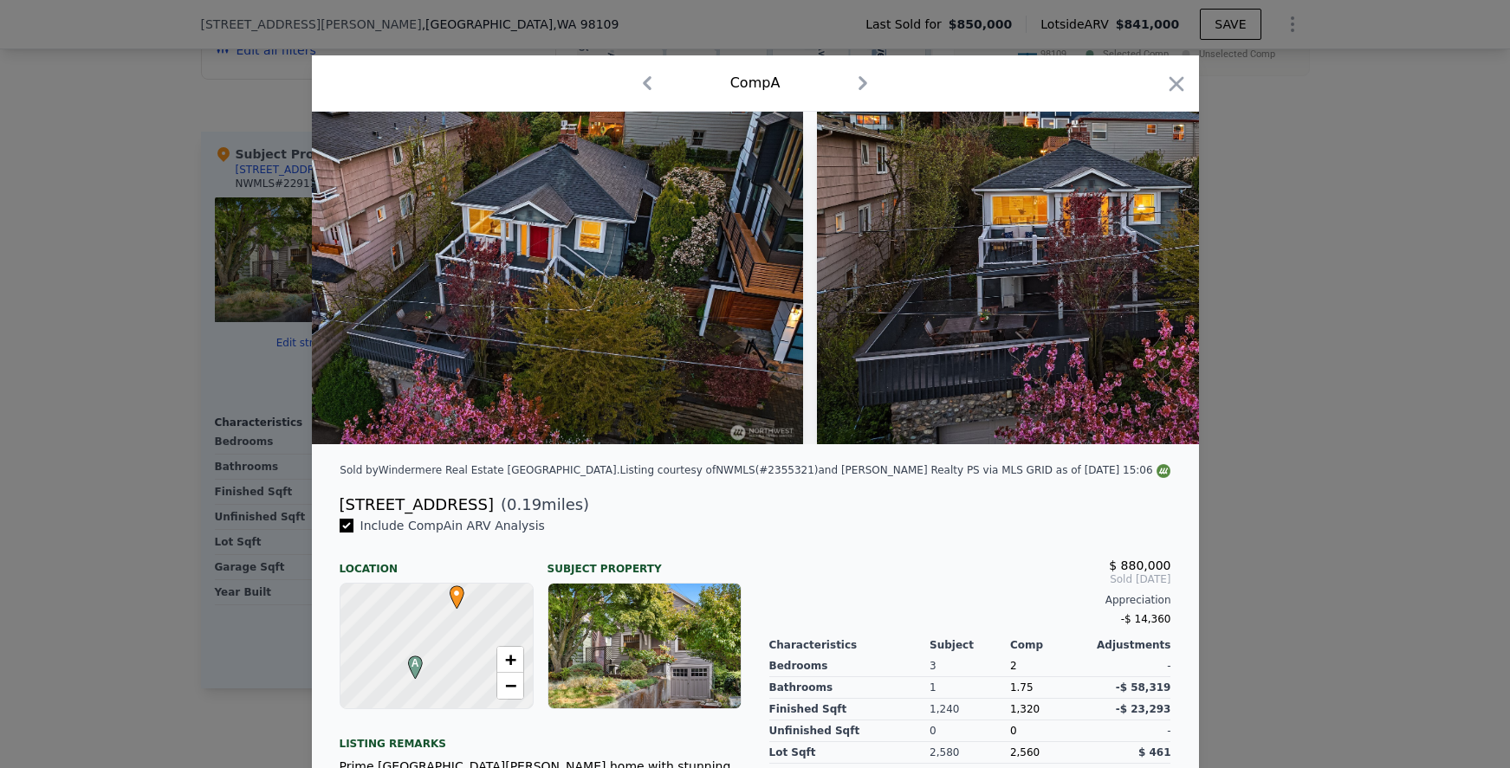
click at [1150, 282] on div at bounding box center [755, 278] width 887 height 333
click at [1150, 282] on icon at bounding box center [1154, 277] width 10 height 17
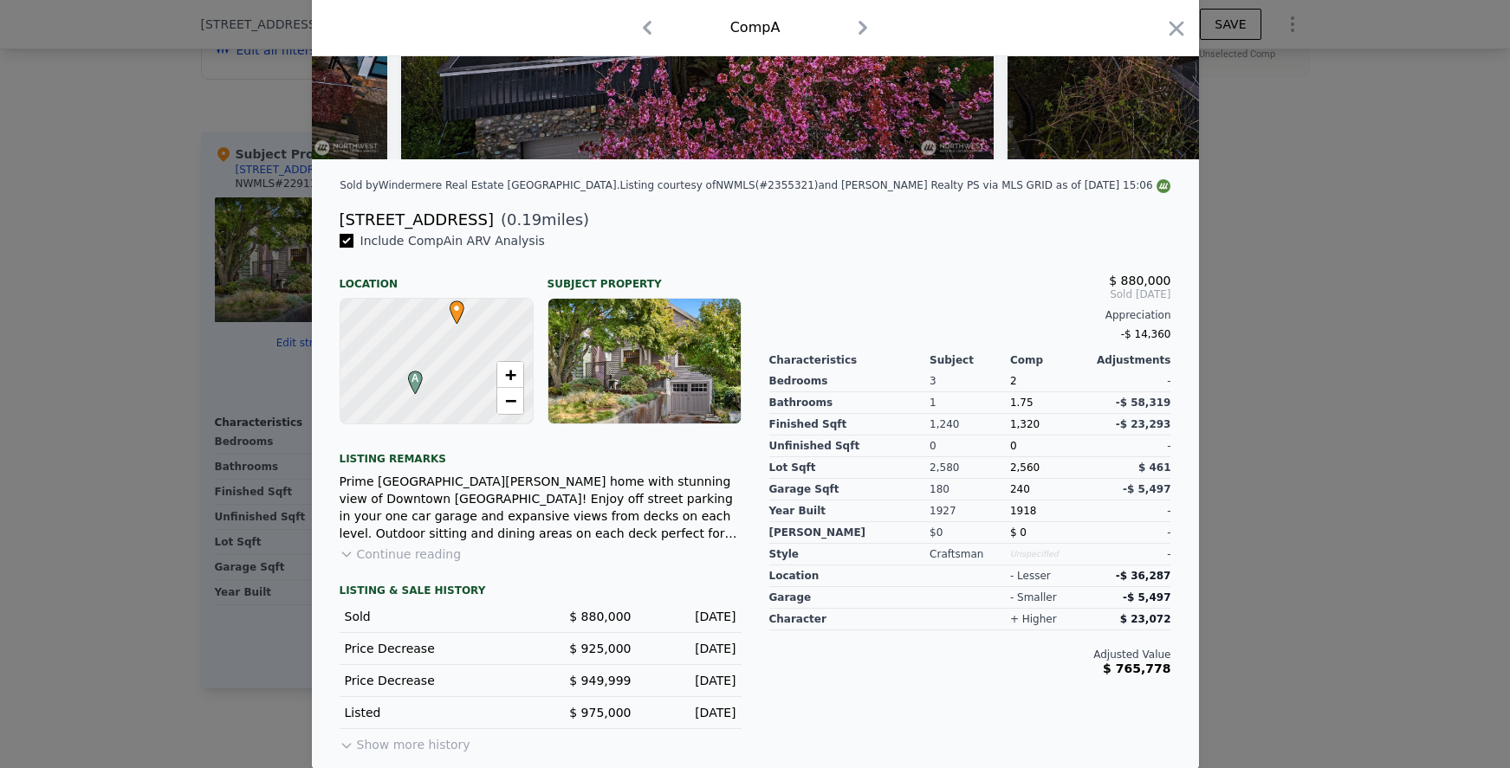
scroll to position [299, 0]
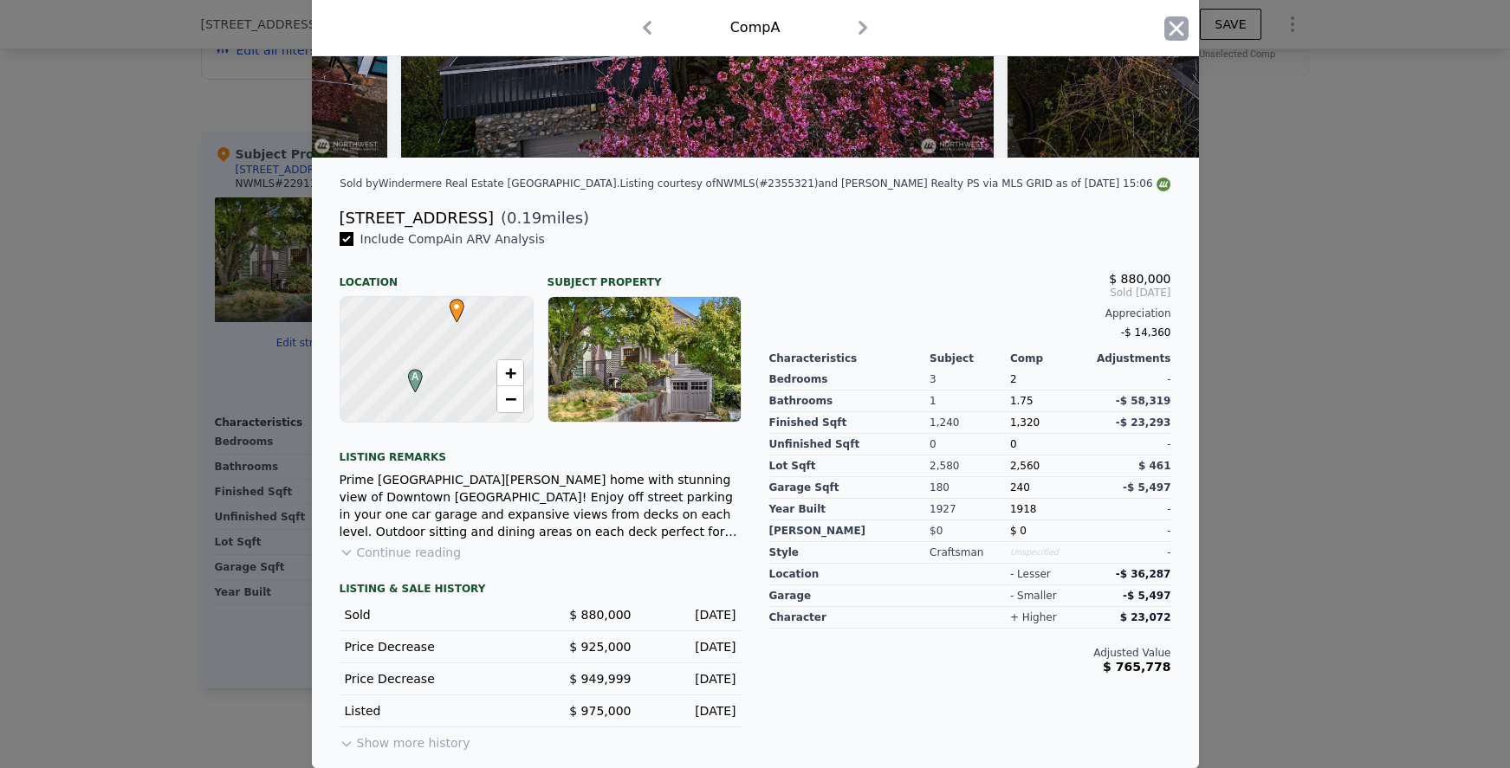
click at [1179, 29] on icon "button" at bounding box center [1176, 28] width 24 height 24
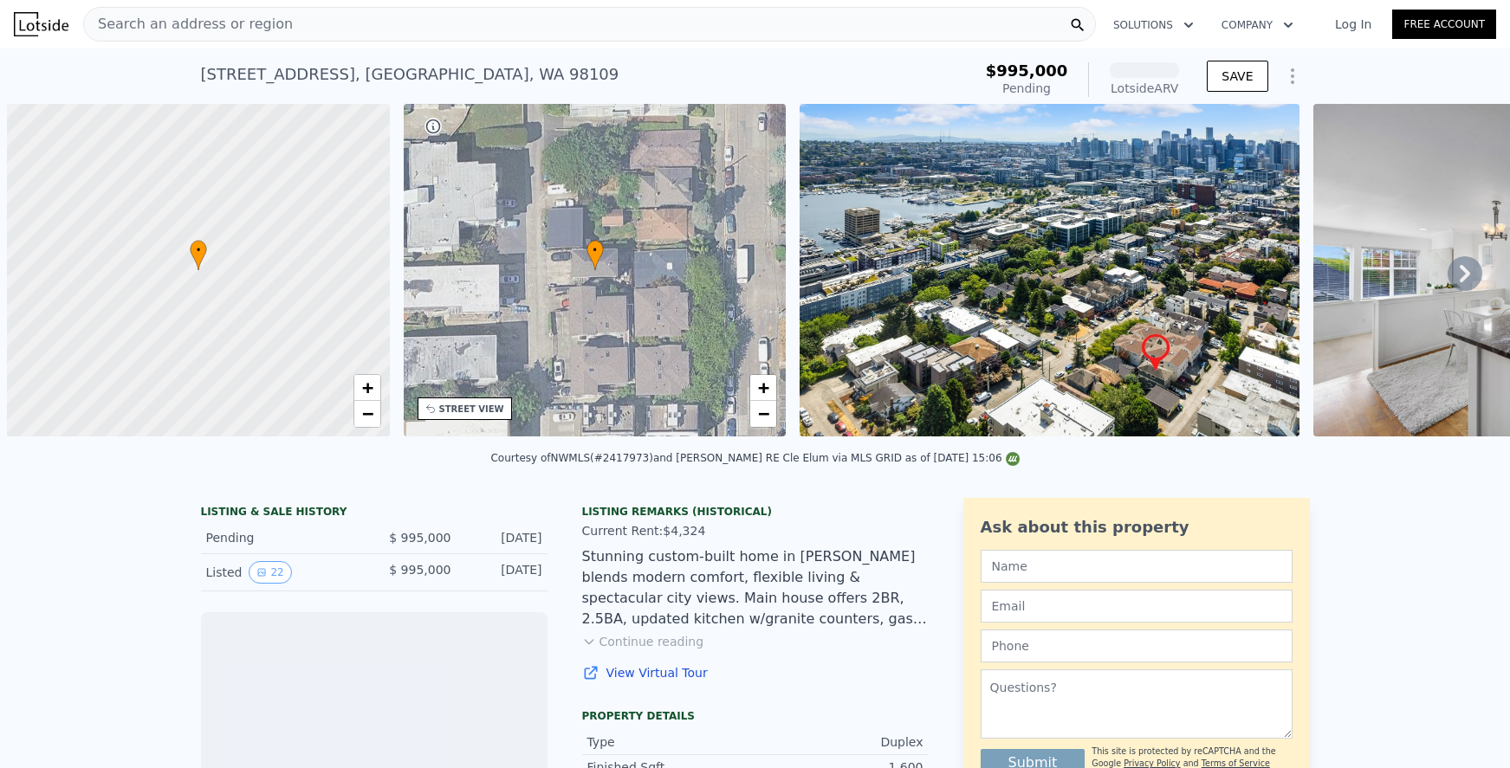
scroll to position [0, 7]
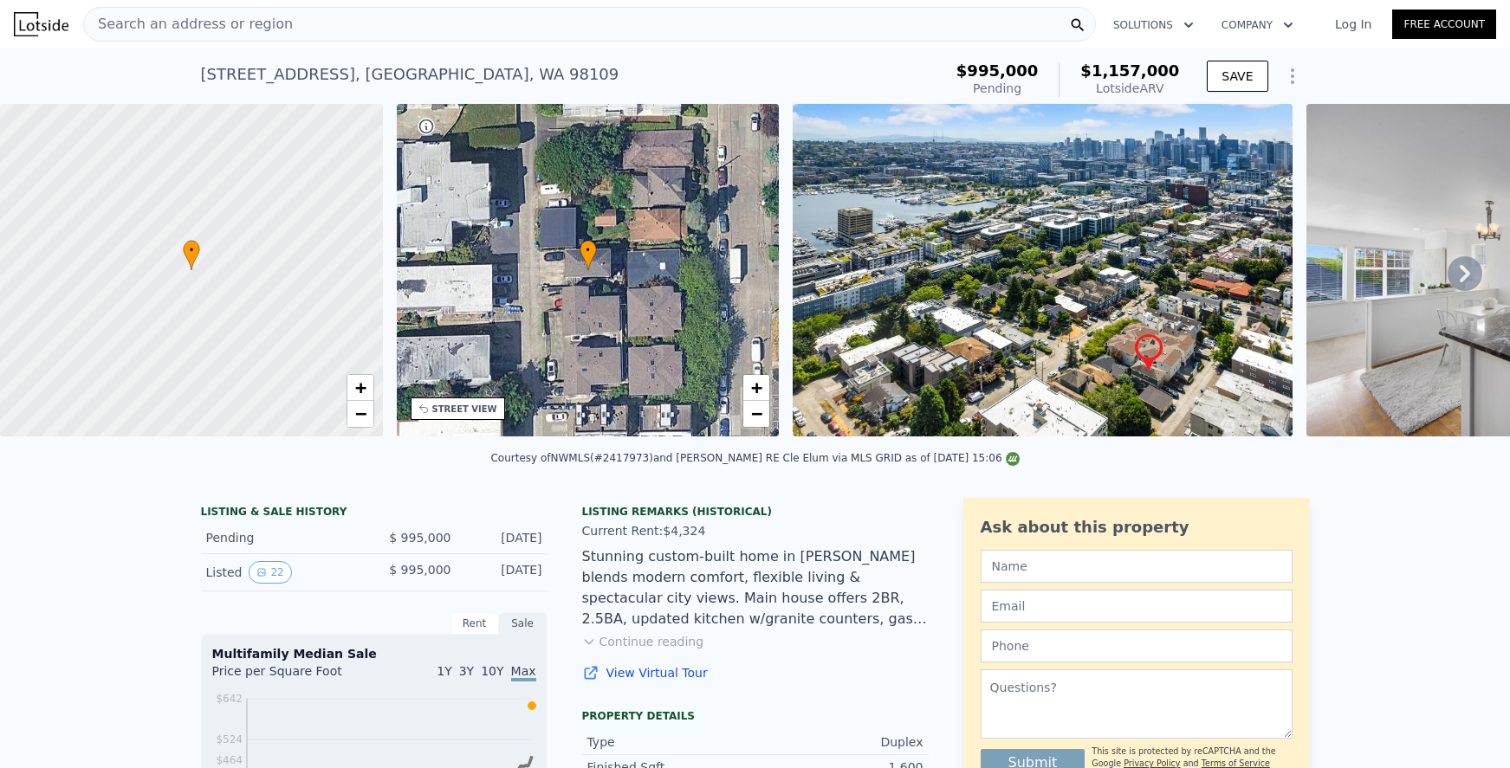
click at [1447, 269] on icon at bounding box center [1464, 273] width 35 height 35
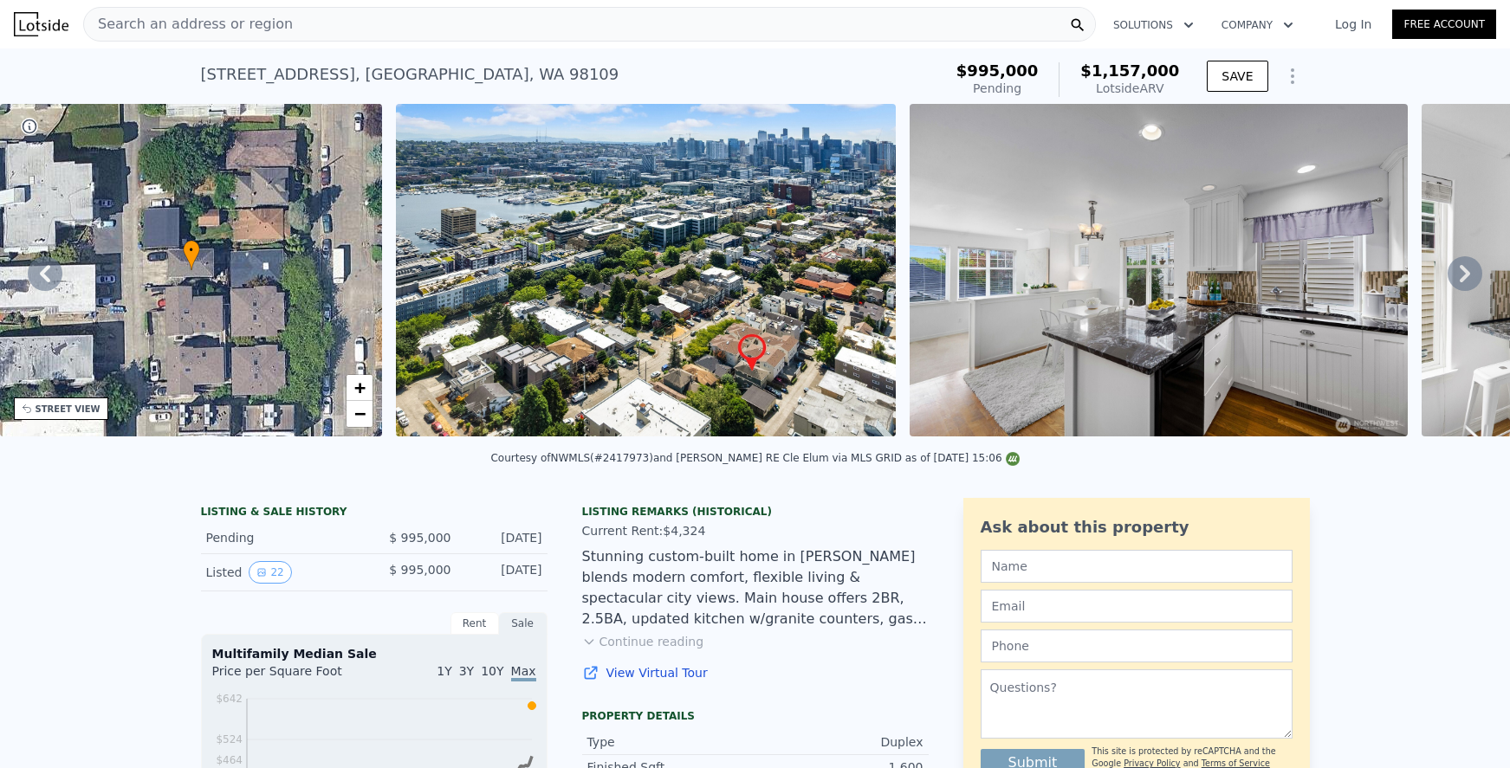
click at [1447, 269] on icon at bounding box center [1464, 273] width 35 height 35
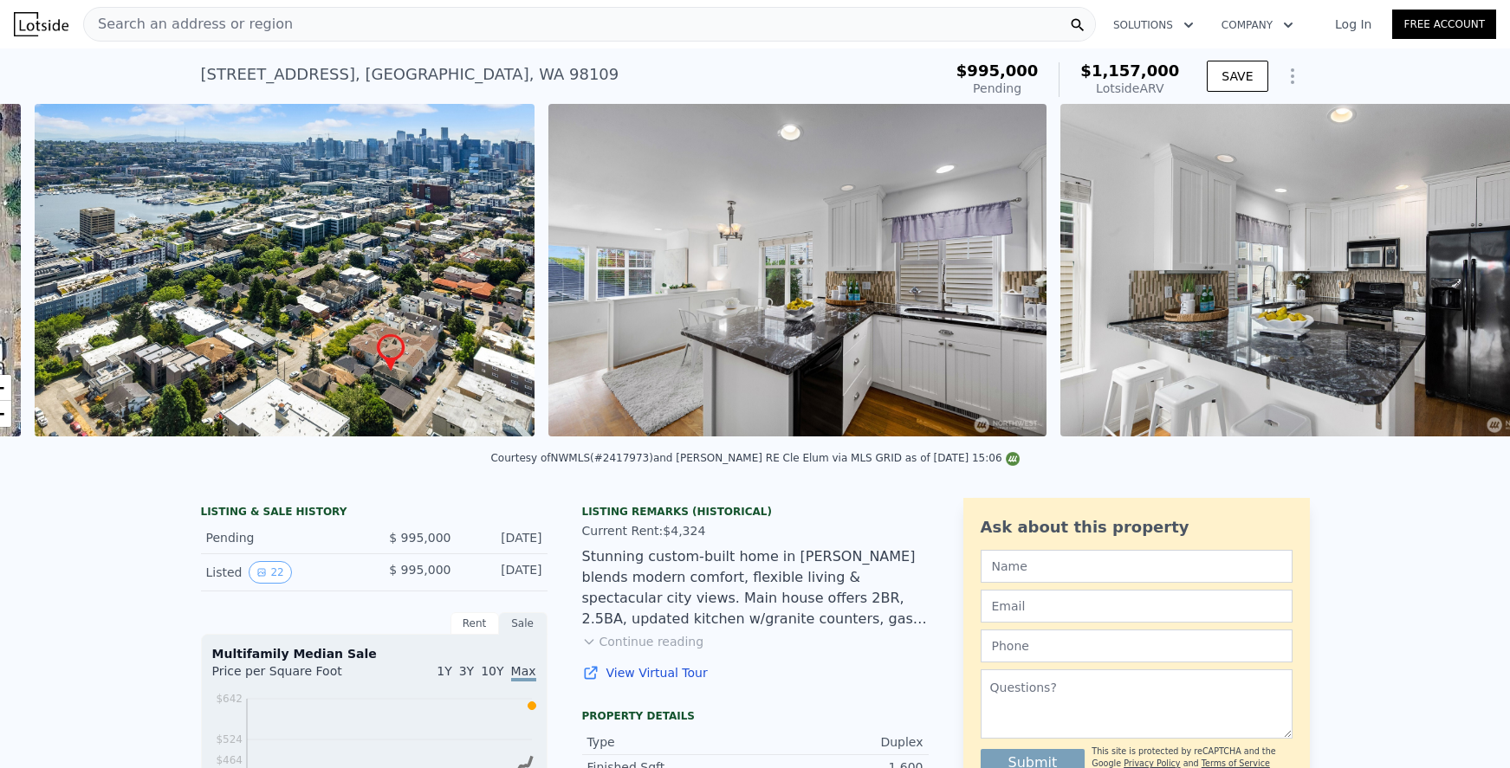
scroll to position [0, 793]
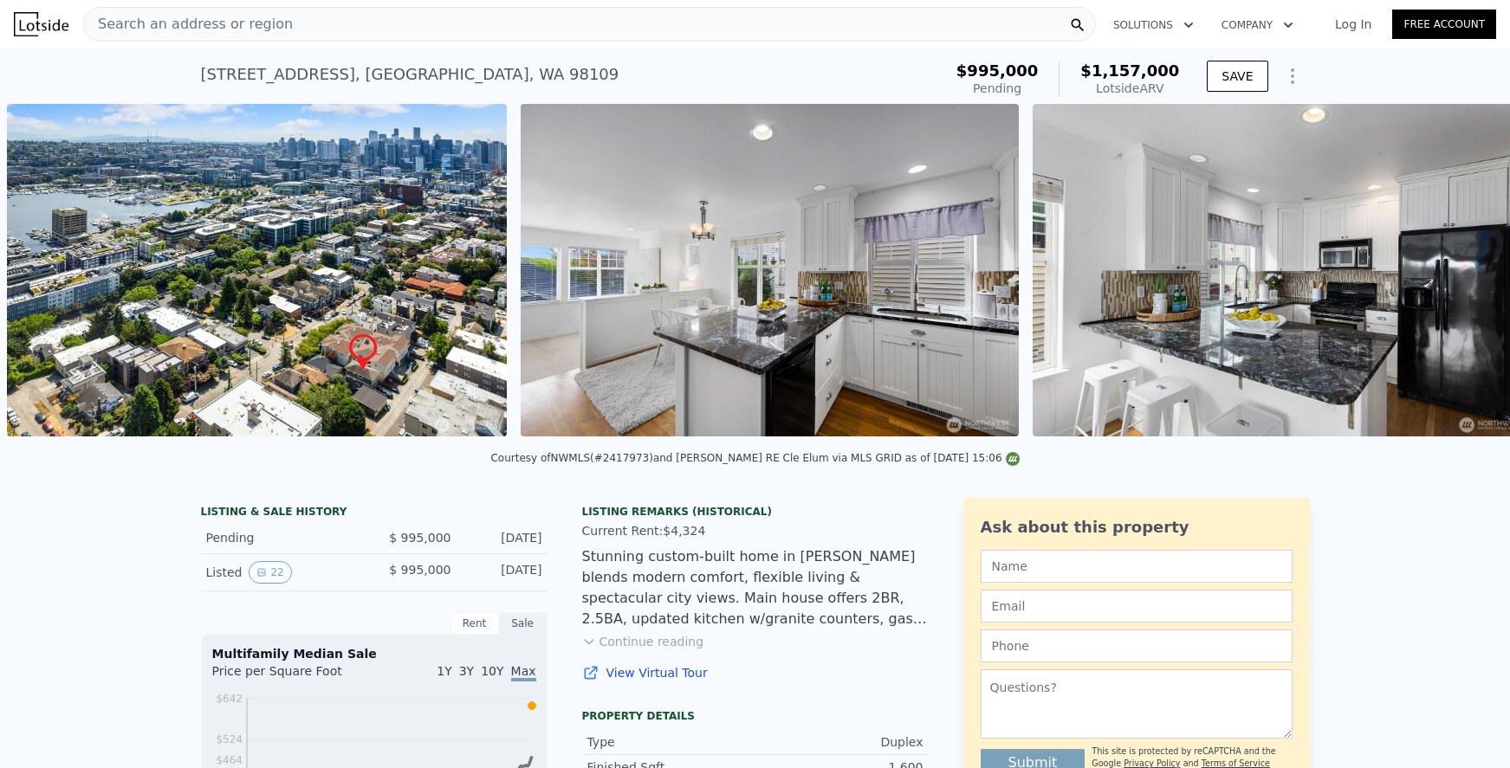
click at [1446, 269] on div "• + − • + − STREET VIEW Loading... SATELLITE VIEW" at bounding box center [755, 273] width 1510 height 339
click at [1447, 269] on icon at bounding box center [1464, 273] width 35 height 35
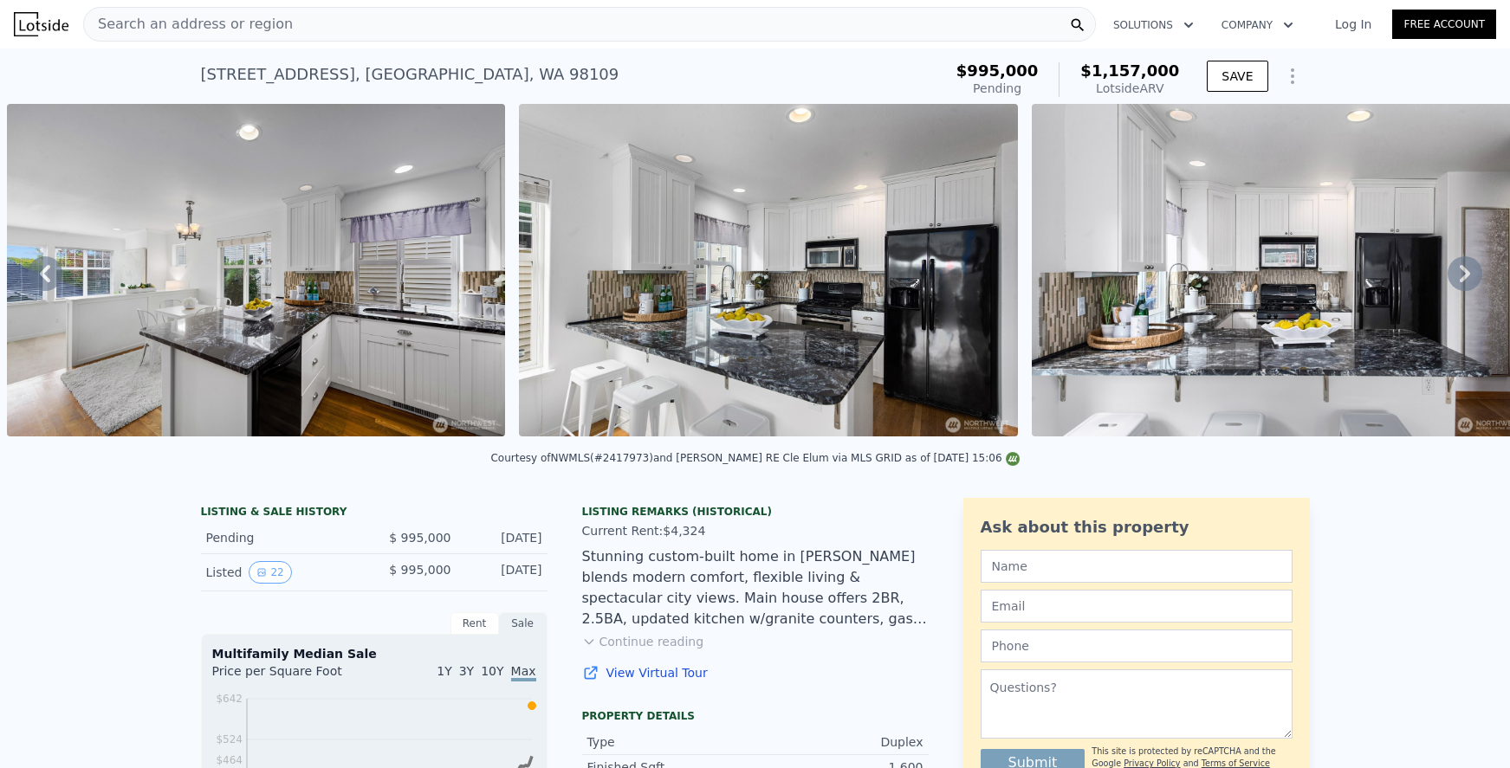
click at [1447, 269] on icon at bounding box center [1464, 273] width 35 height 35
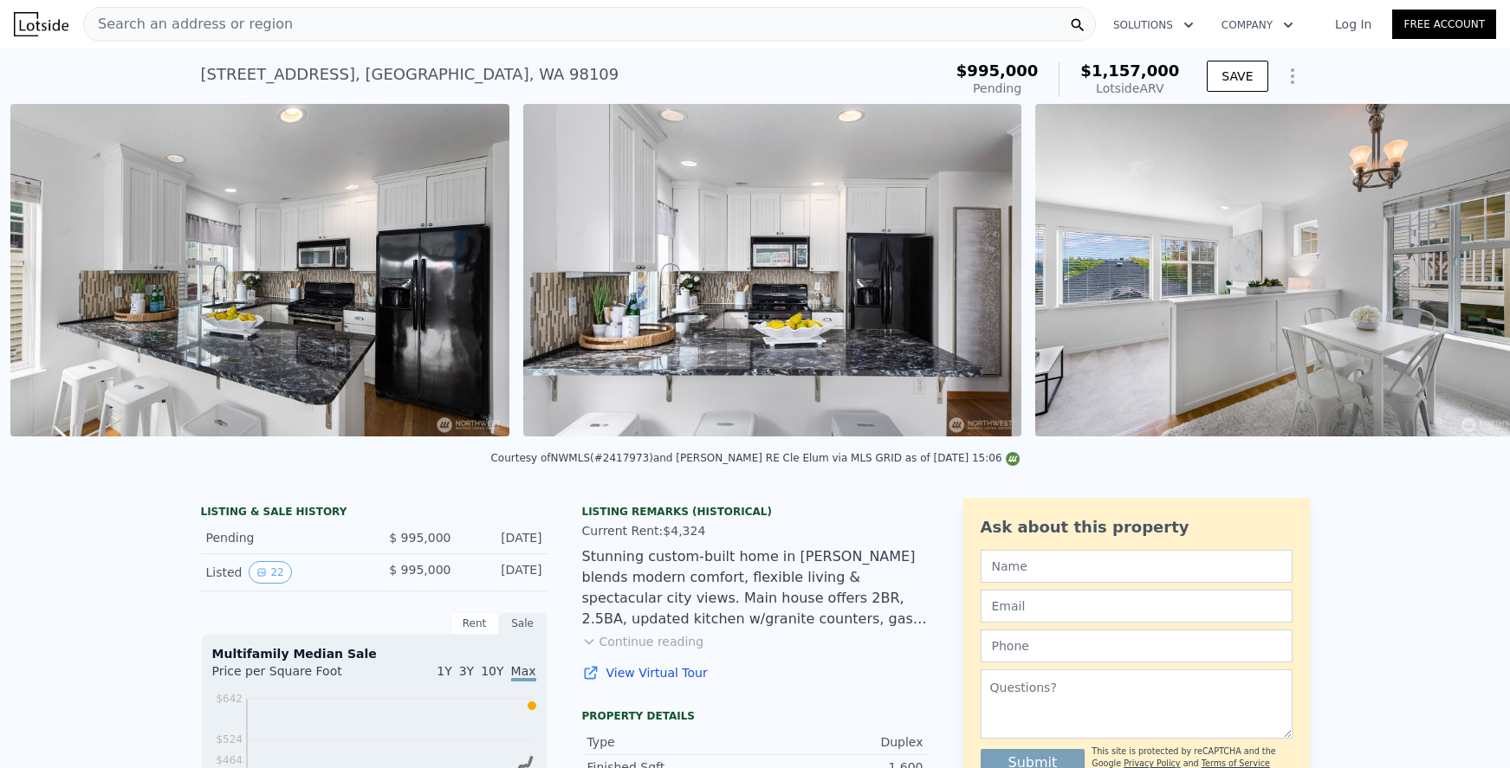
scroll to position [0, 1818]
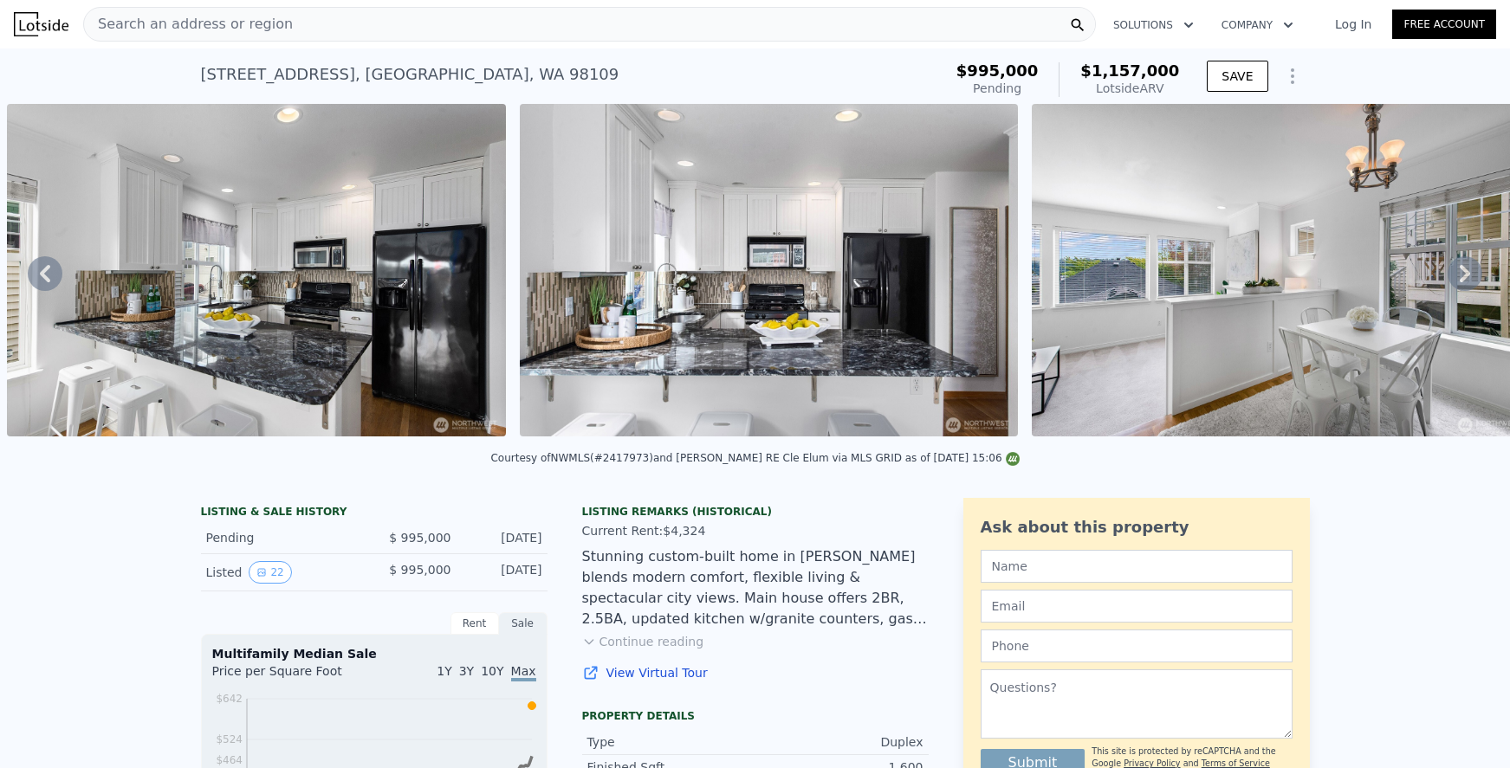
click at [1446, 269] on div "• + − • + − STREET VIEW Loading... SATELLITE VIEW" at bounding box center [755, 273] width 1510 height 339
click at [1447, 272] on icon at bounding box center [1464, 273] width 35 height 35
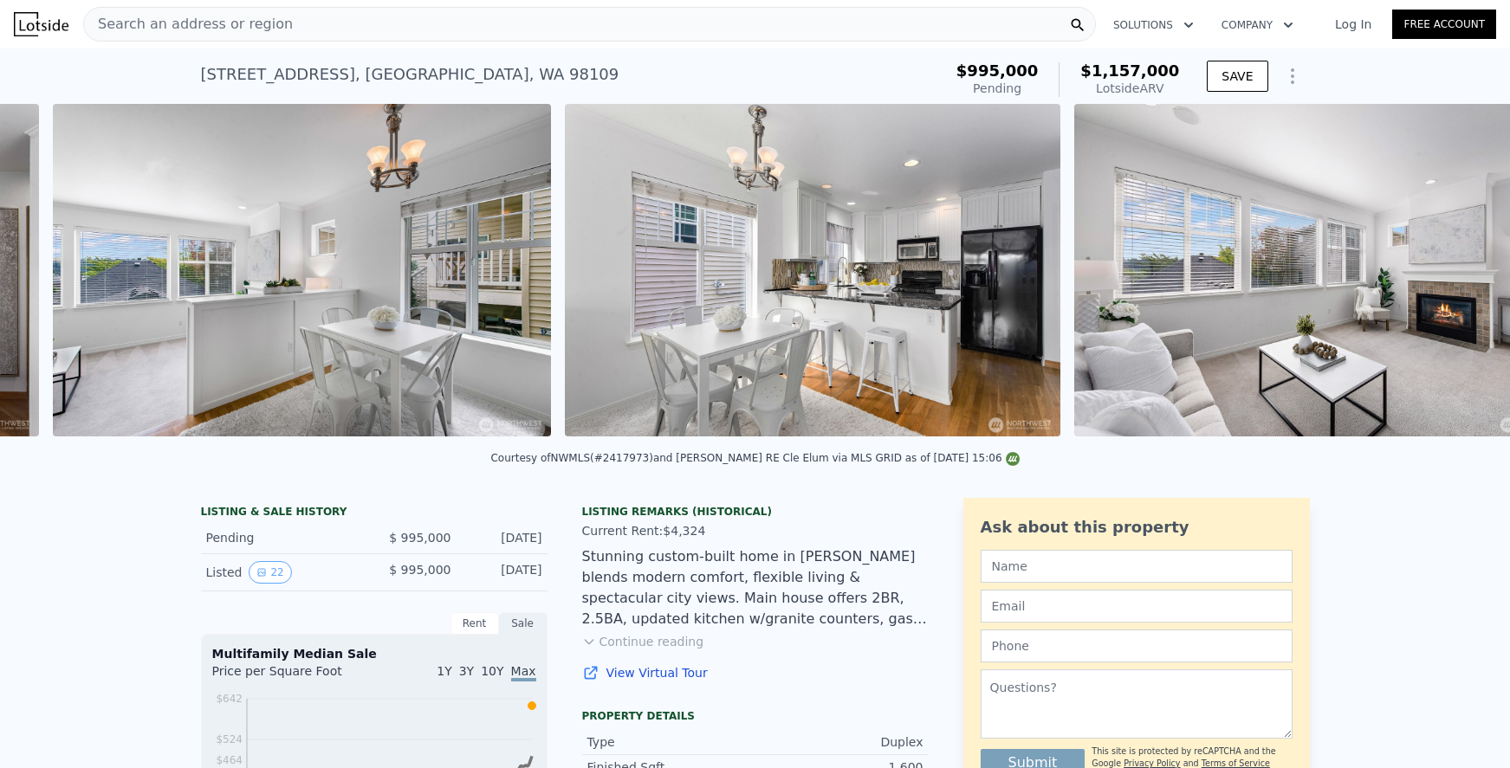
scroll to position [0, 2843]
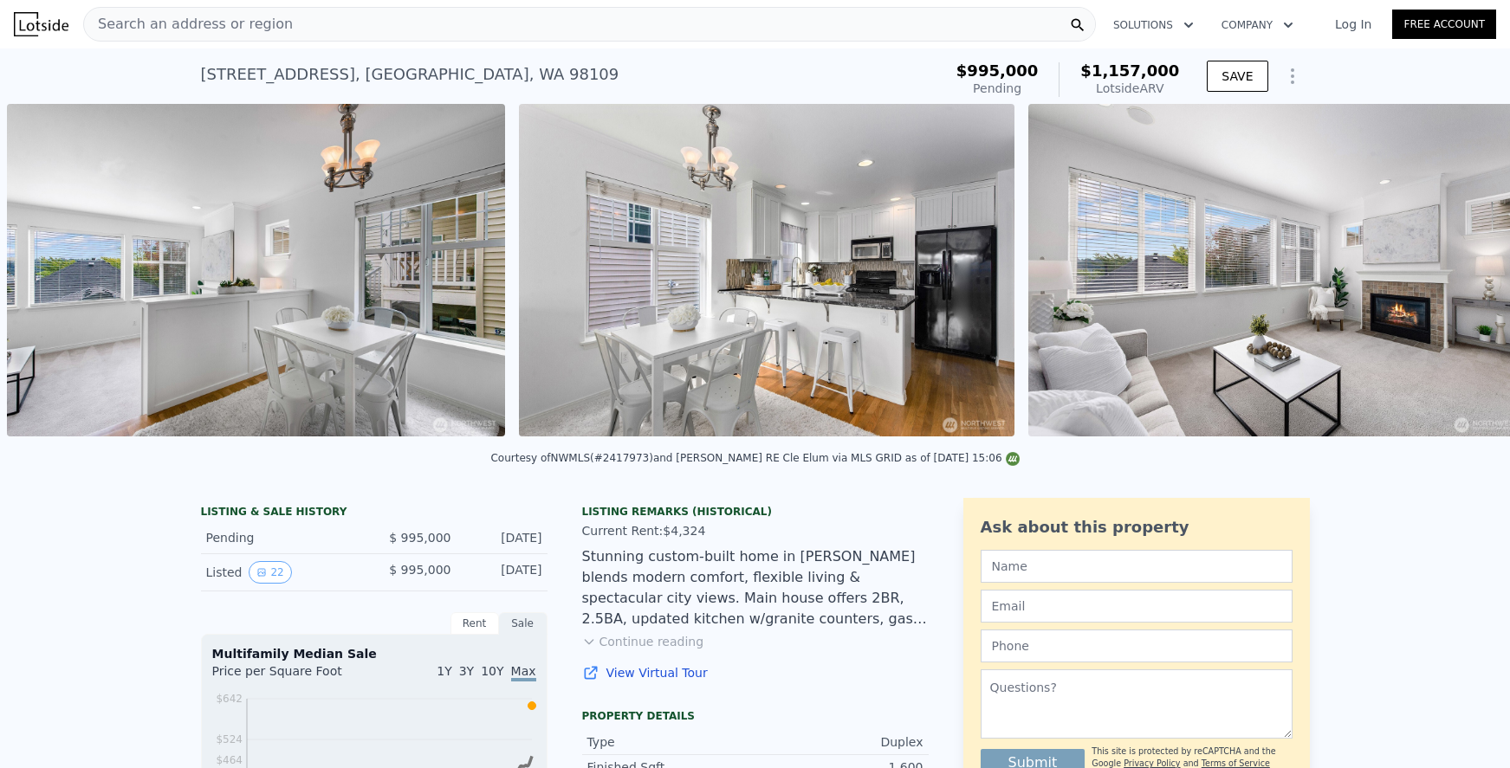
click at [1446, 272] on img at bounding box center [1277, 270] width 498 height 333
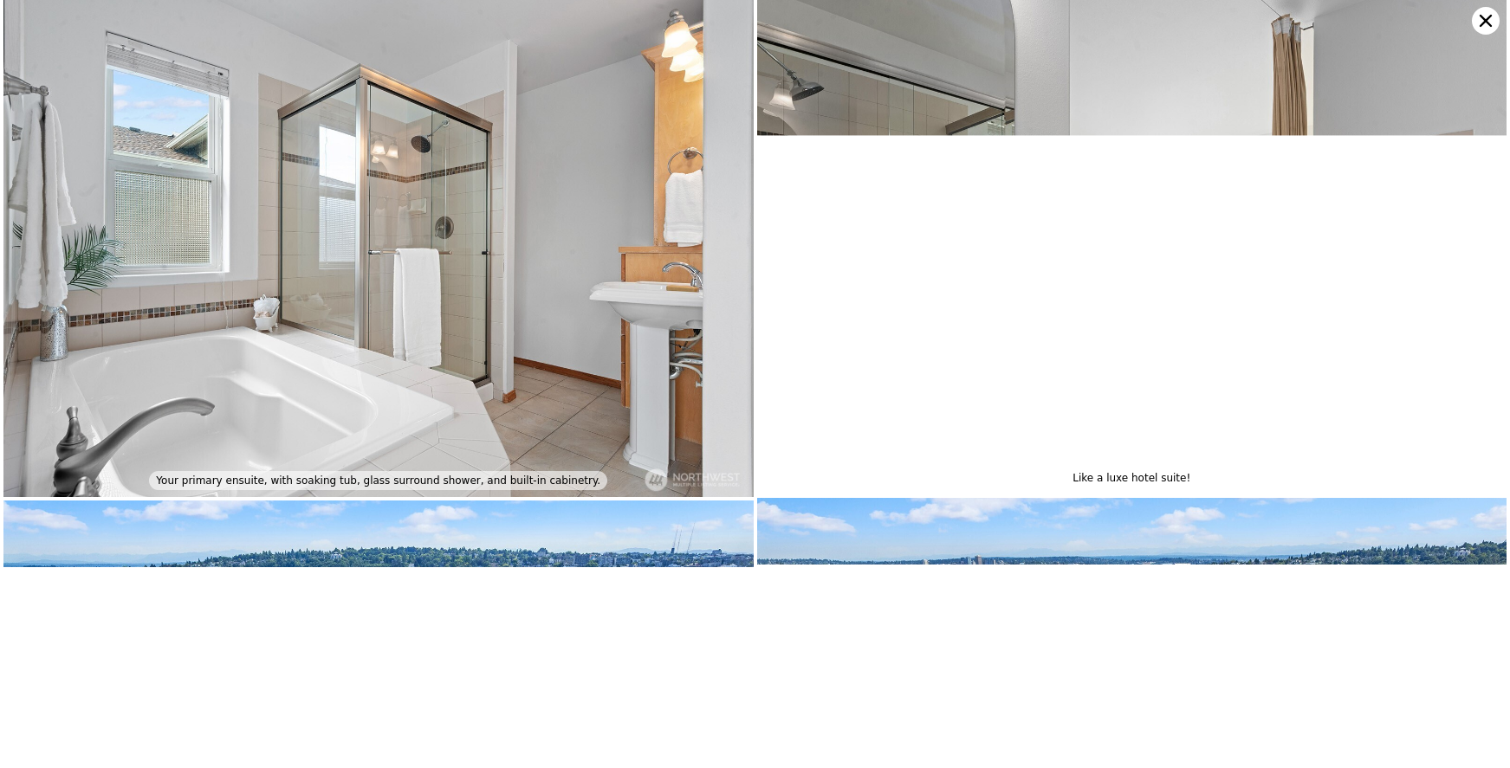
scroll to position [3495, 0]
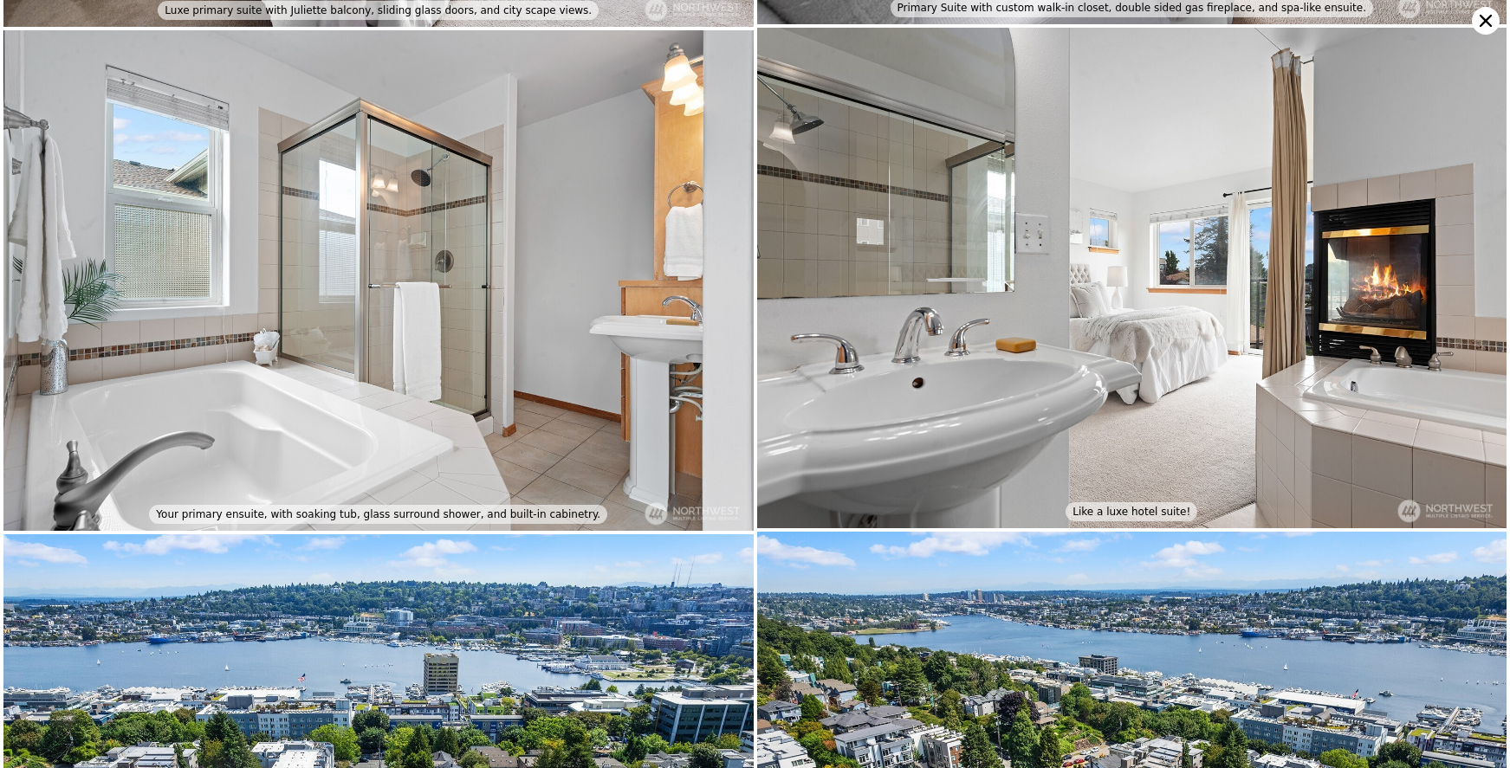
click at [1486, 18] on icon at bounding box center [1486, 21] width 28 height 28
